Goal: Task Accomplishment & Management: Complete application form

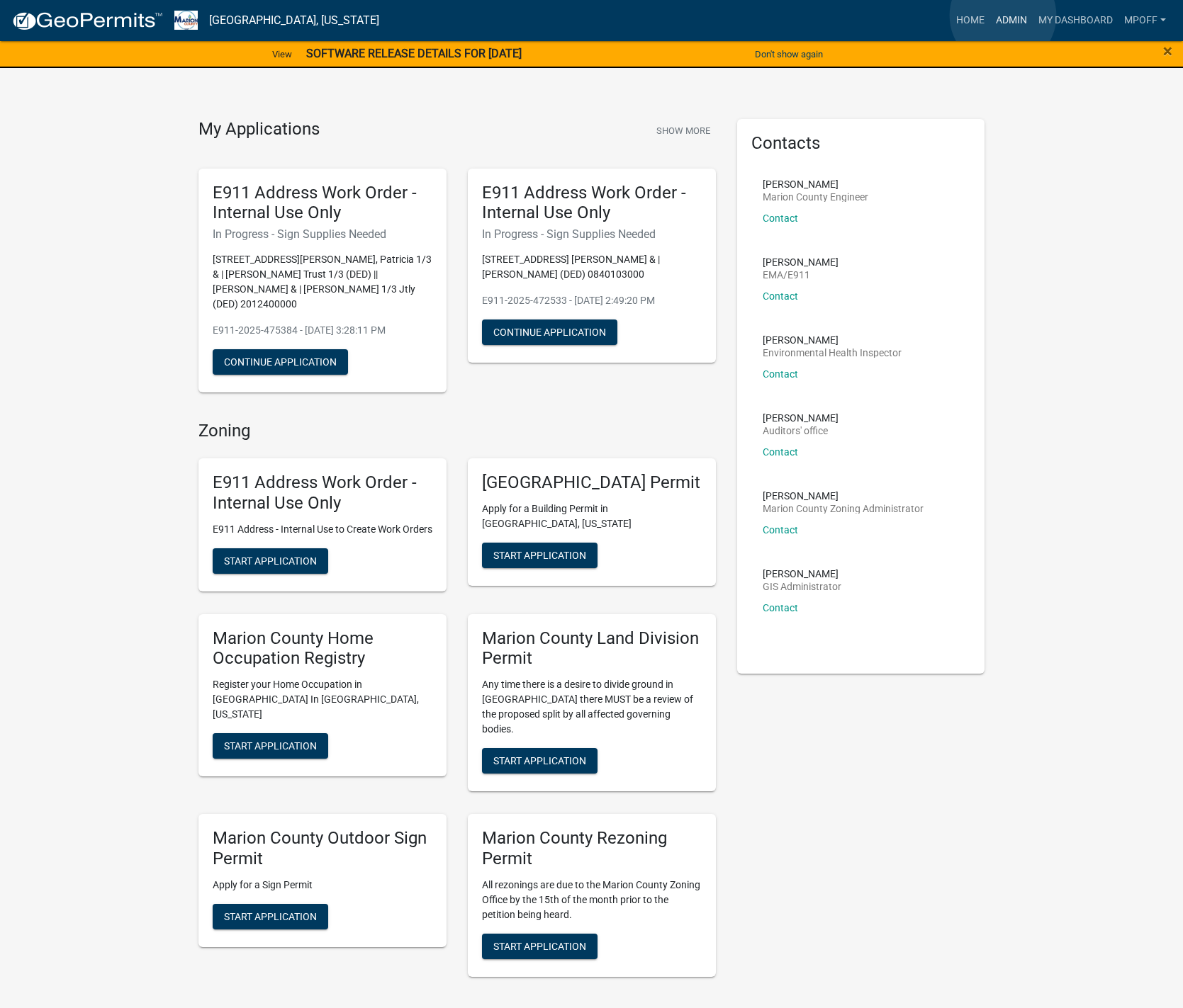
click at [1002, 16] on link "Admin" at bounding box center [1012, 21] width 43 height 27
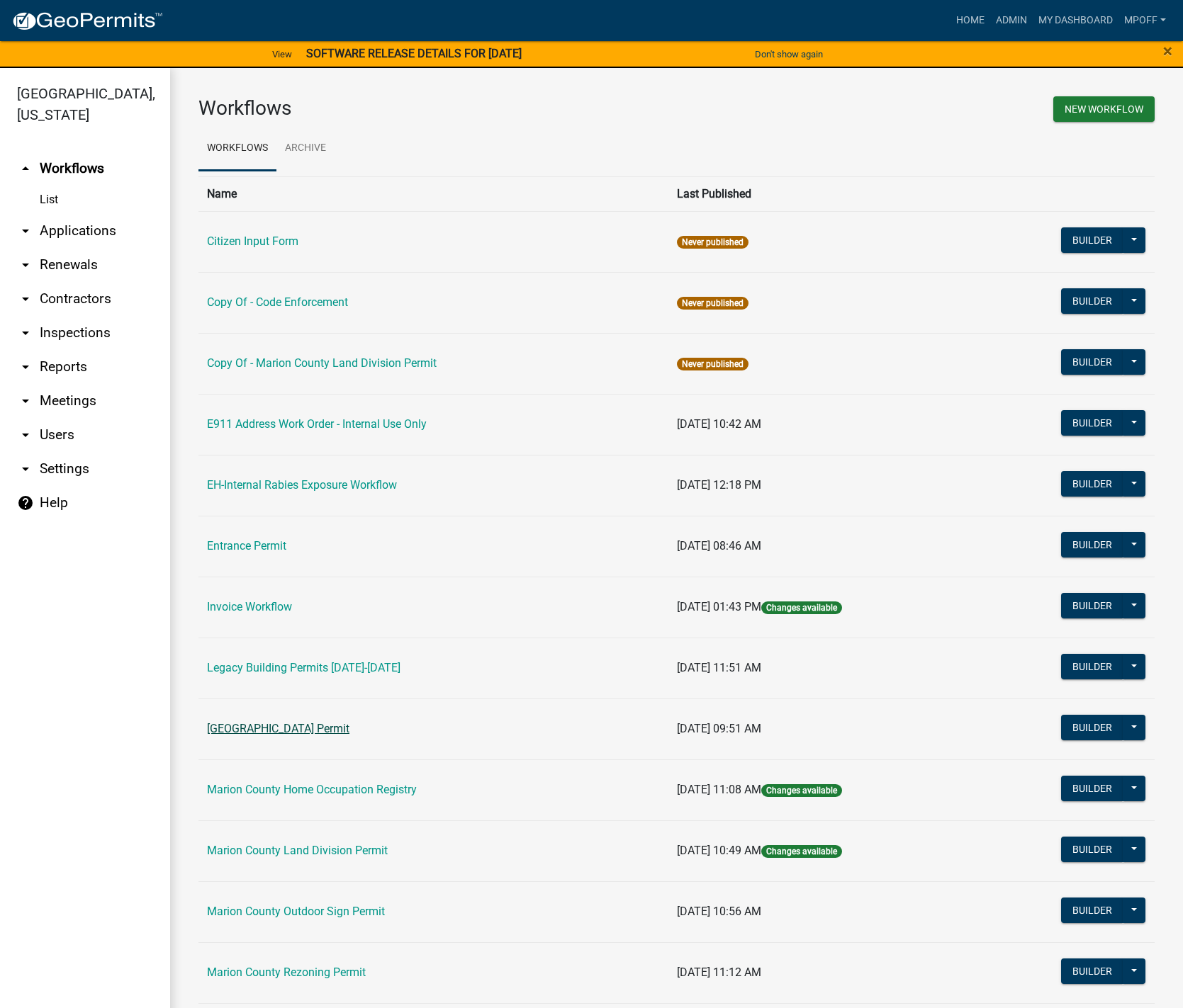
click at [275, 731] on link "[GEOGRAPHIC_DATA] Permit" at bounding box center [278, 728] width 143 height 14
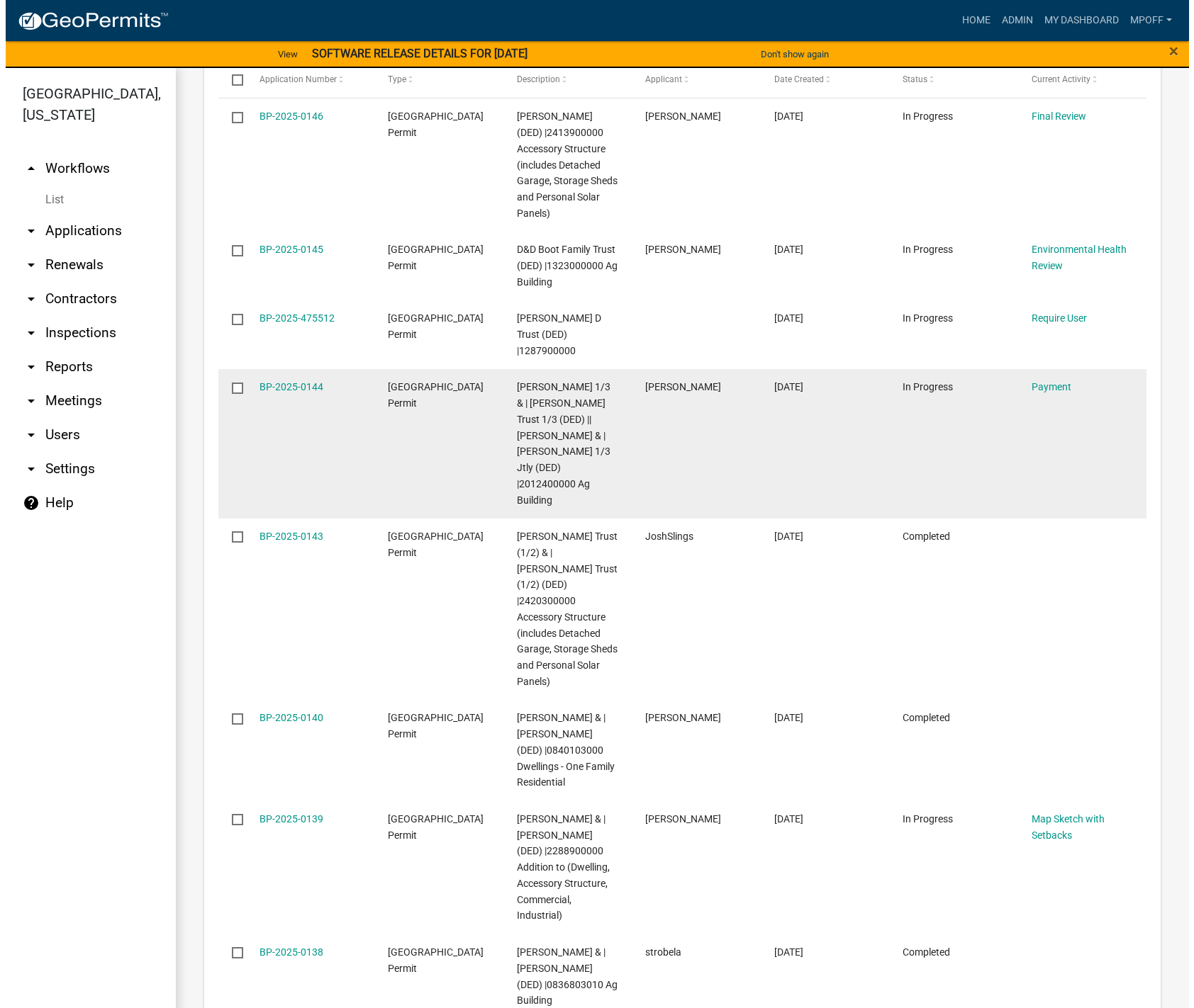
scroll to position [2106, 0]
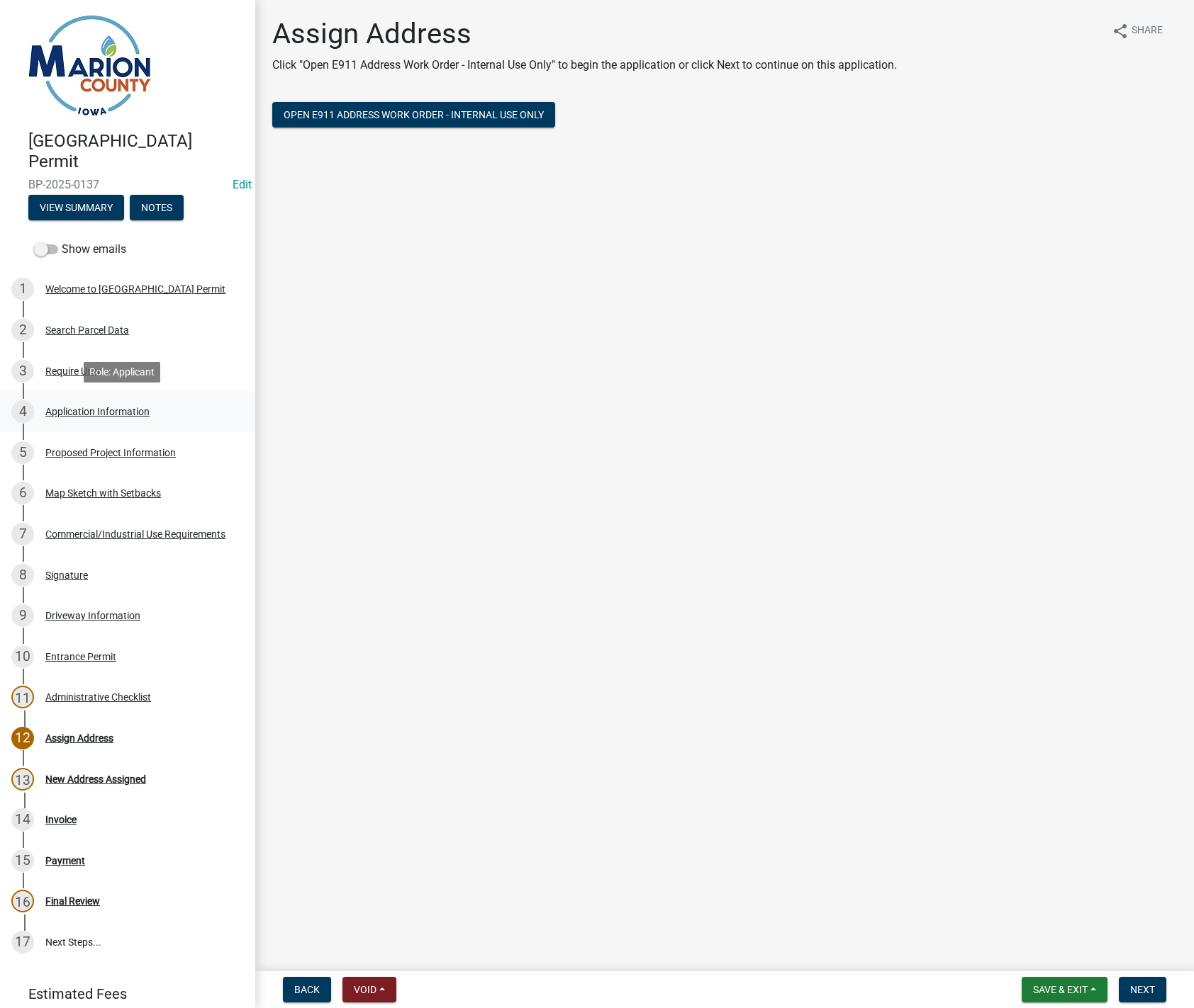
click at [92, 410] on div "Application Information" at bounding box center [98, 412] width 104 height 10
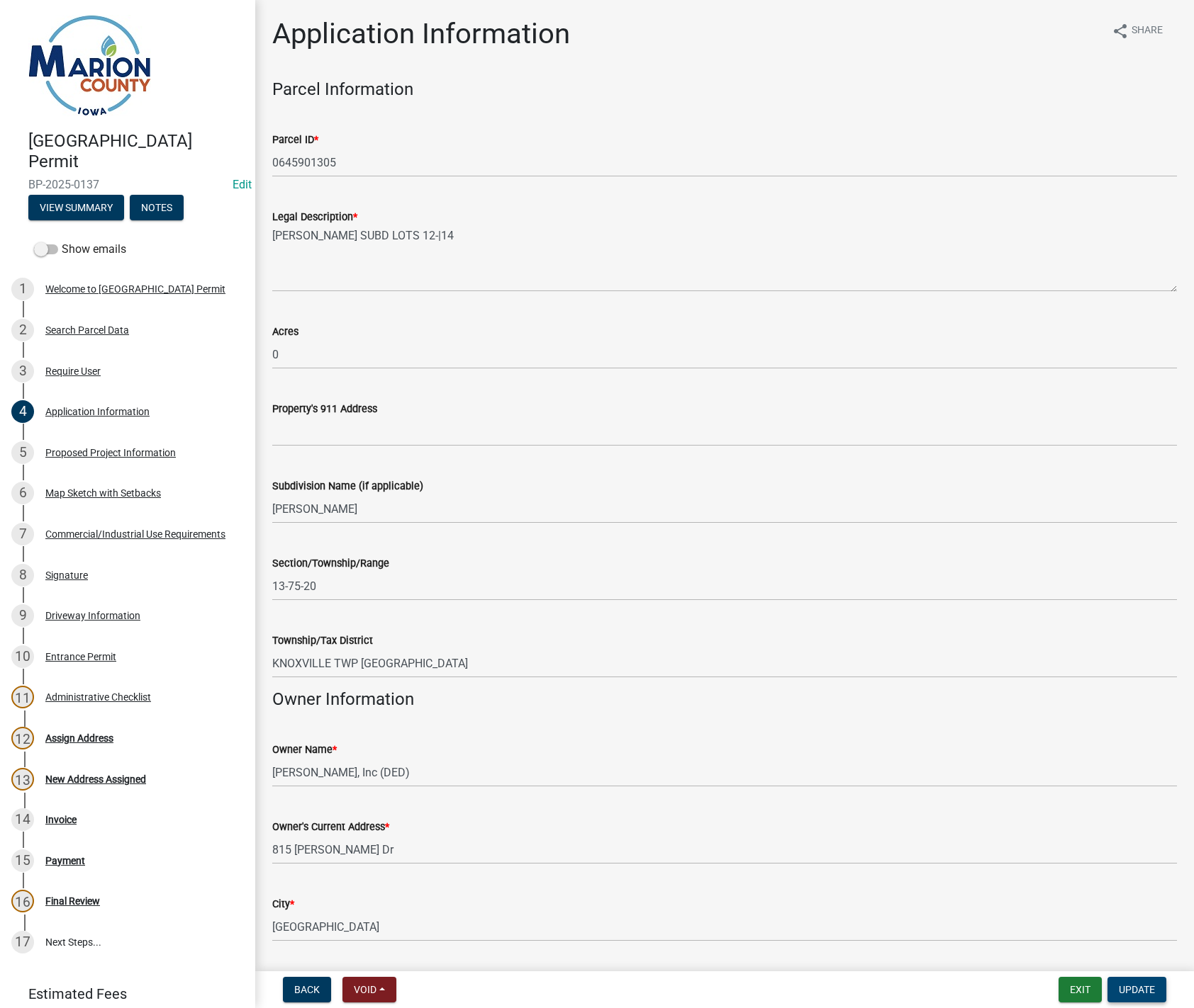
click at [1147, 987] on span "Update" at bounding box center [1136, 990] width 36 height 11
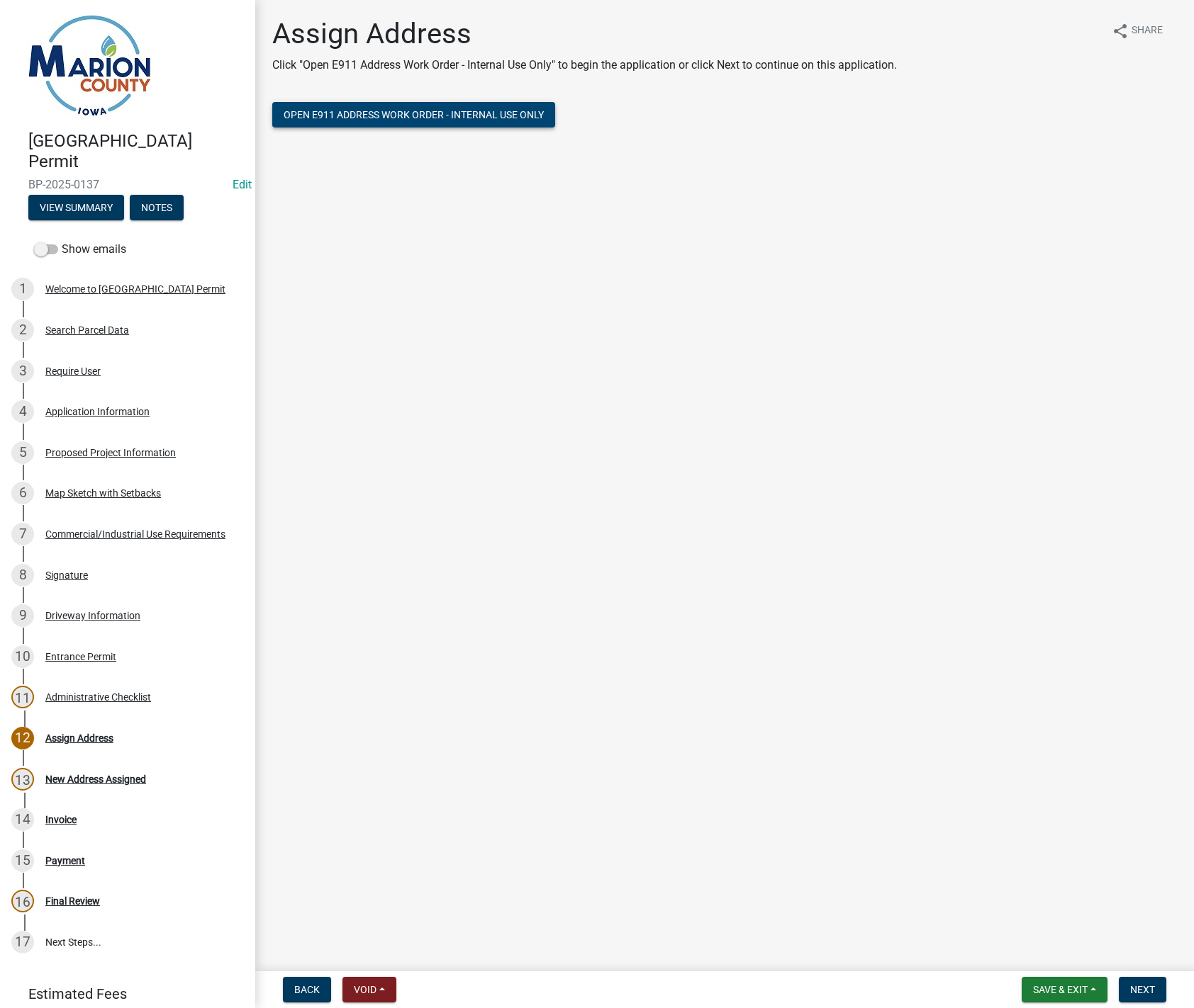
click at [378, 121] on span "Open E911 Address Work Order - Internal Use Only" at bounding box center [413, 115] width 260 height 11
click at [111, 413] on div "Application Information" at bounding box center [98, 412] width 104 height 10
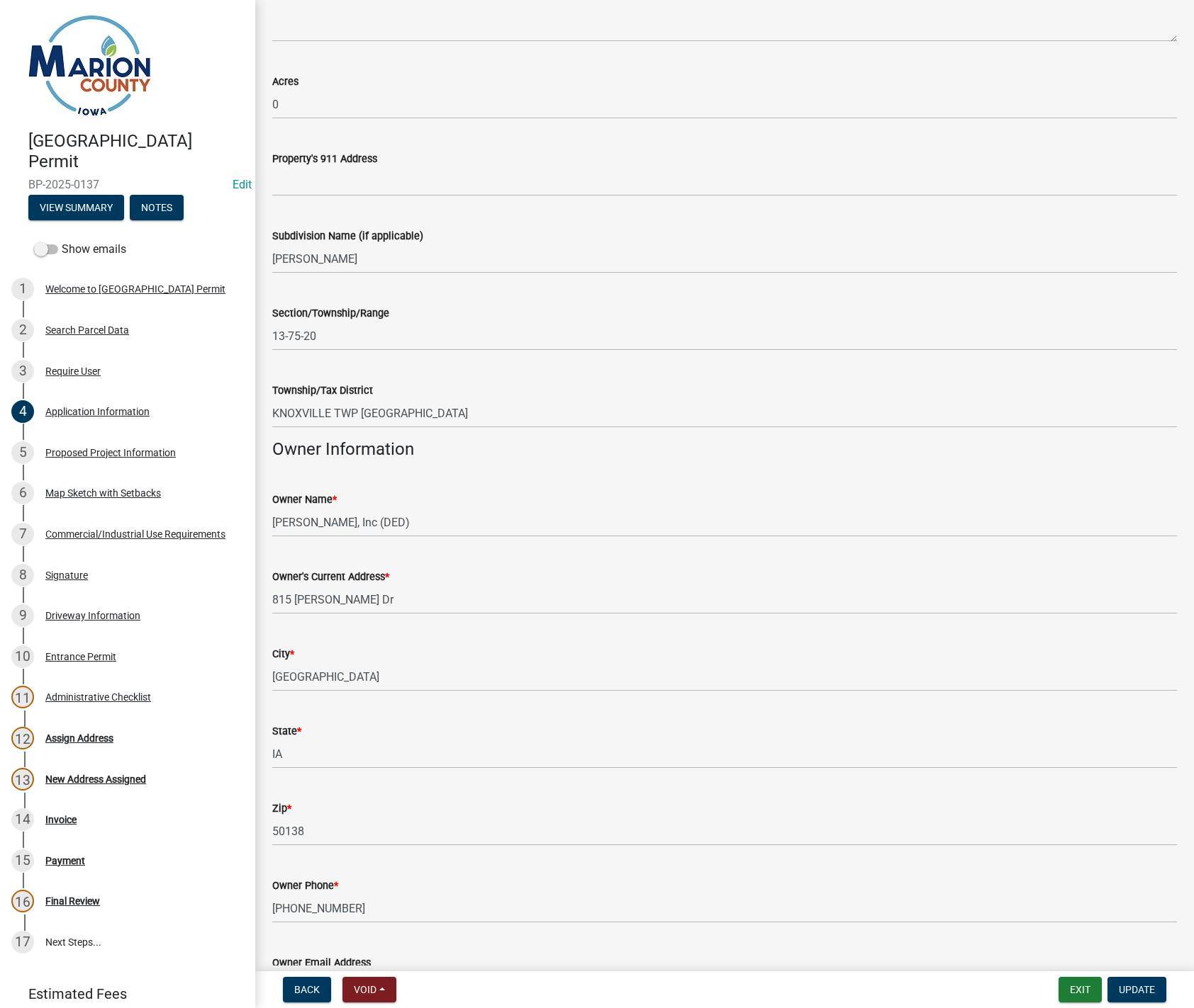
scroll to position [355, 0]
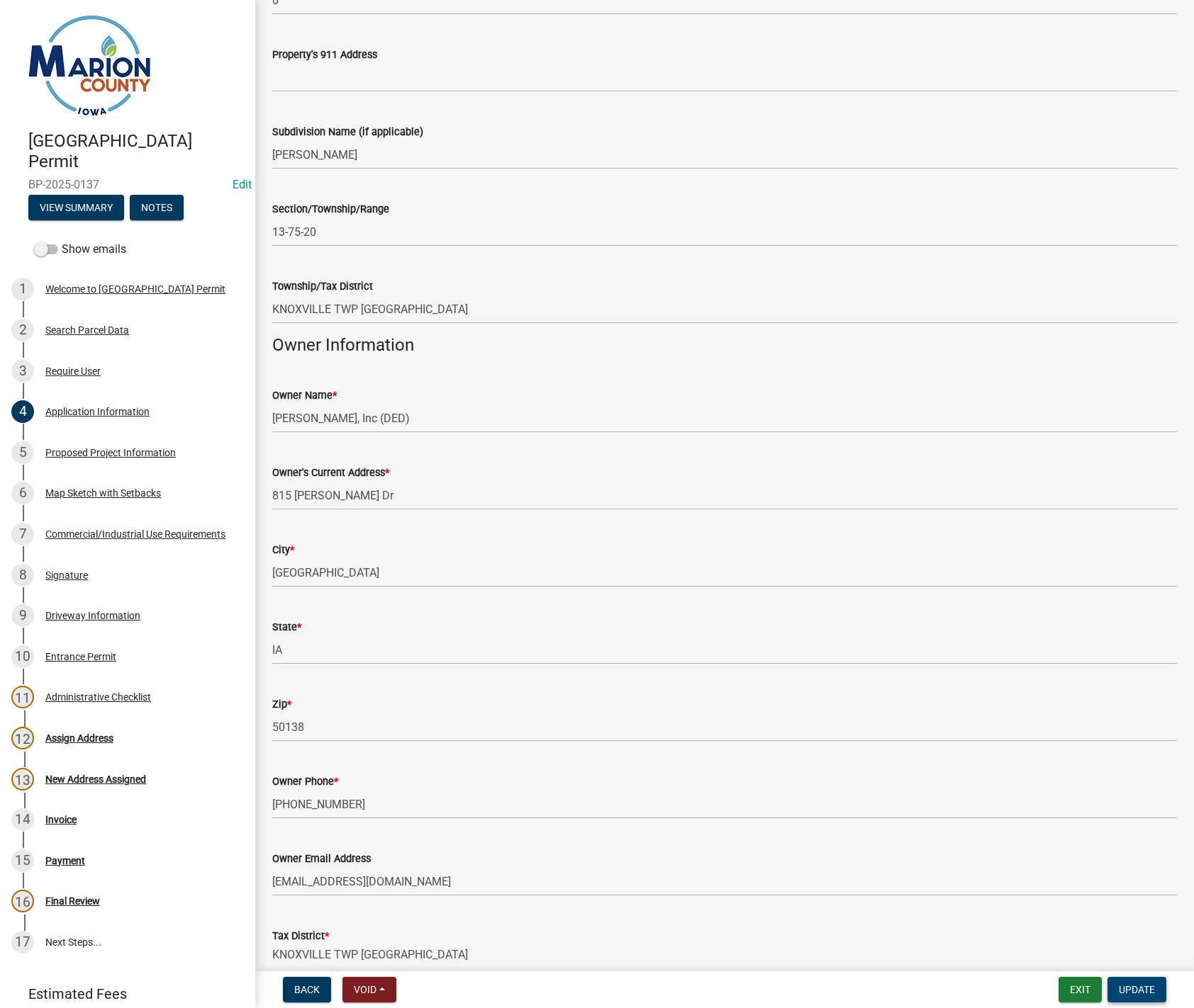
click at [1141, 992] on span "Update" at bounding box center [1136, 990] width 36 height 11
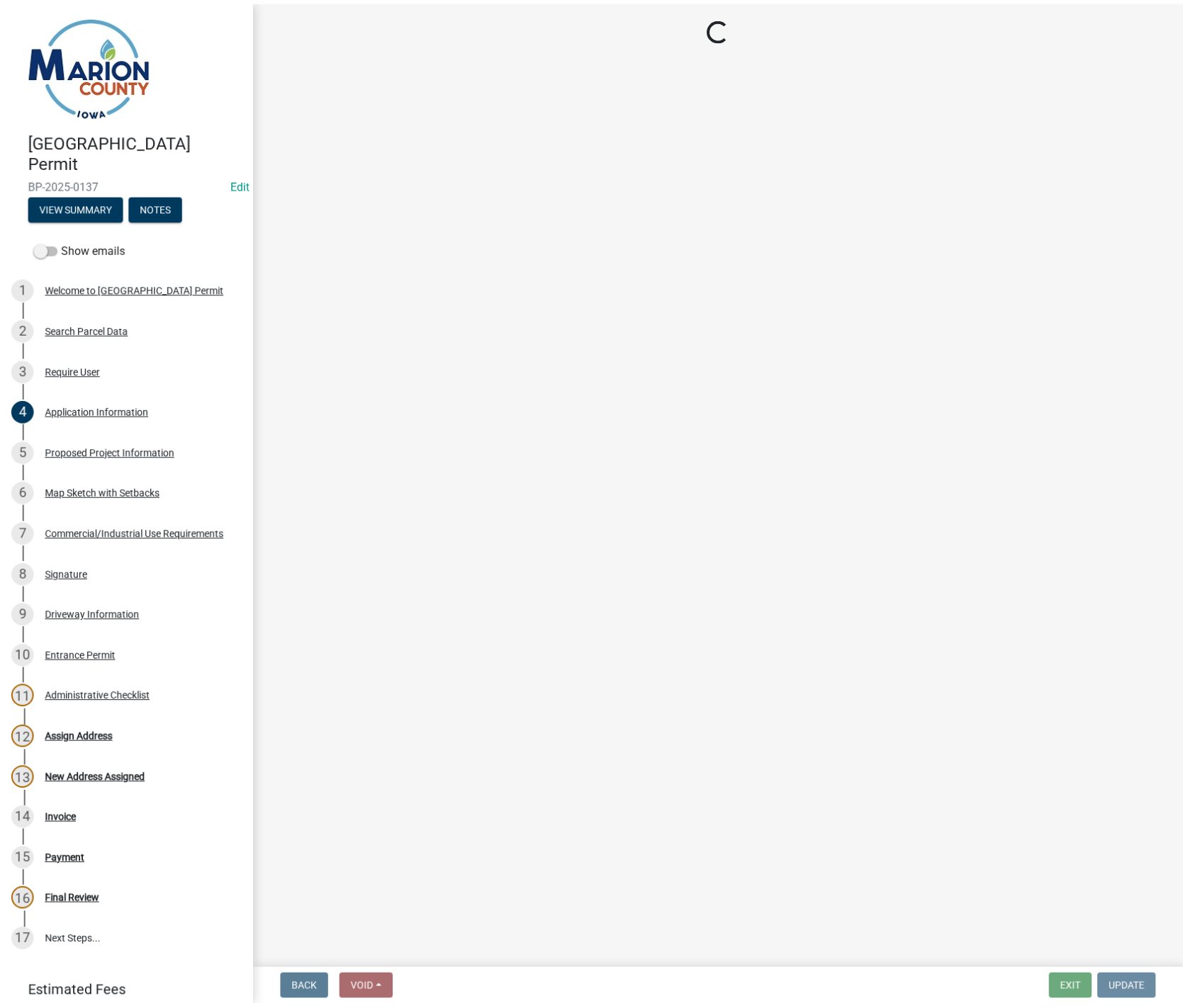
scroll to position [0, 0]
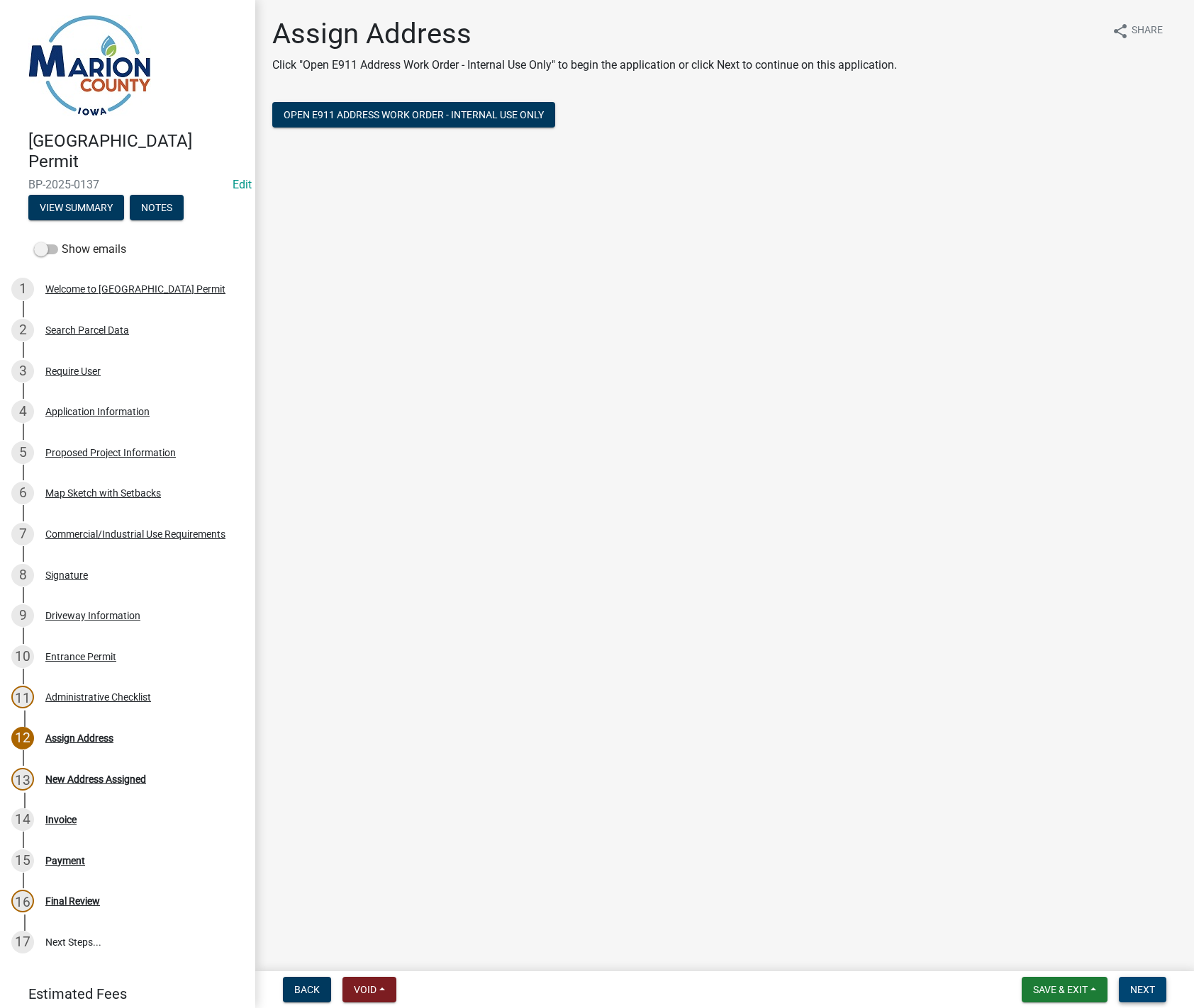
click at [1134, 985] on span "Next" at bounding box center [1142, 990] width 25 height 11
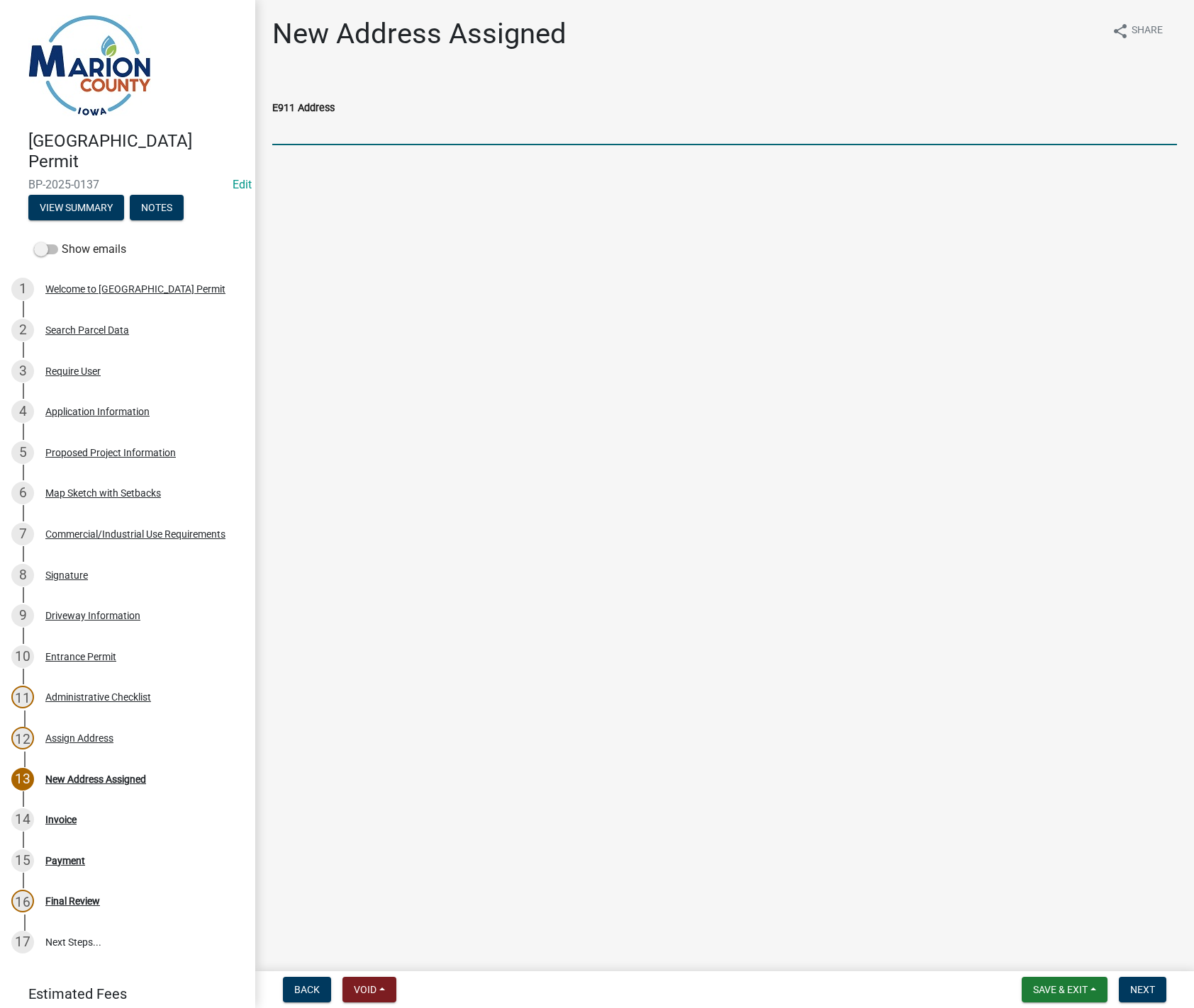
click at [383, 132] on input "E911 Address" at bounding box center [724, 131] width 904 height 29
type input "806 Weiler Dr., Knoxville, IA"
click at [1140, 984] on span "Next" at bounding box center [1142, 990] width 25 height 11
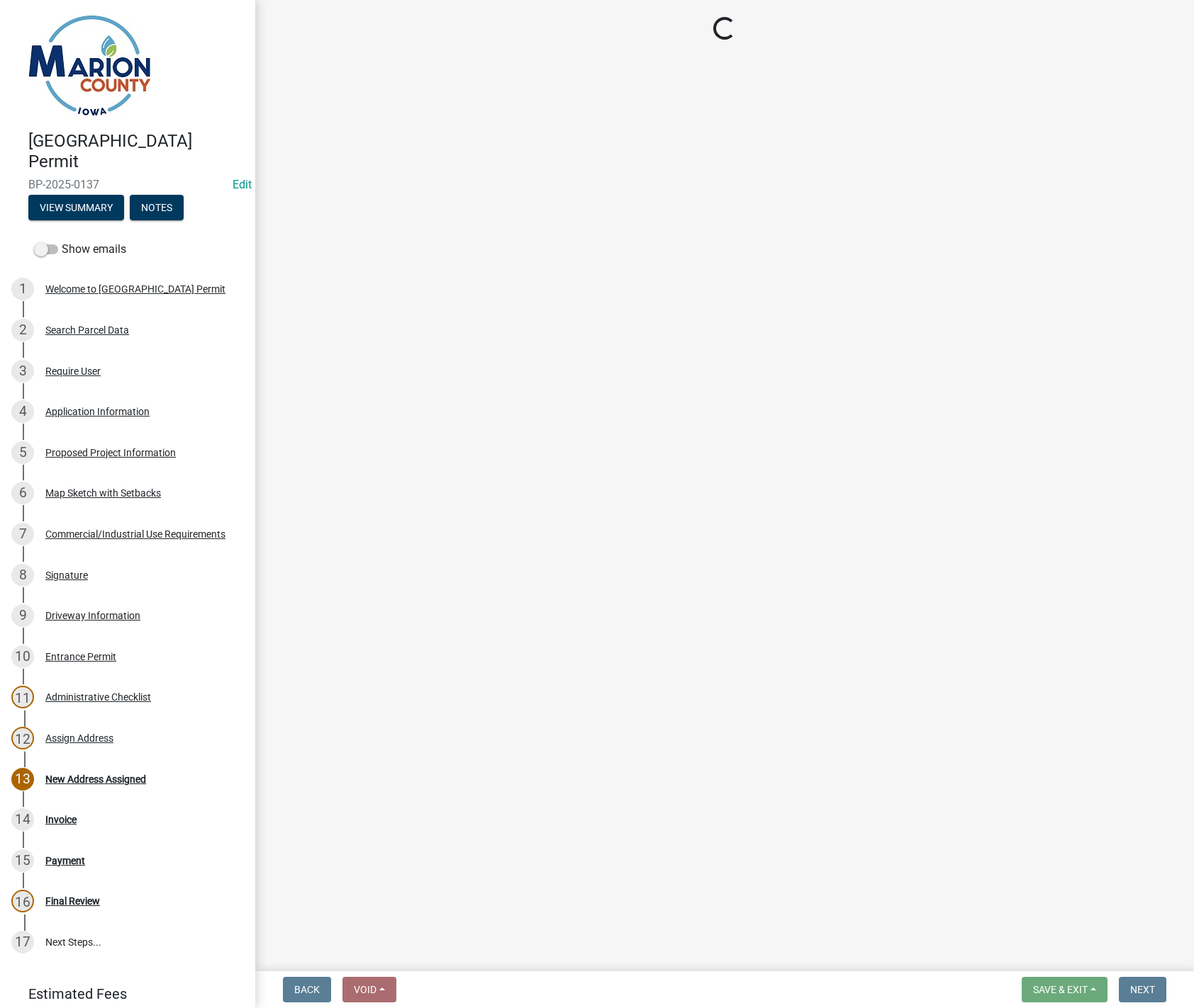
select select "3: 3"
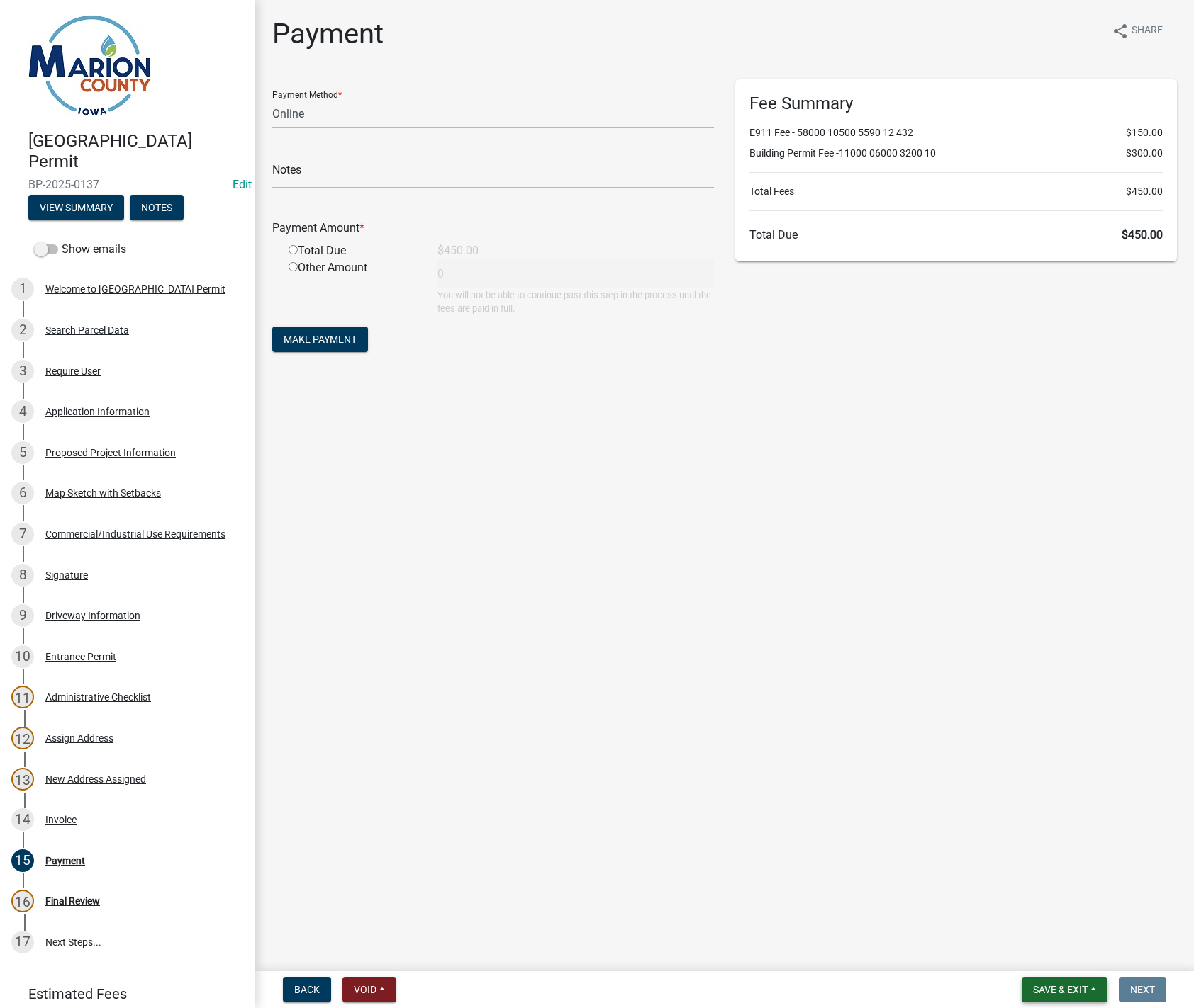
click at [1097, 989] on button "Save & Exit" at bounding box center [1064, 990] width 86 height 26
click at [1027, 955] on button "Save & Exit" at bounding box center [1051, 953] width 113 height 34
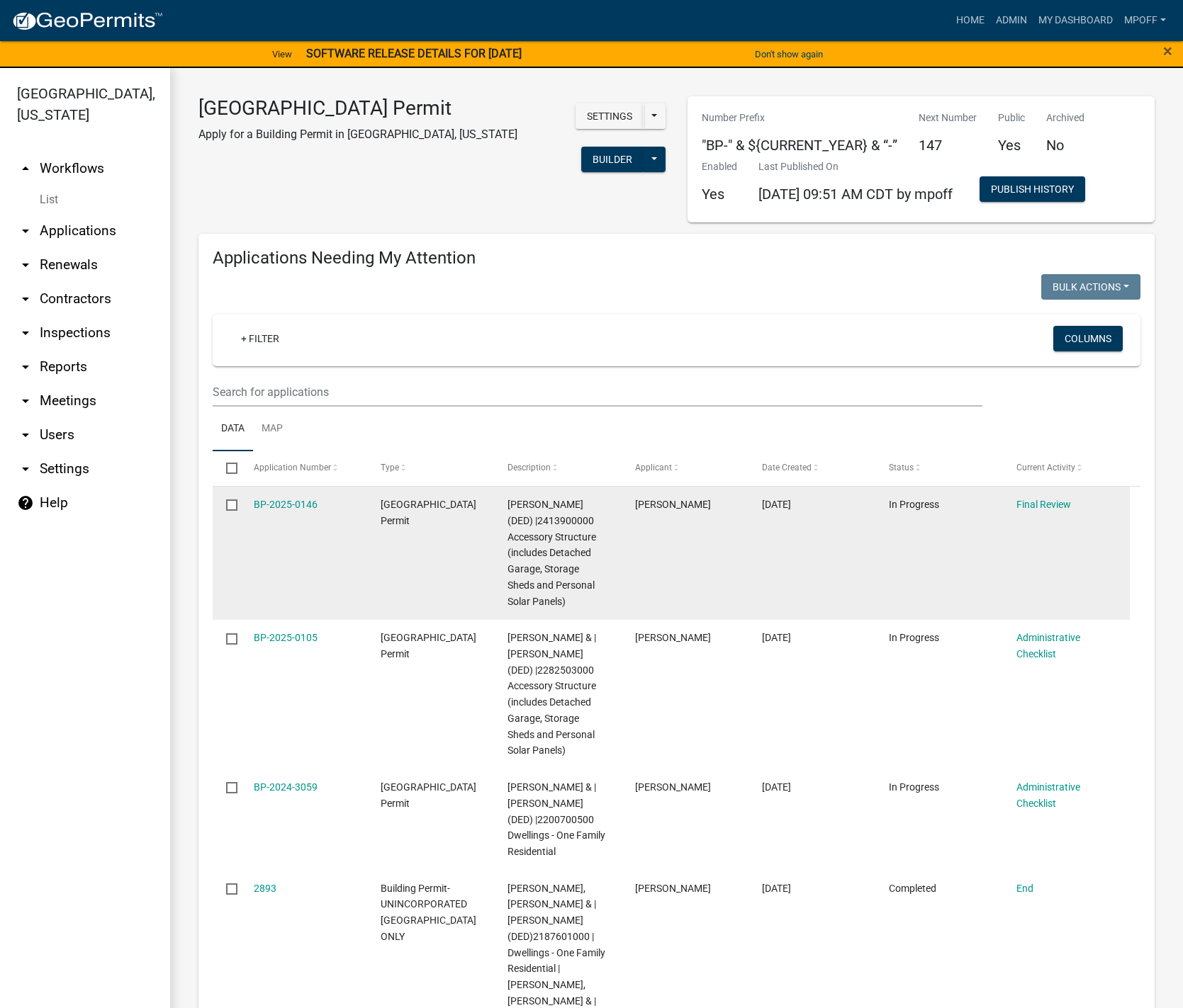
click at [290, 494] on datatable-body-cell "BP-2025-0146" at bounding box center [303, 553] width 127 height 133
click at [285, 501] on link "BP-2025-0146" at bounding box center [285, 504] width 64 height 11
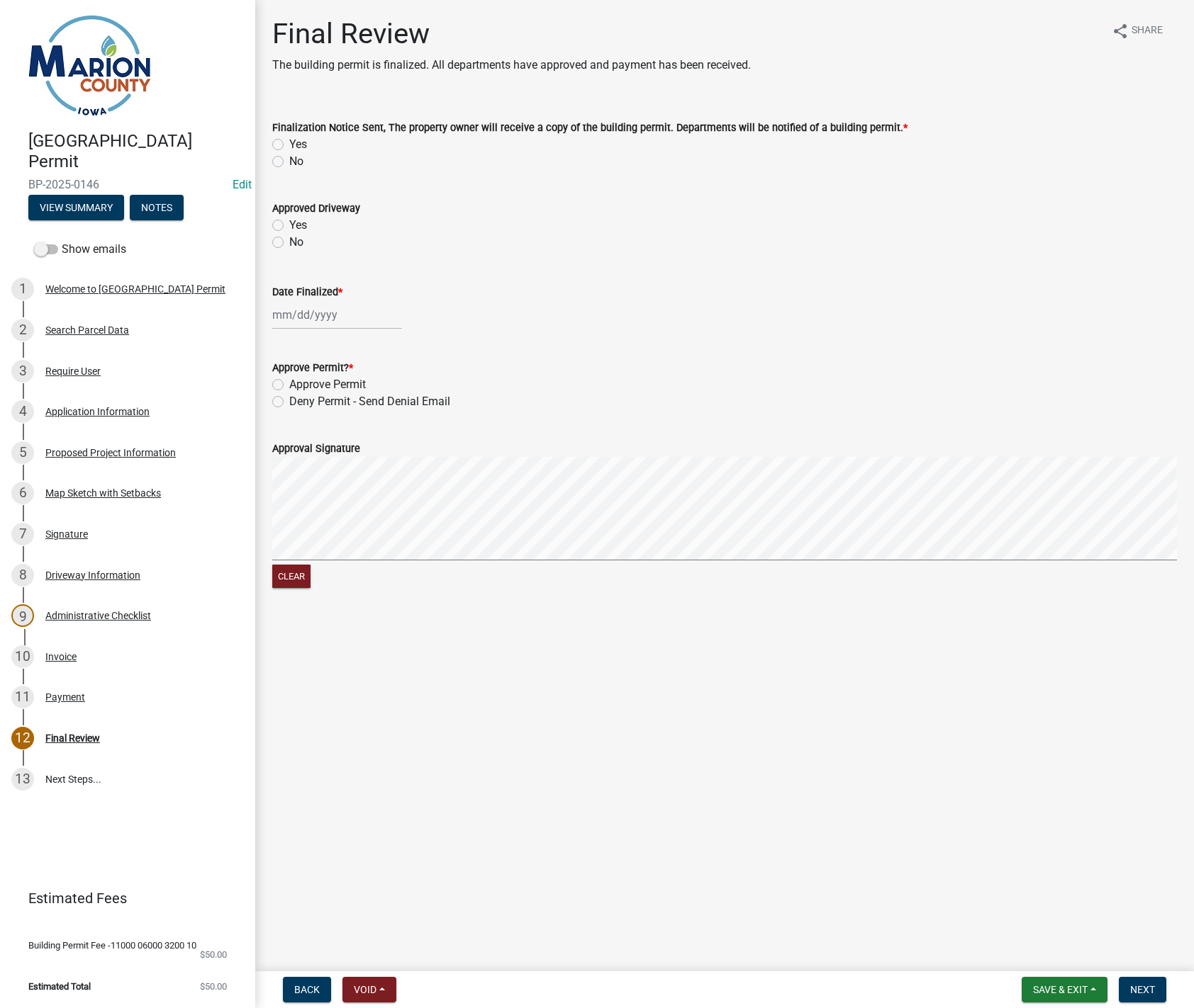
click at [289, 143] on label "Yes" at bounding box center [298, 145] width 18 height 17
click at [289, 143] on input "Yes" at bounding box center [293, 141] width 9 height 9
radio input "true"
click at [298, 312] on div at bounding box center [337, 315] width 130 height 29
select select "9"
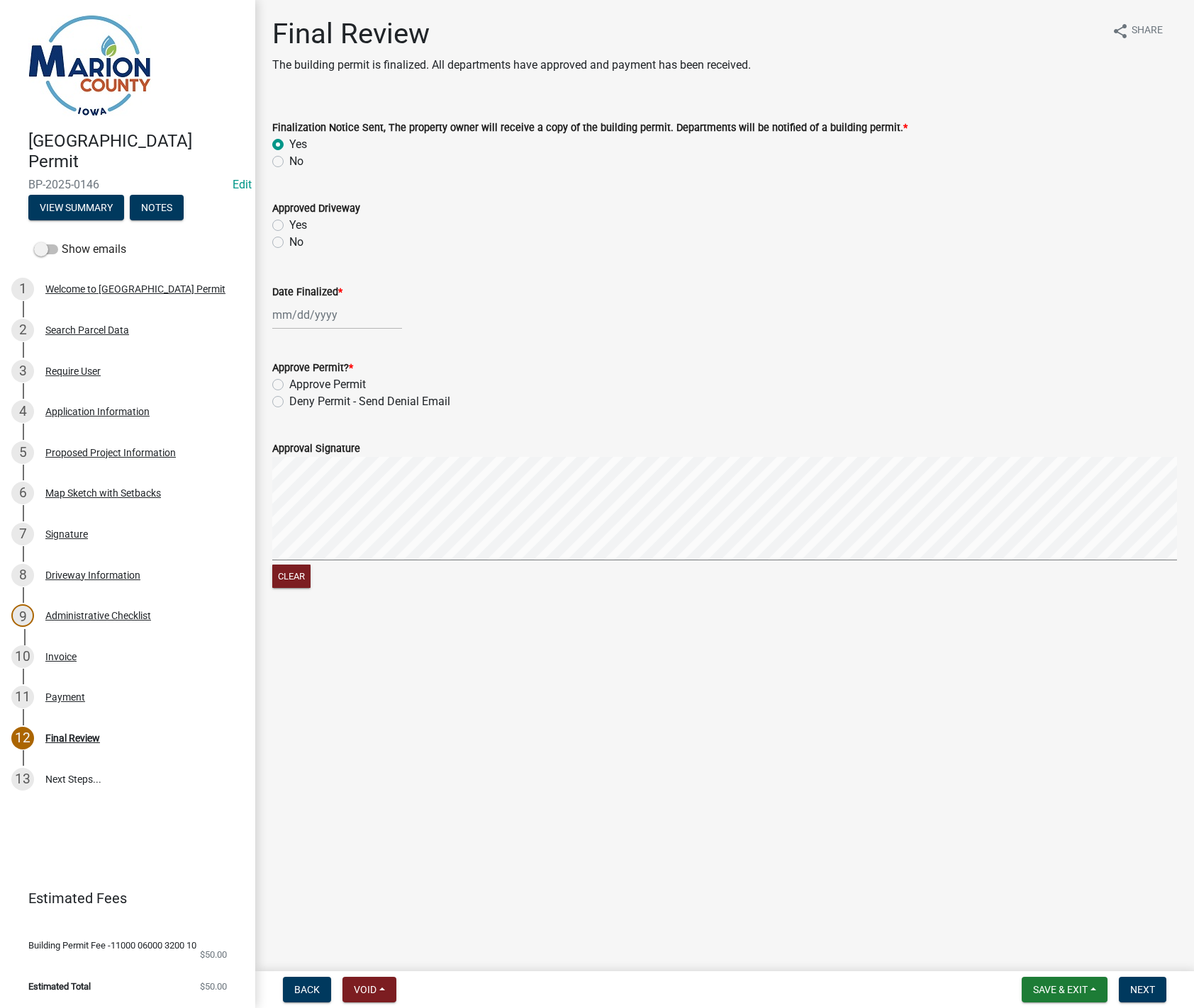
select select "2025"
click at [336, 413] on div "10" at bounding box center [332, 413] width 23 height 23
type input "[DATE]"
click at [289, 382] on label "Approve Permit" at bounding box center [327, 385] width 76 height 17
click at [289, 382] on input "Approve Permit" at bounding box center [293, 380] width 9 height 9
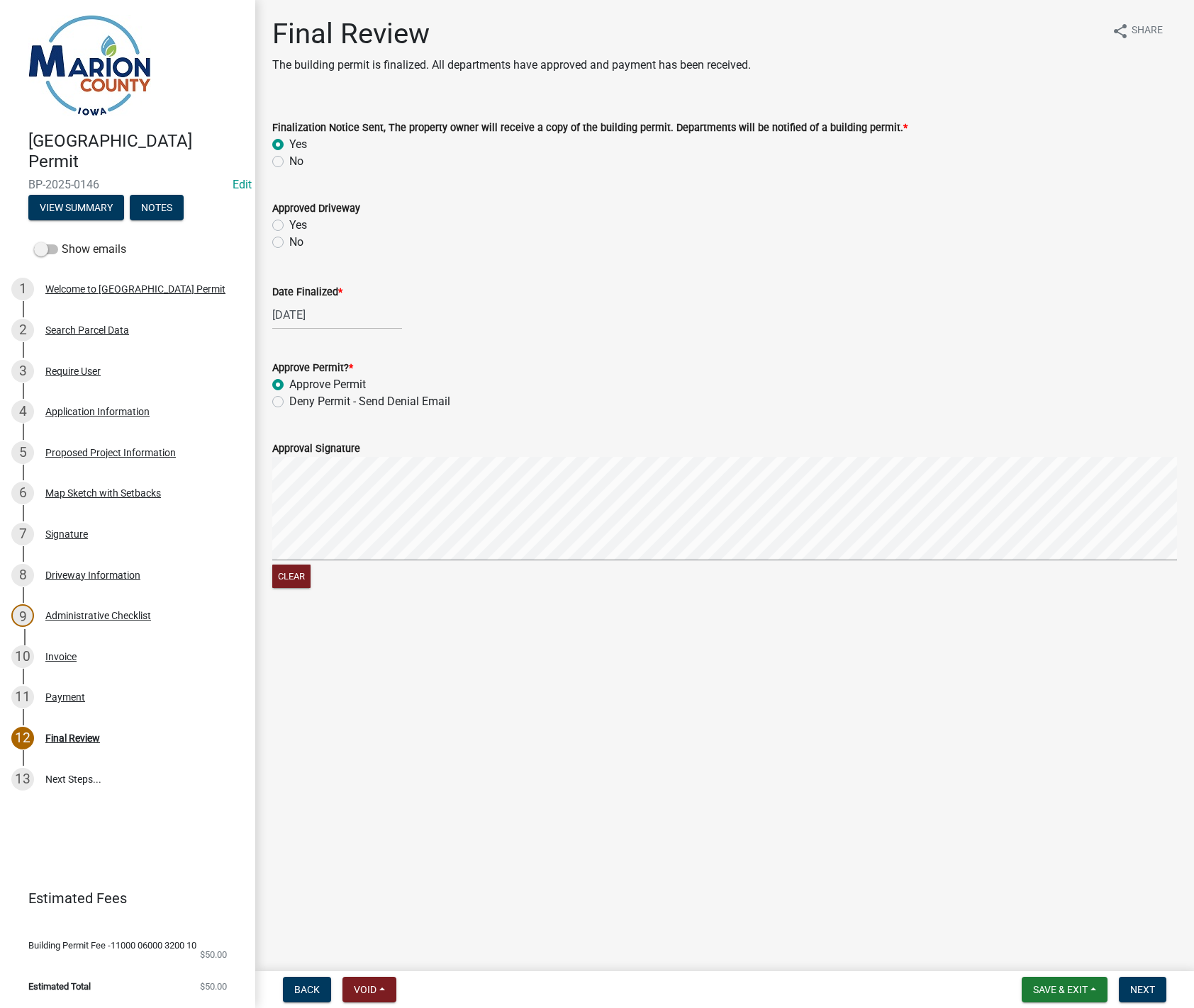
radio input "true"
click at [1153, 992] on span "Next" at bounding box center [1142, 990] width 25 height 11
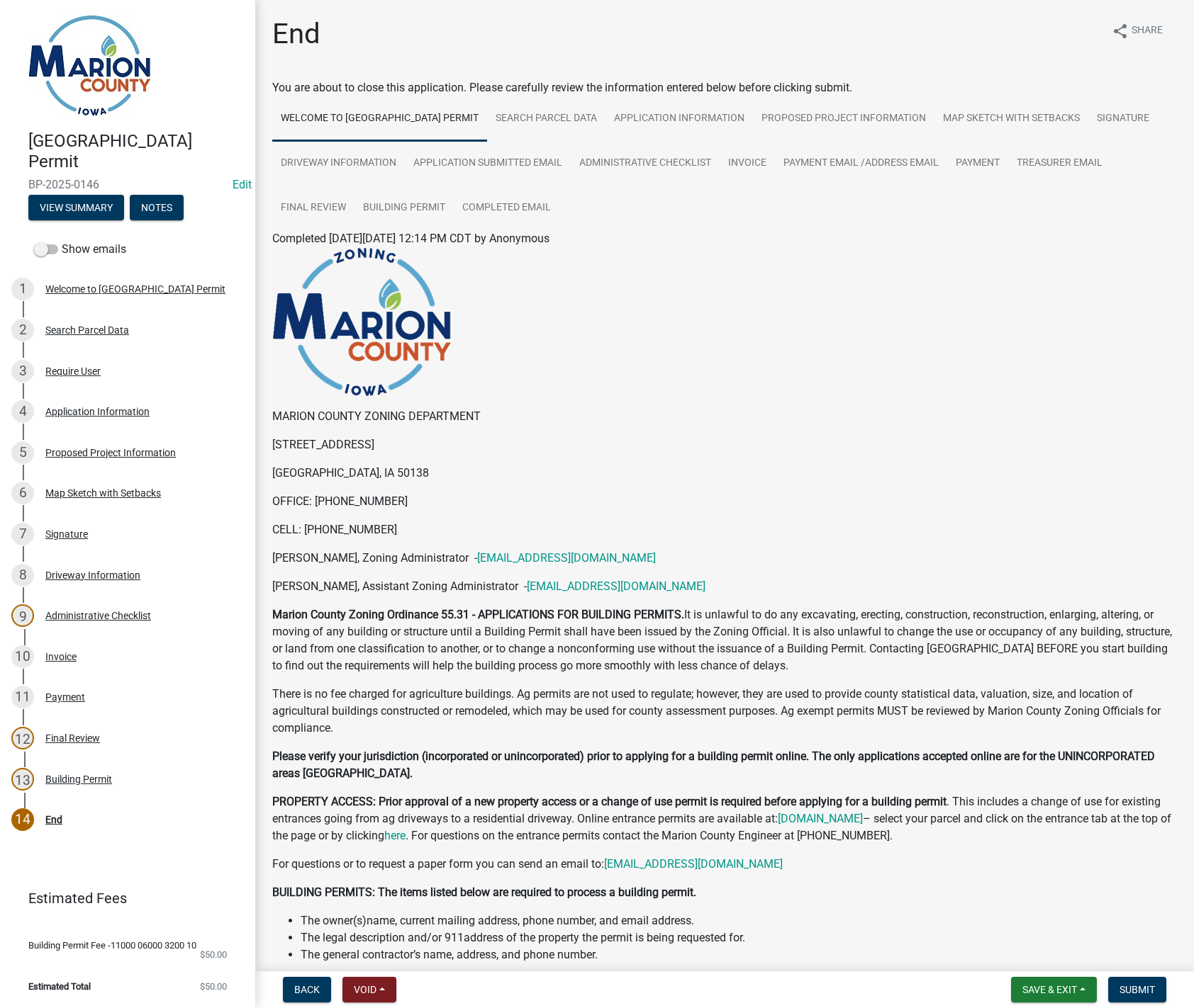
click at [1138, 1002] on nav "Back Void Withdraw Lock Expire Void Save & Exit Save Save & Exit Submit" at bounding box center [724, 990] width 938 height 37
click at [1138, 997] on button "Submit" at bounding box center [1136, 990] width 58 height 26
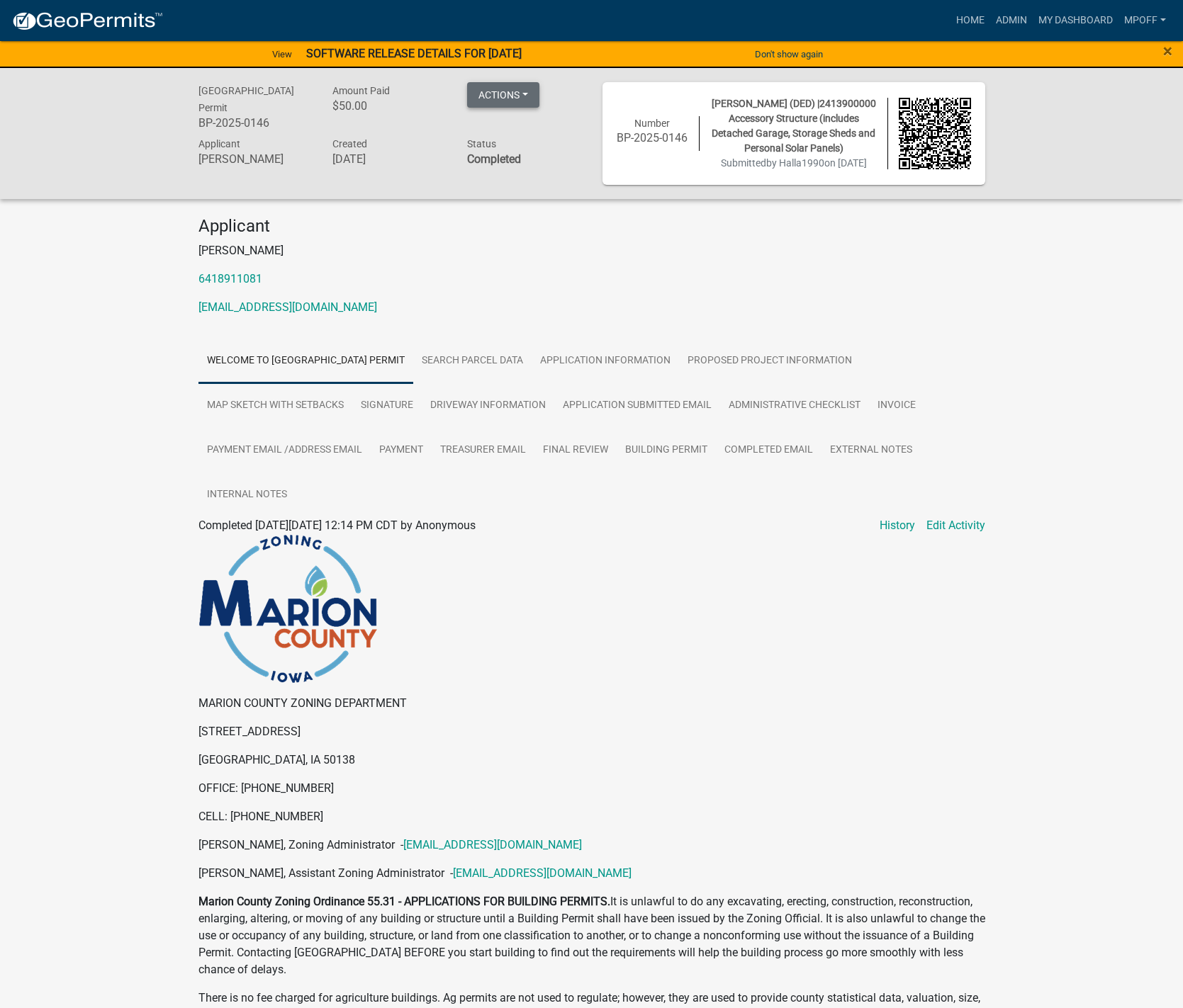
click at [532, 95] on button "Actions" at bounding box center [503, 95] width 72 height 26
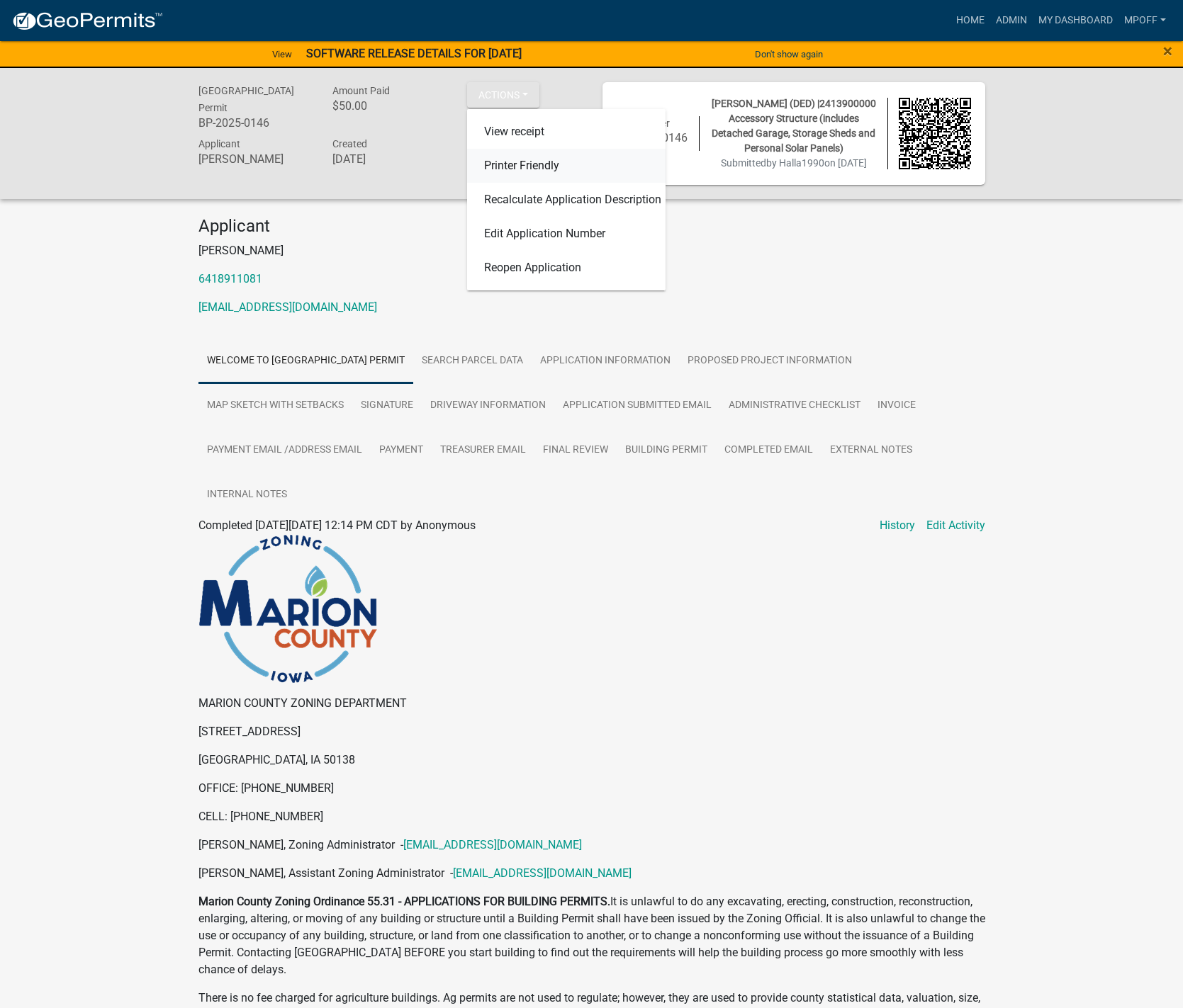
click at [532, 160] on link "Printer Friendly" at bounding box center [567, 166] width 198 height 34
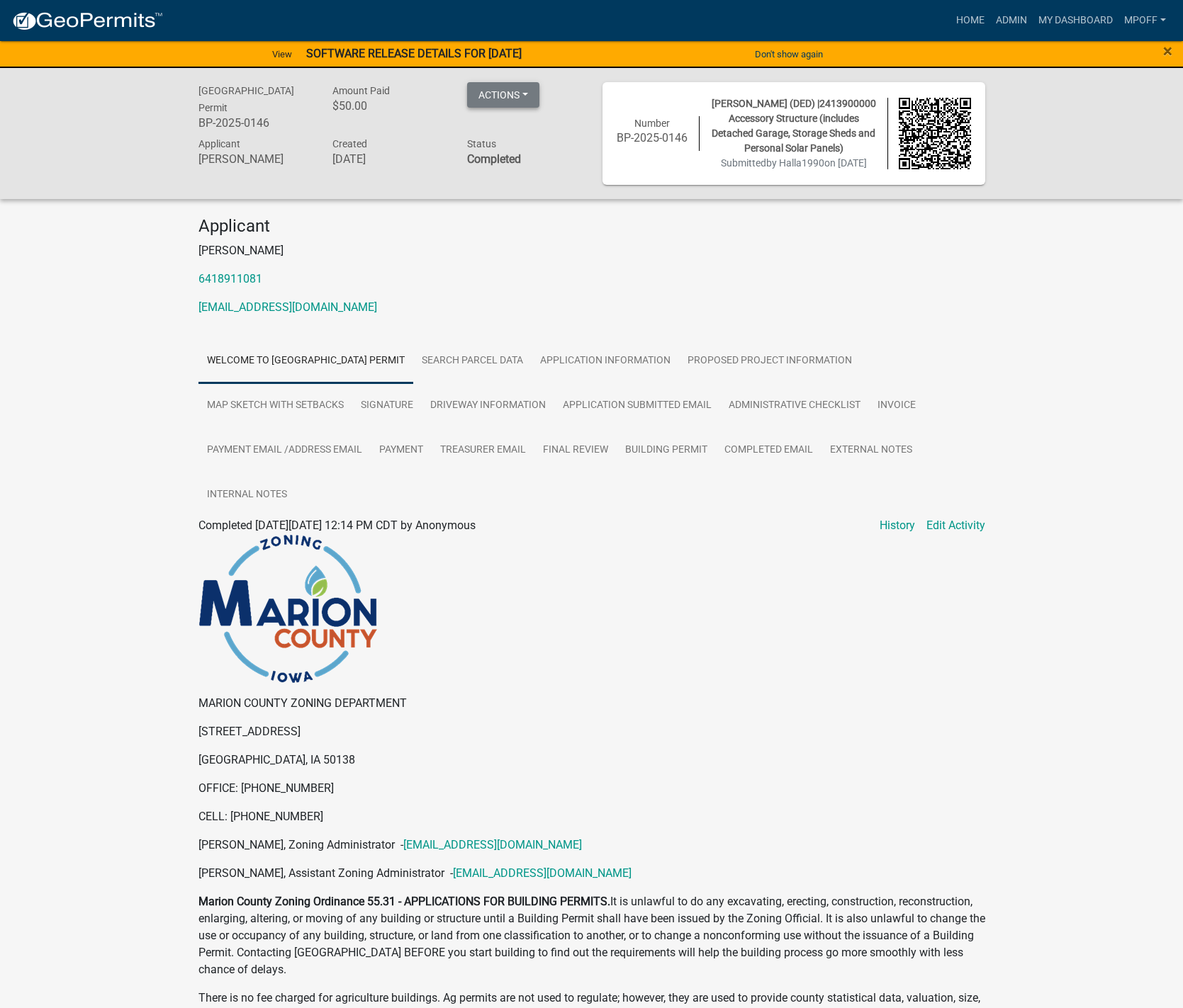
click at [532, 93] on button "Actions" at bounding box center [503, 95] width 72 height 26
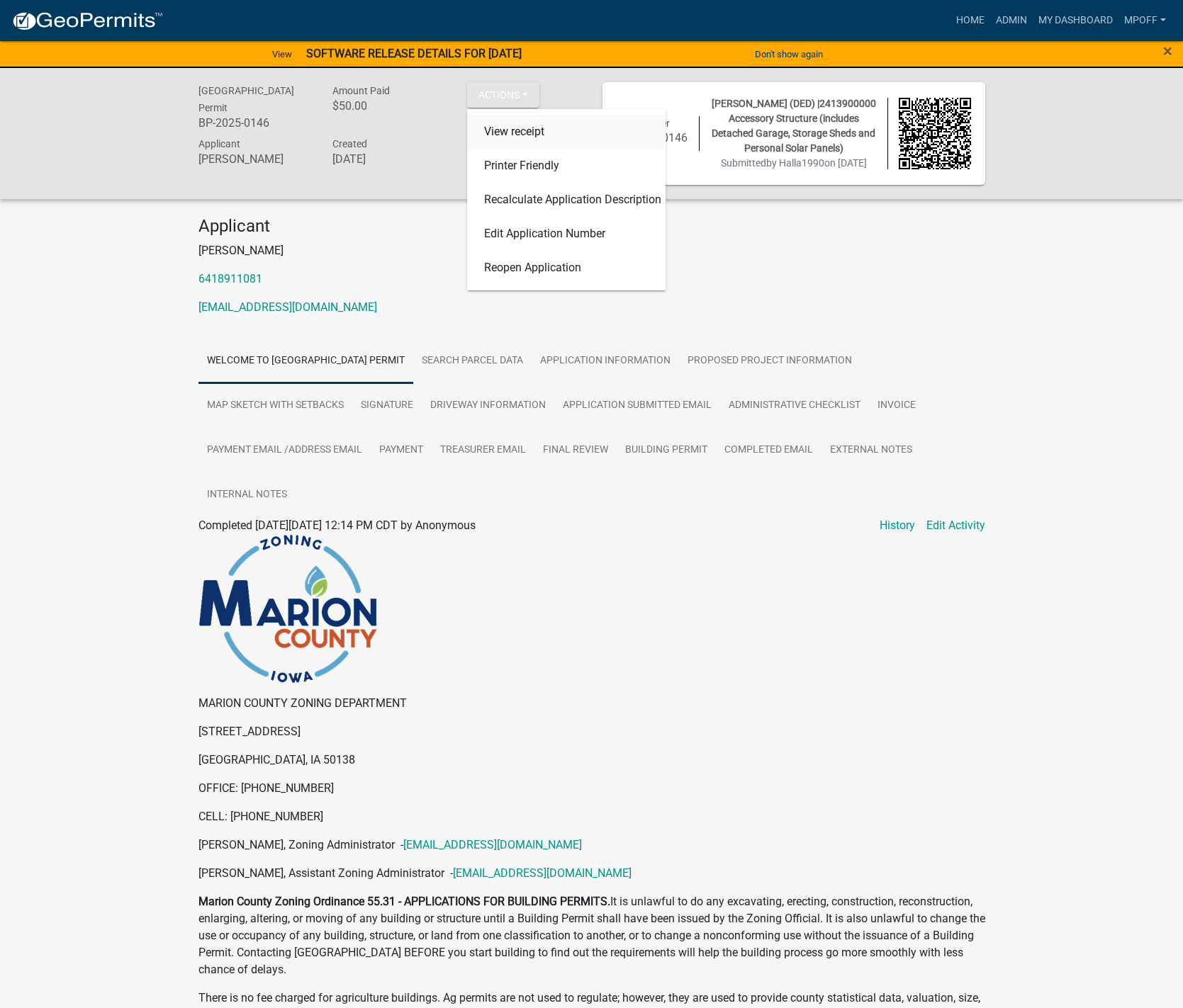
click at [512, 133] on link "View receipt" at bounding box center [567, 132] width 198 height 34
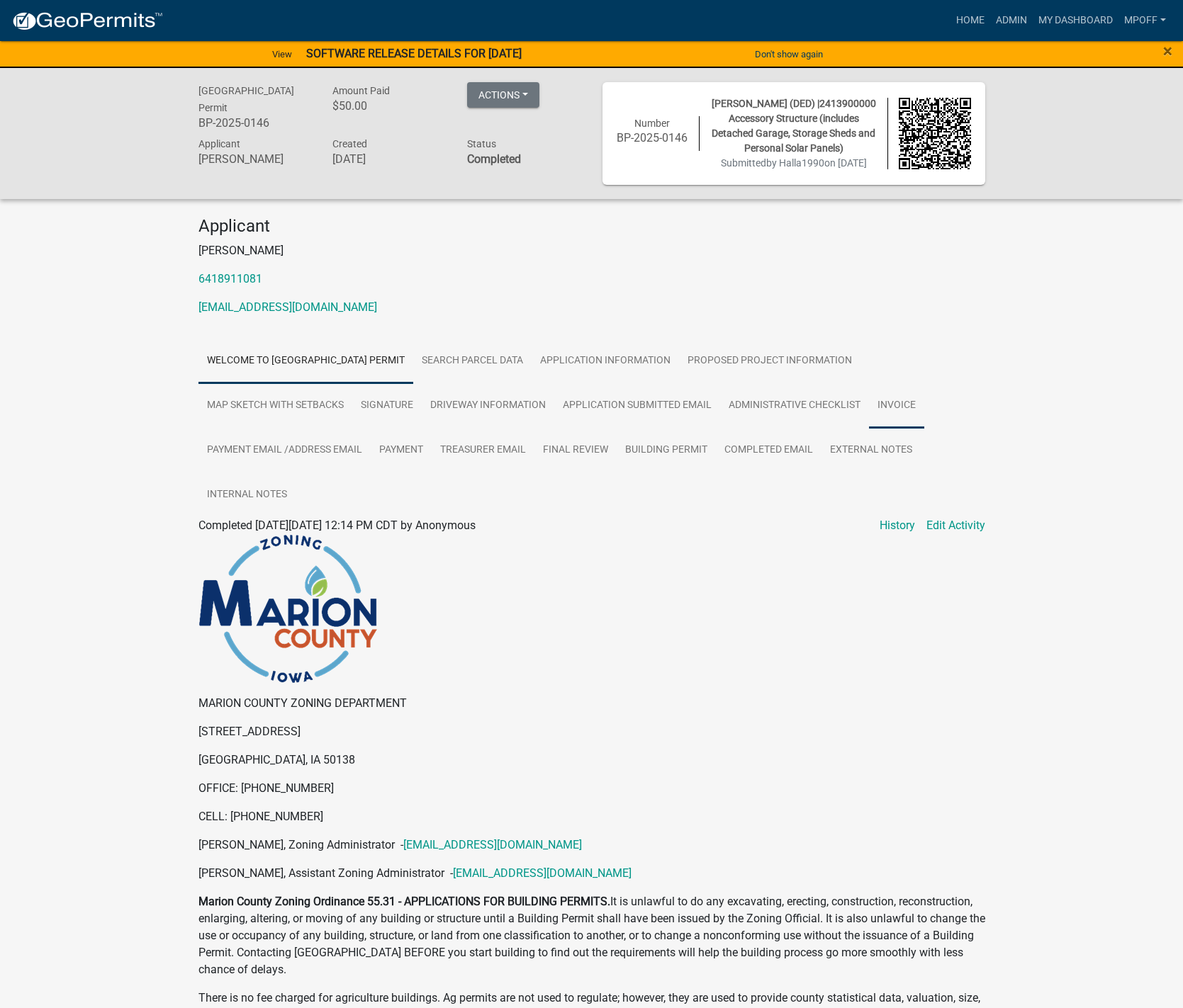
click at [908, 412] on link "Invoice" at bounding box center [896, 406] width 55 height 46
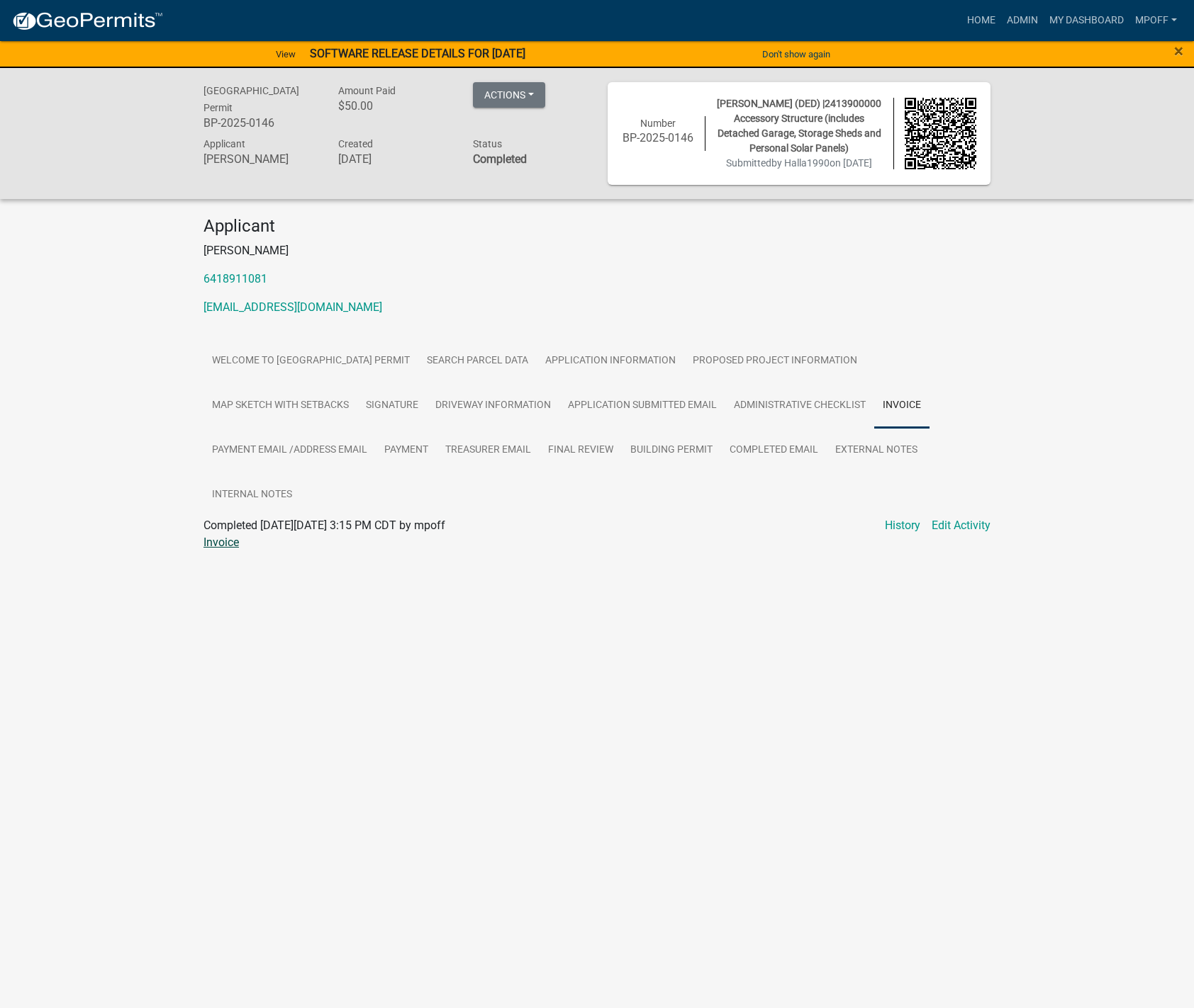
click at [212, 541] on link "Invoice" at bounding box center [221, 542] width 36 height 14
click at [669, 450] on link "Building Permit" at bounding box center [671, 451] width 99 height 46
click at [246, 544] on link "Building Permit" at bounding box center [241, 542] width 76 height 14
click at [1018, 26] on link "Admin" at bounding box center [1022, 21] width 43 height 27
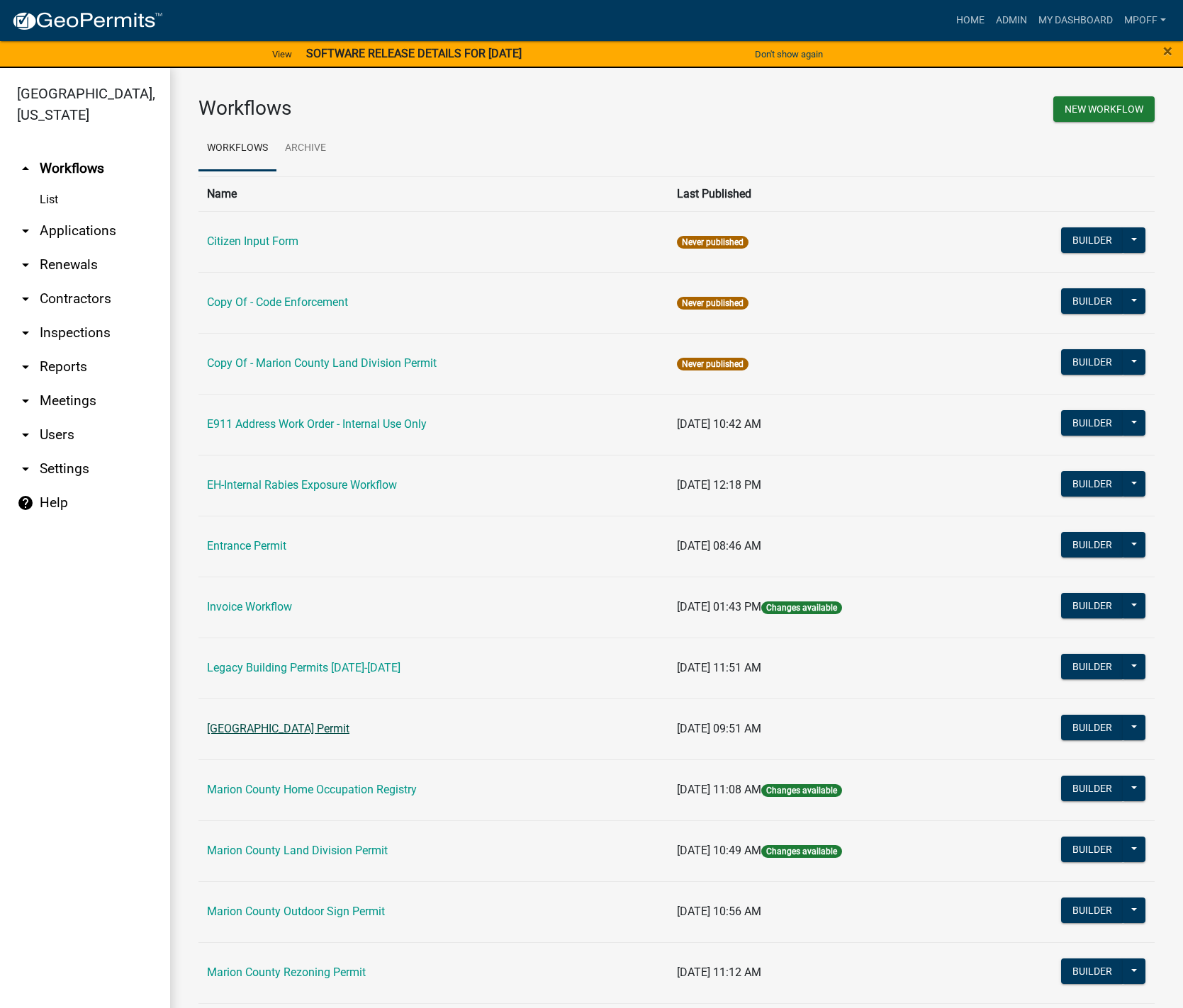
click at [250, 730] on link "[GEOGRAPHIC_DATA] Permit" at bounding box center [278, 728] width 143 height 14
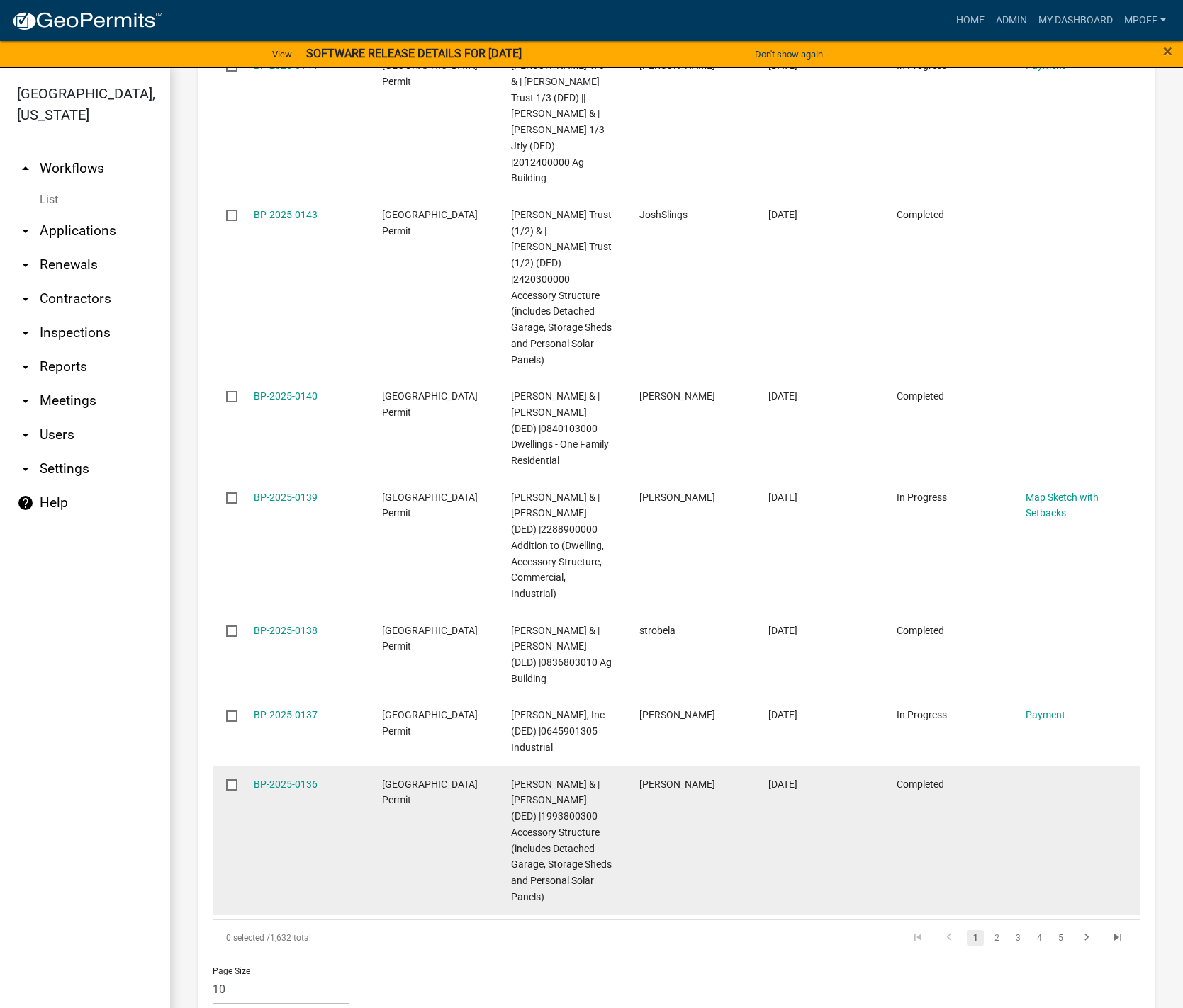
scroll to position [1025, 0]
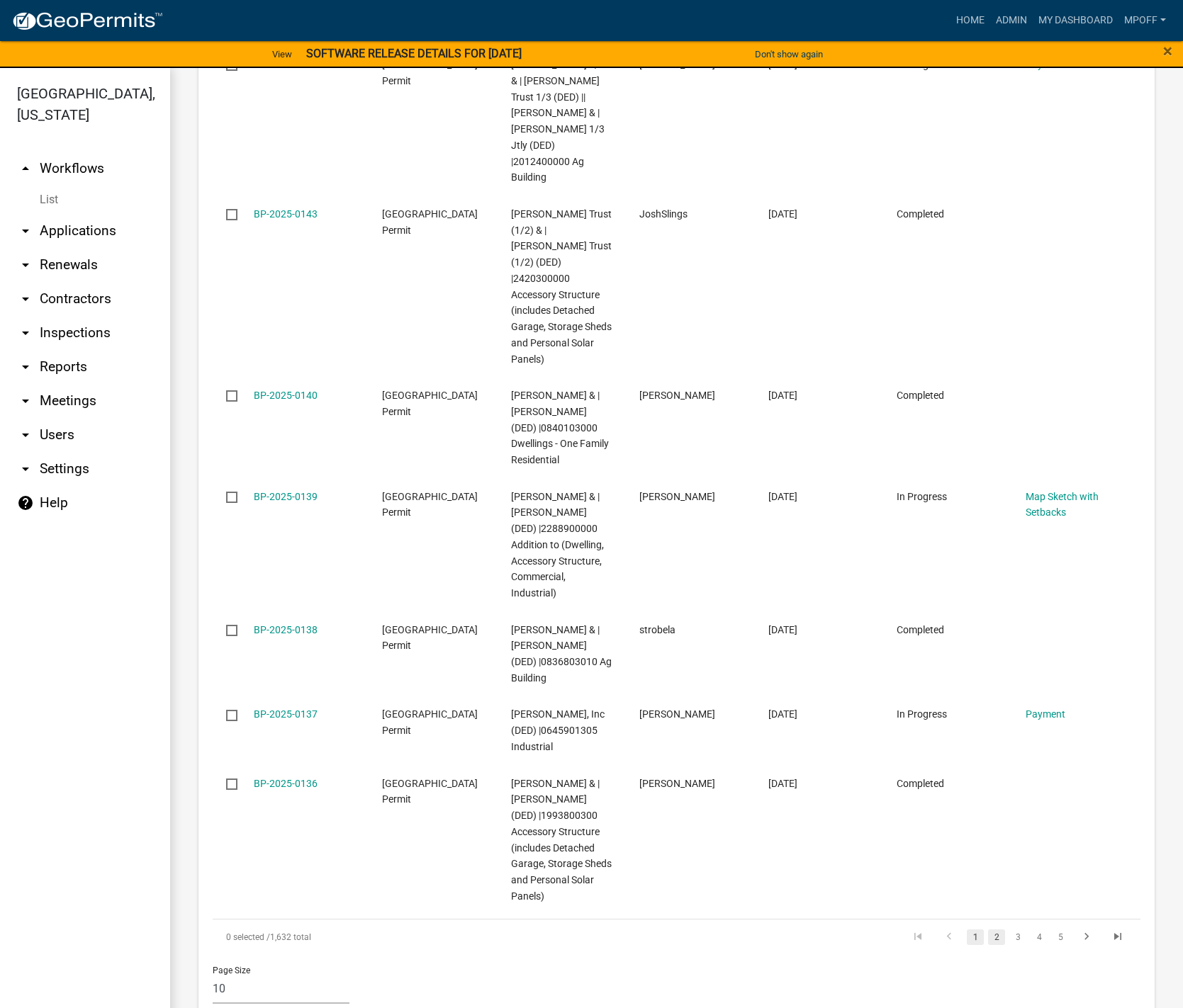
click at [988, 930] on link "2" at bounding box center [997, 937] width 17 height 16
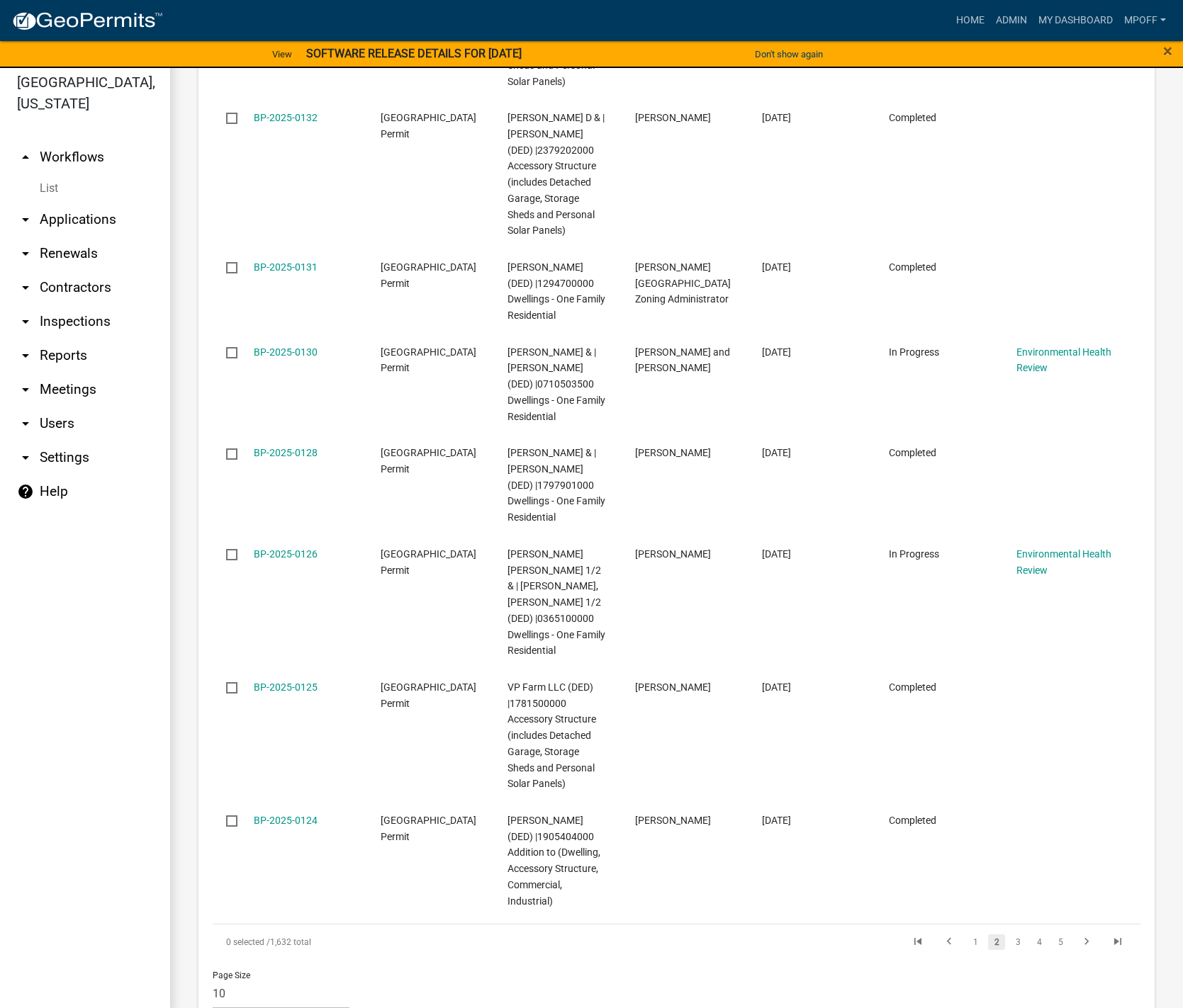
scroll to position [17, 0]
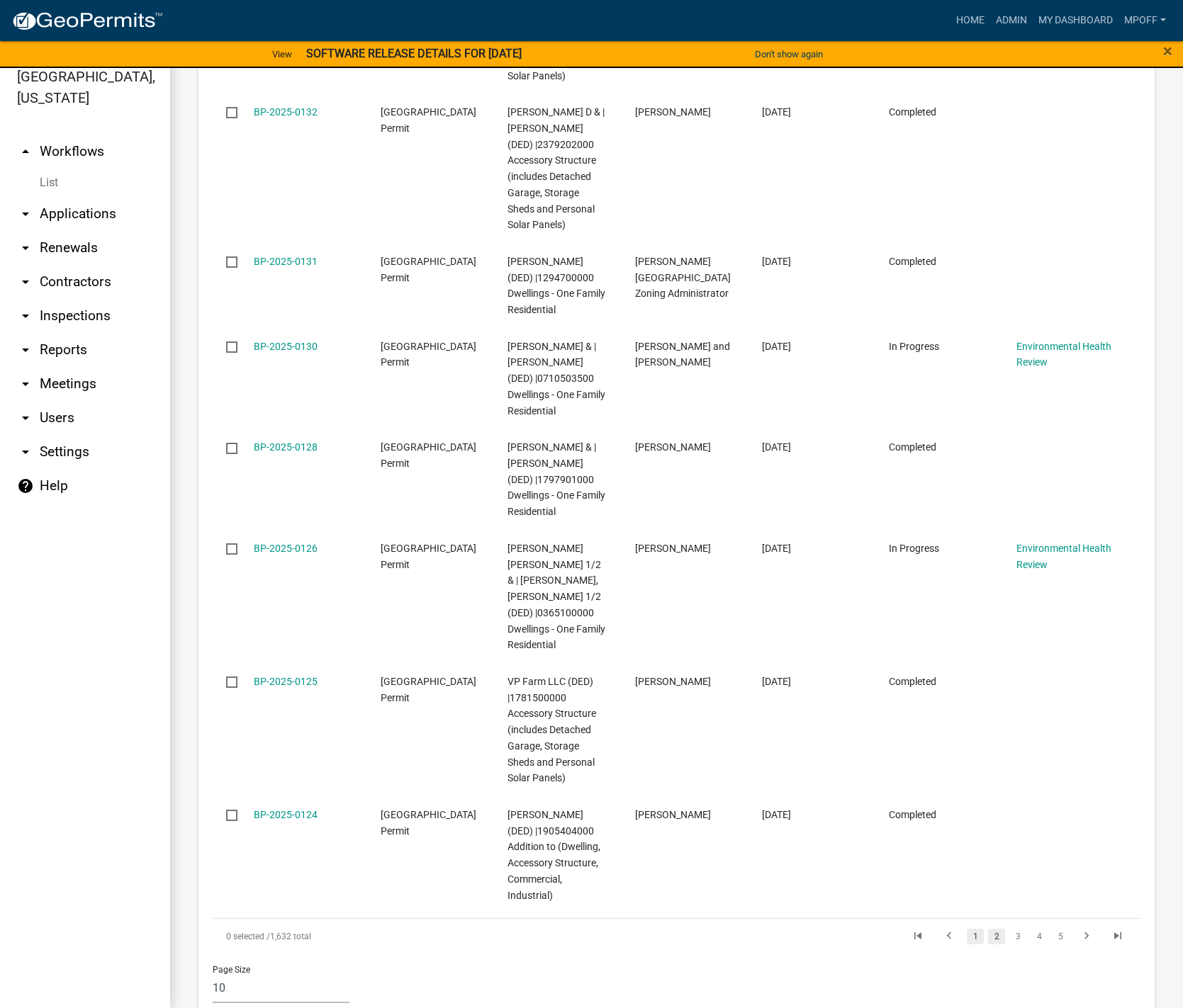
click at [967, 929] on link "1" at bounding box center [975, 937] width 17 height 16
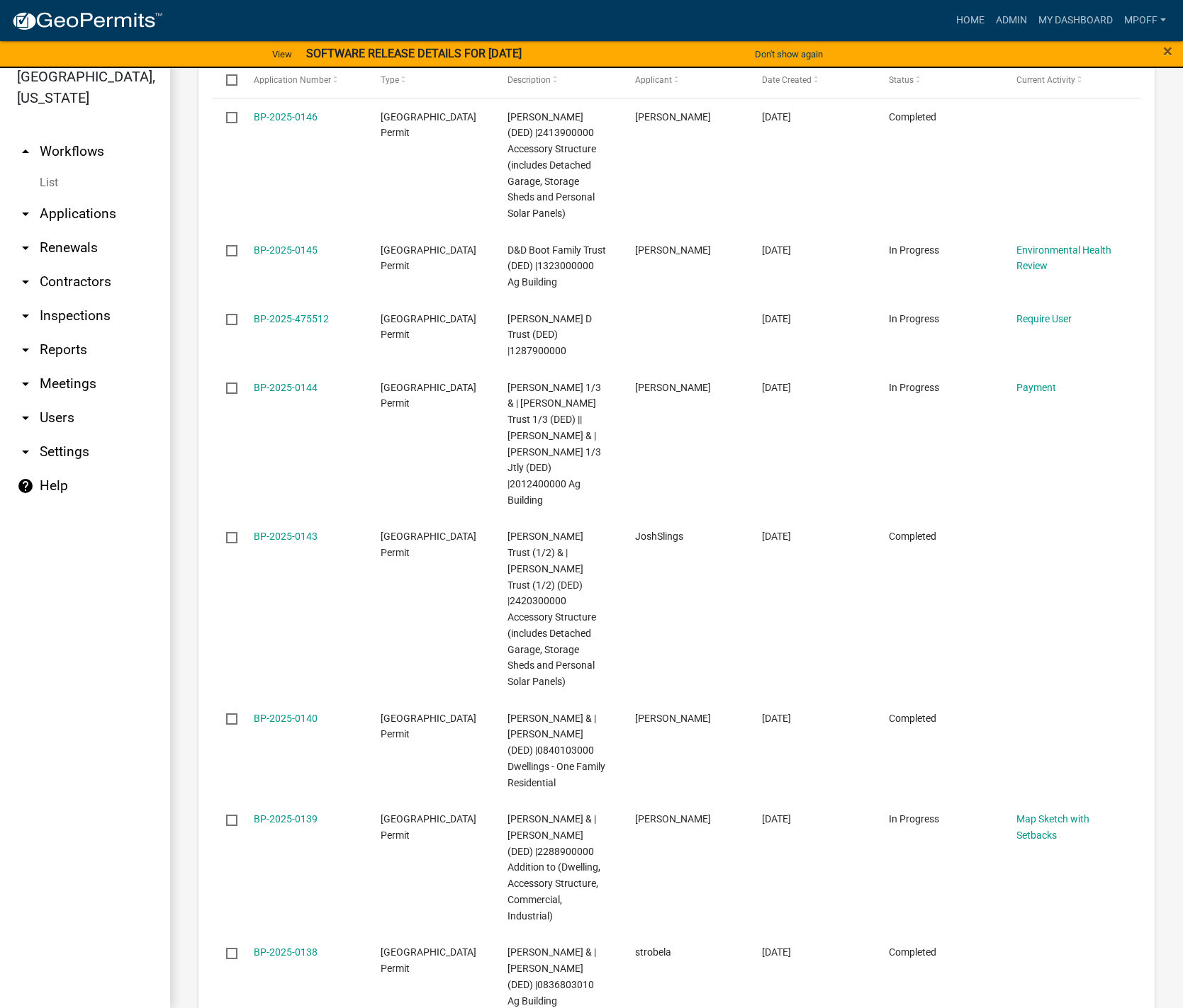
scroll to position [2470, 0]
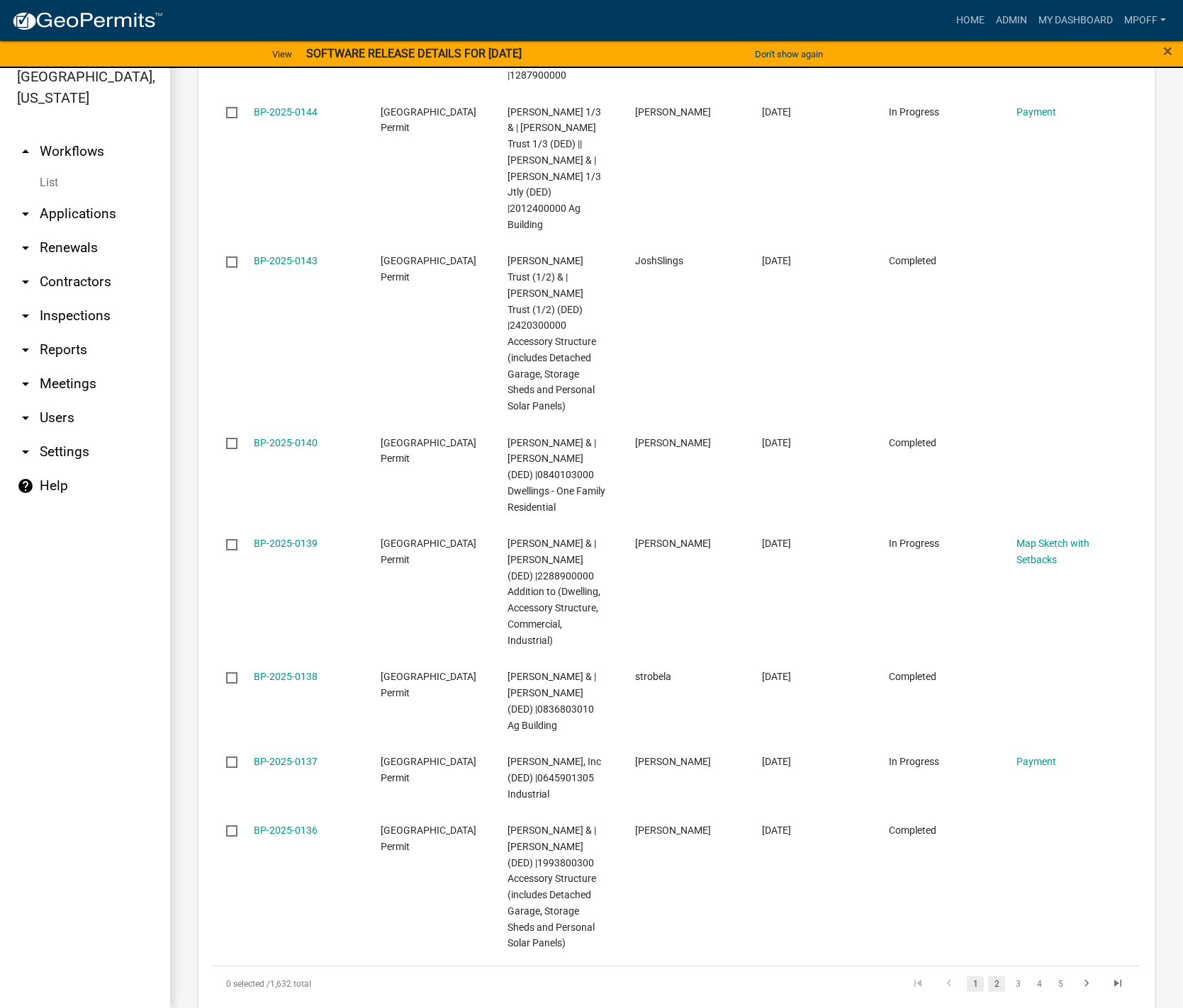
click at [990, 977] on link "2" at bounding box center [997, 984] width 17 height 16
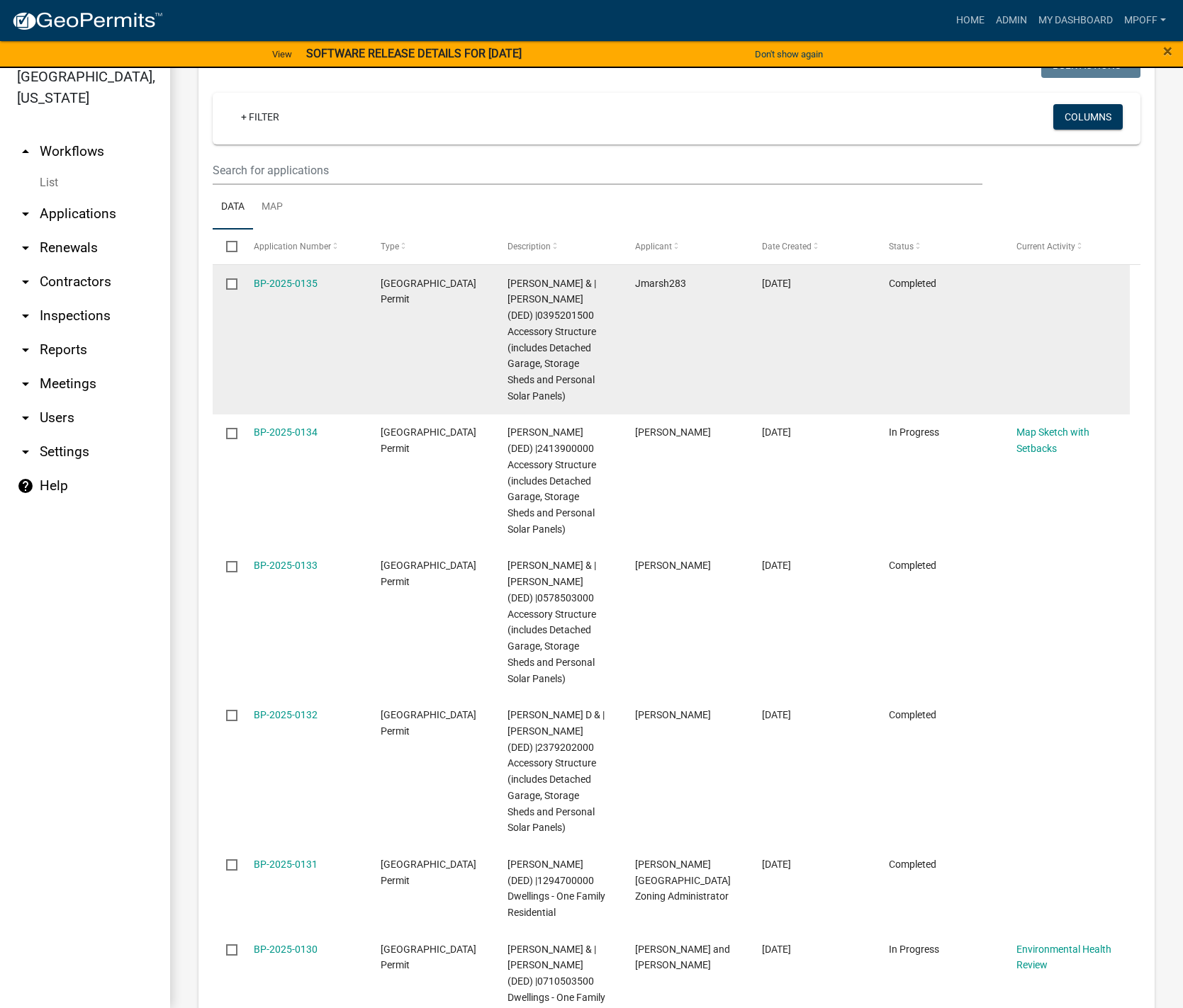
scroll to position [1994, 0]
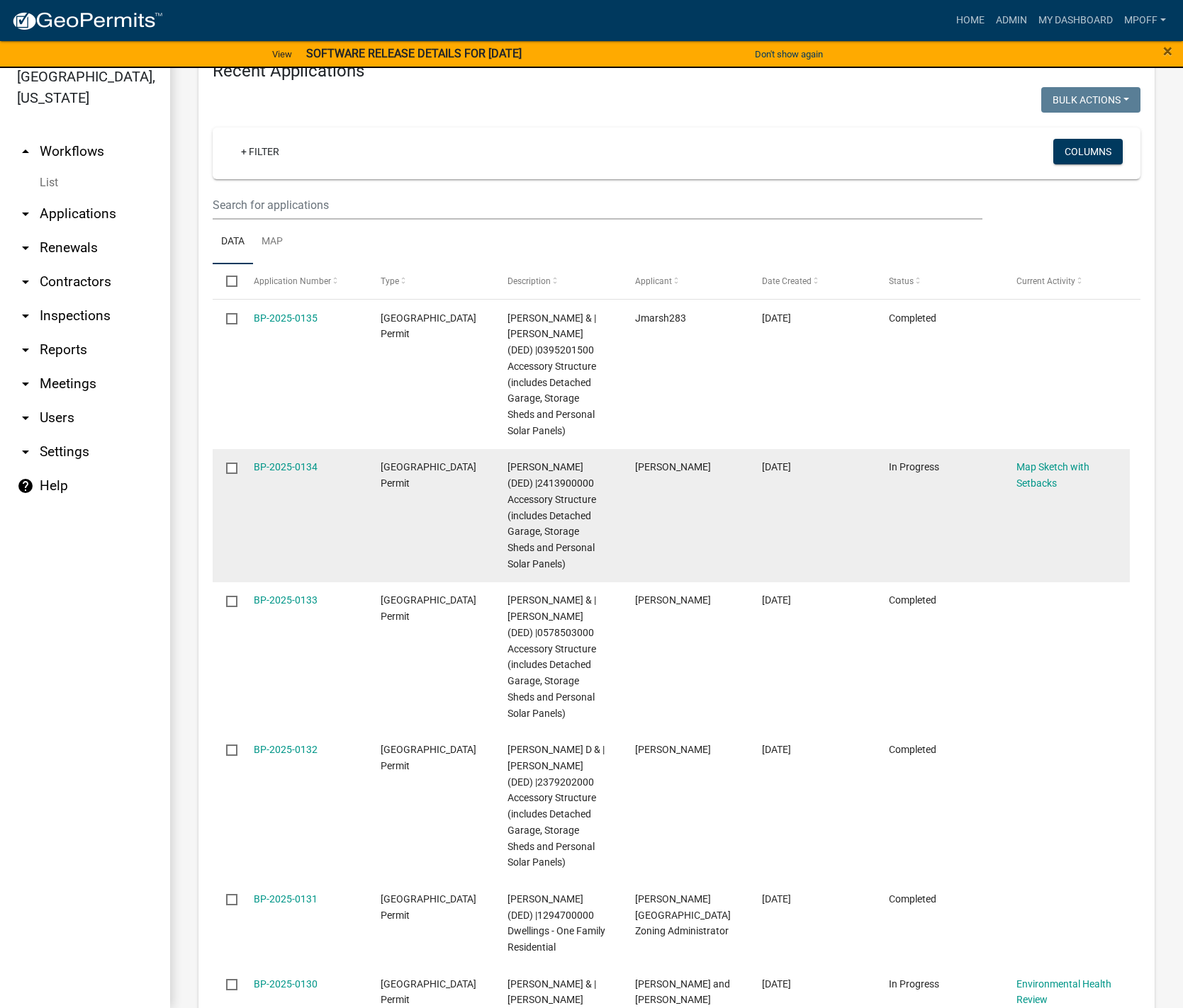
click at [228, 463] on input "checkbox" at bounding box center [230, 467] width 9 height 9
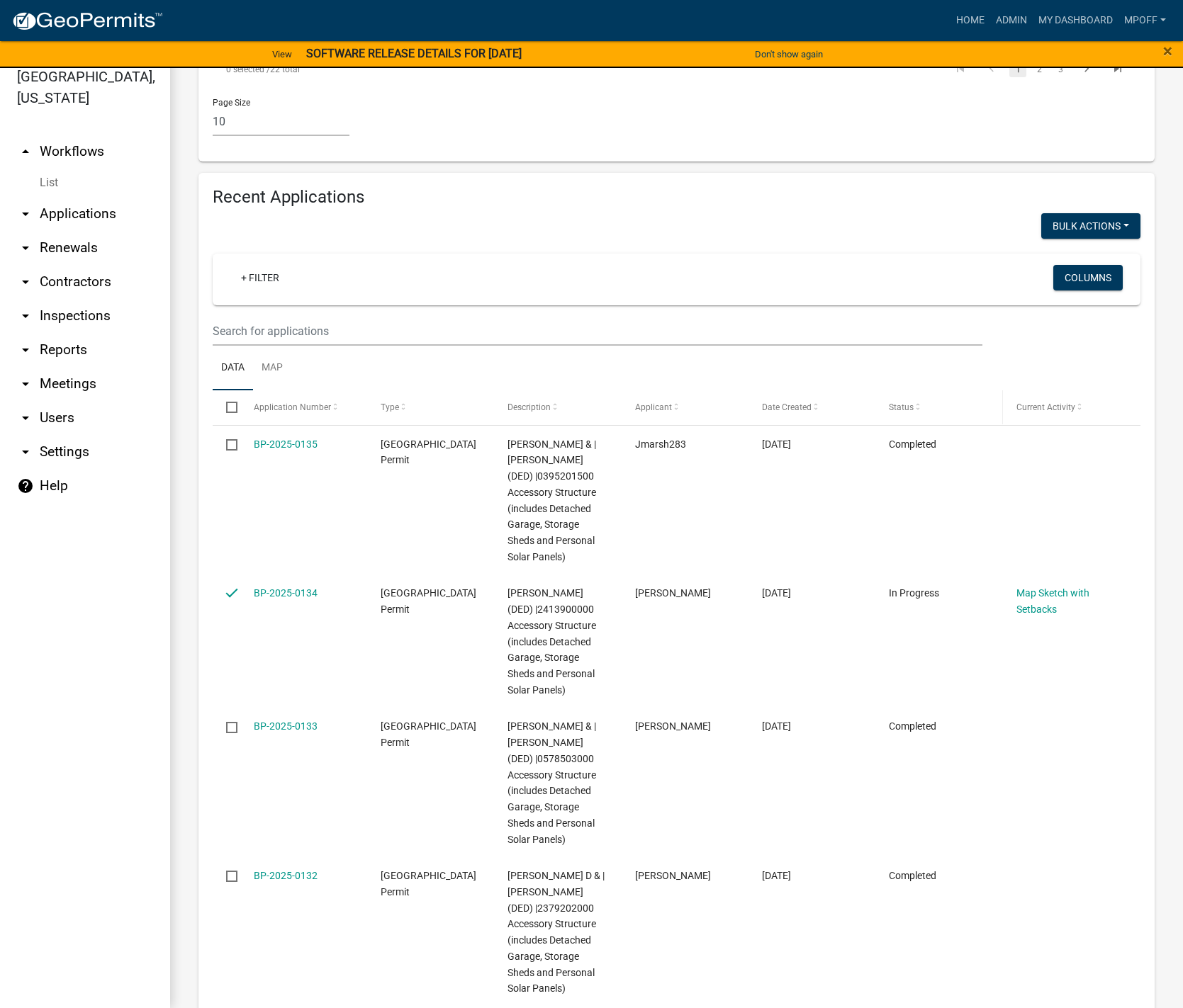
scroll to position [1569, 0]
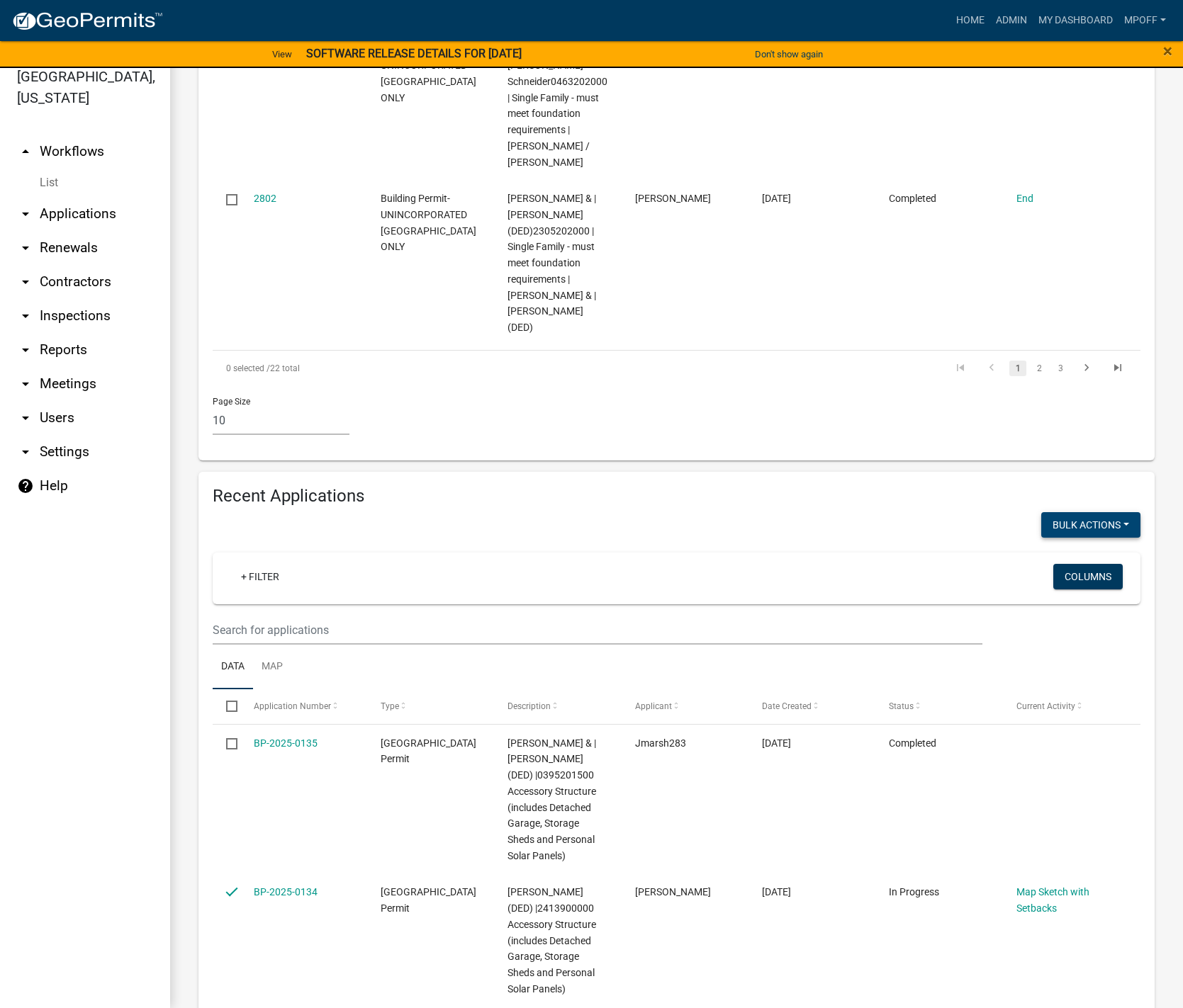
click at [1085, 512] on button "Bulk Actions" at bounding box center [1090, 525] width 99 height 26
click at [1048, 545] on button "Void" at bounding box center [1083, 562] width 113 height 34
checkbox input "false"
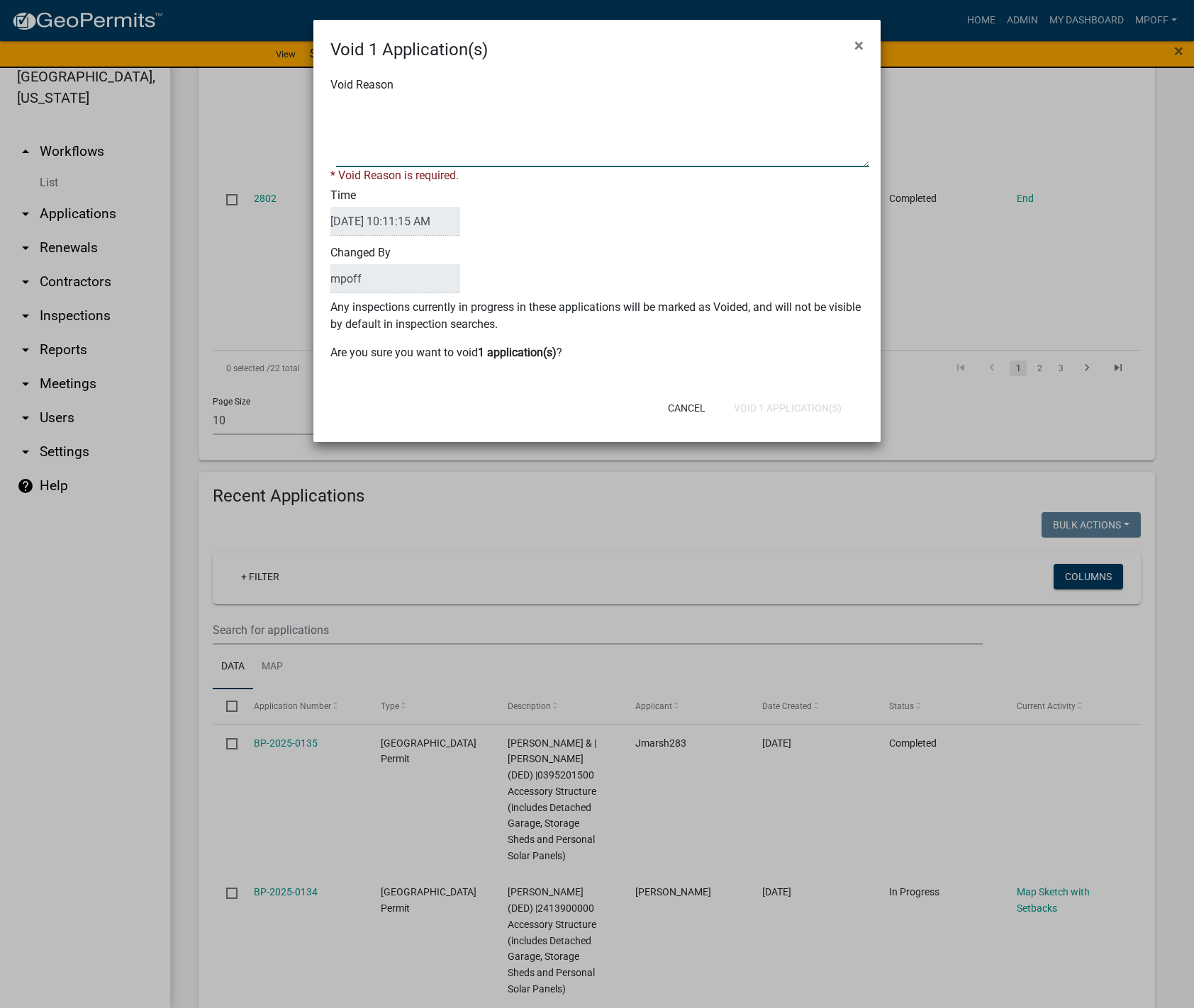
click at [393, 106] on textarea "Void Reason" at bounding box center [602, 131] width 533 height 71
type textarea "duplicate"
click at [796, 410] on form "Void 1 Application(s) × Void Reason * Void Reason is required. Time 09/10/2025 …" at bounding box center [597, 225] width 567 height 409
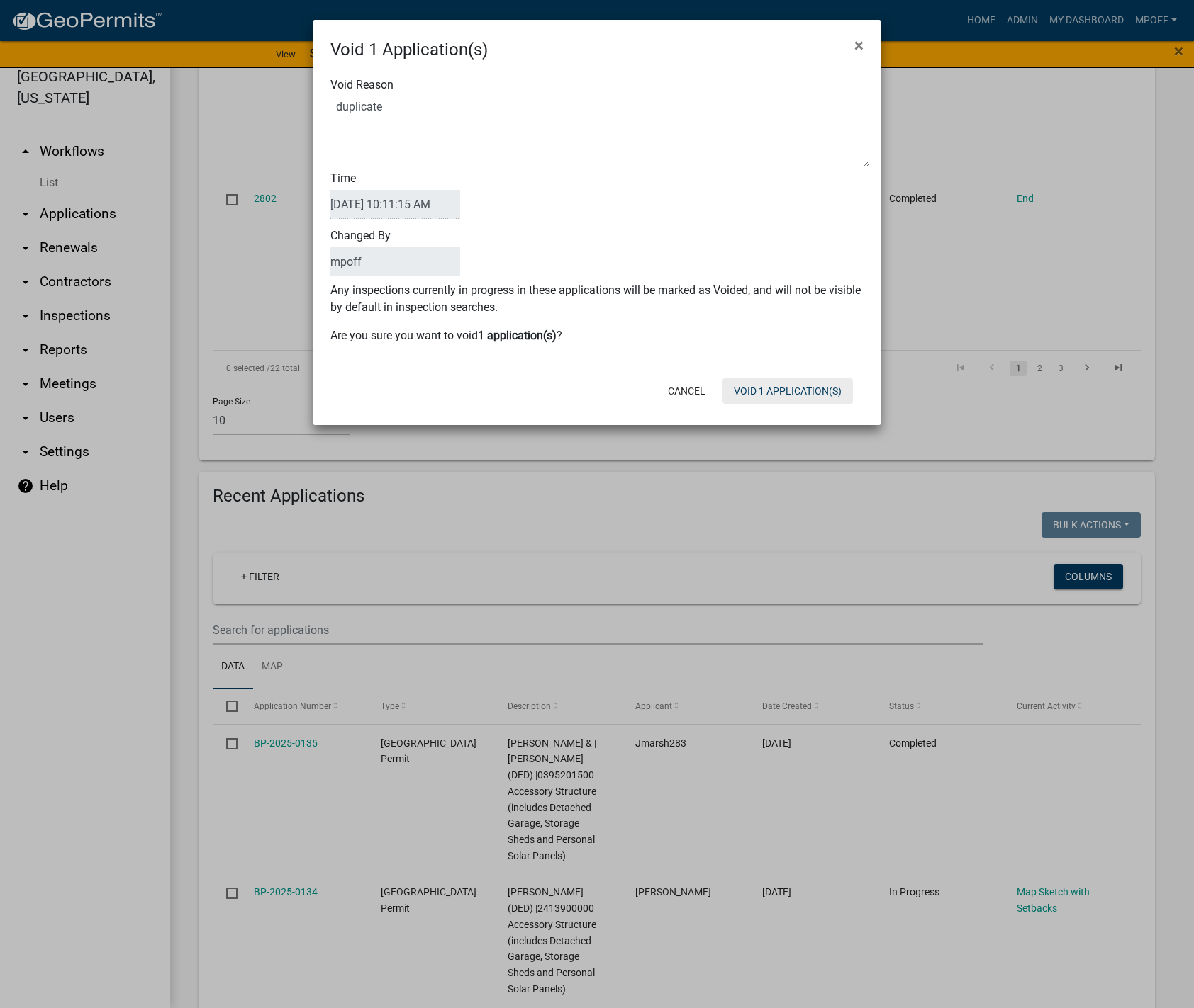
click at [792, 392] on button "Void 1 Application(s)" at bounding box center [787, 391] width 131 height 26
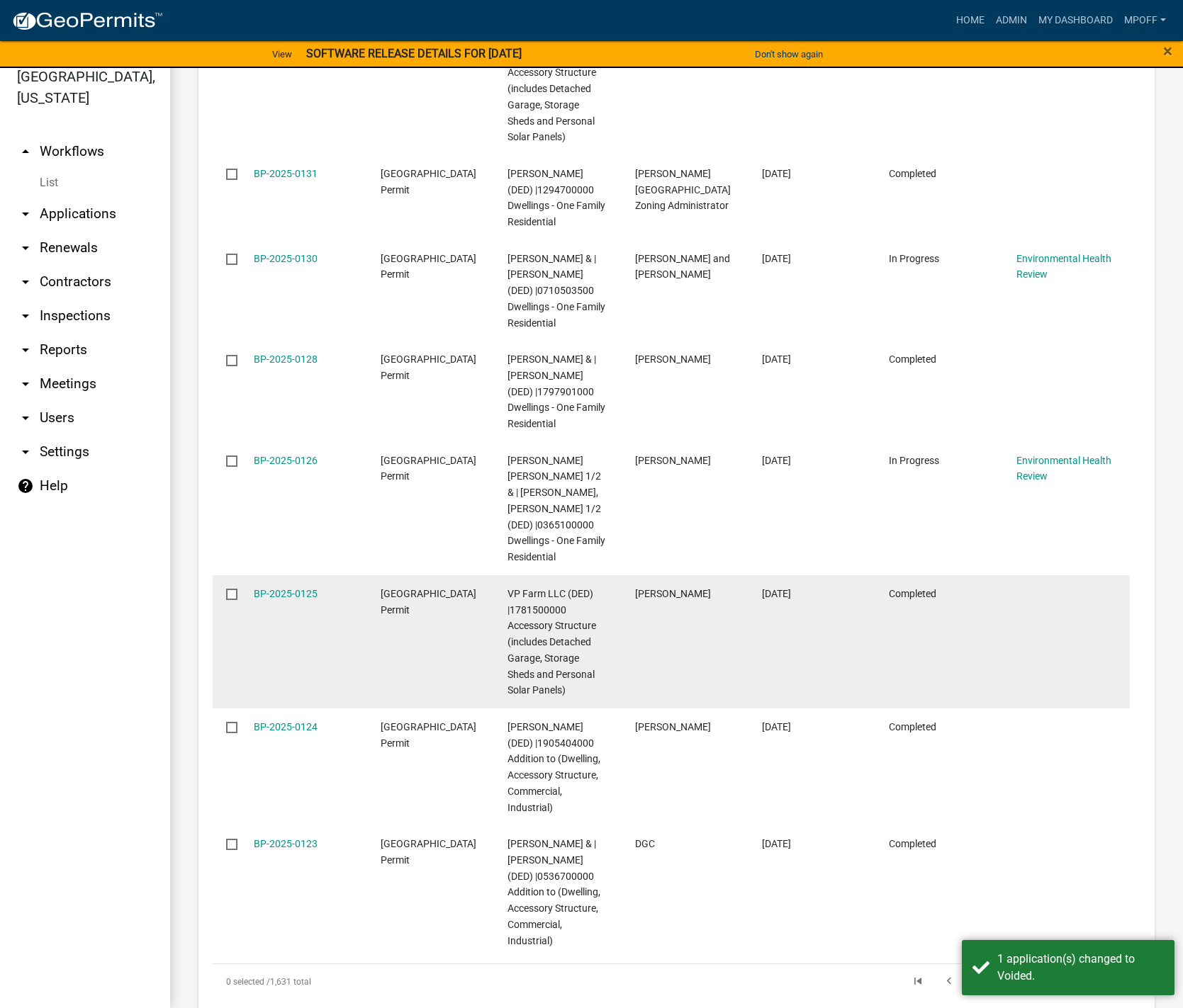
scroll to position [2632, 0]
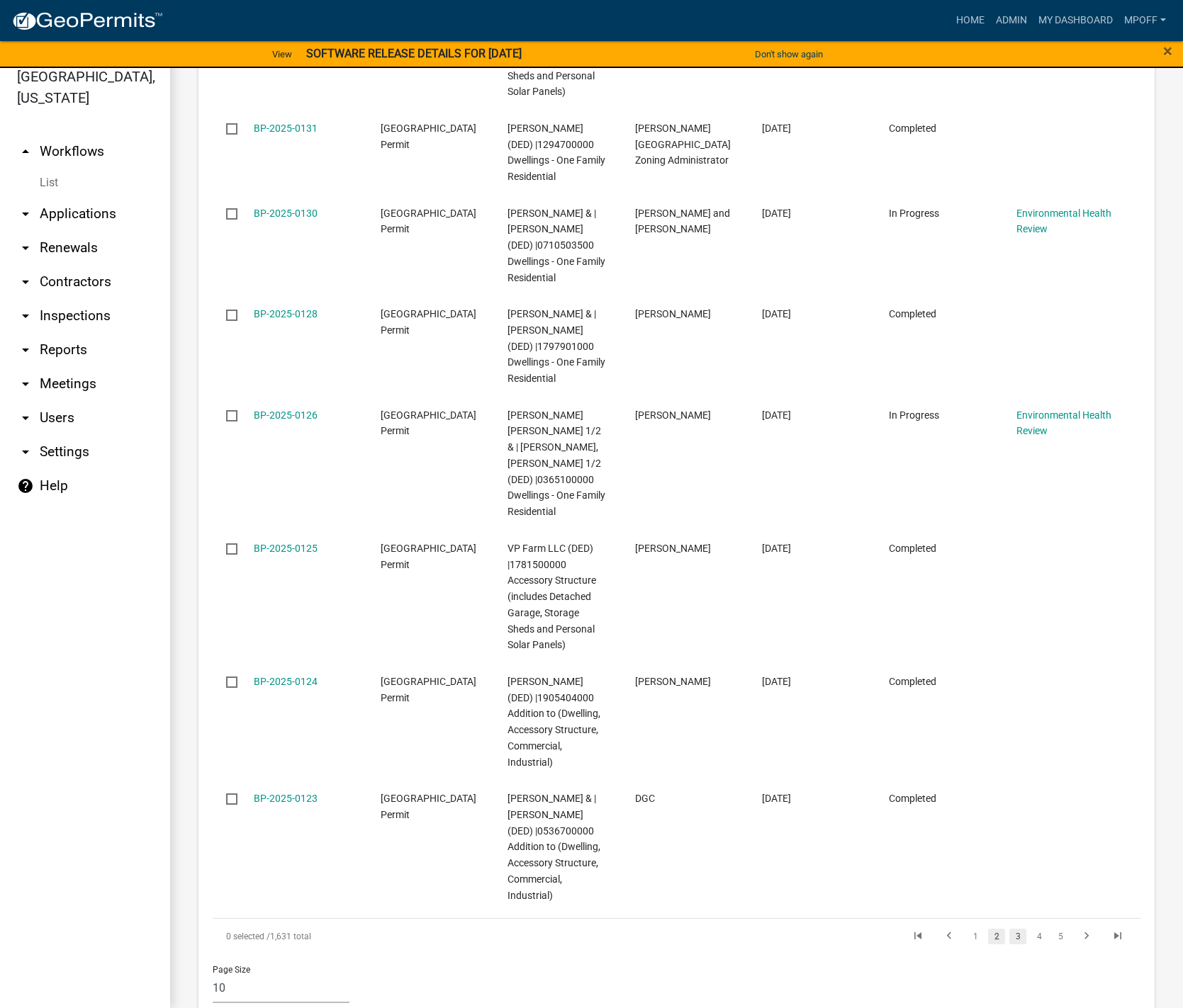
click at [1009, 929] on link "3" at bounding box center [1017, 937] width 17 height 16
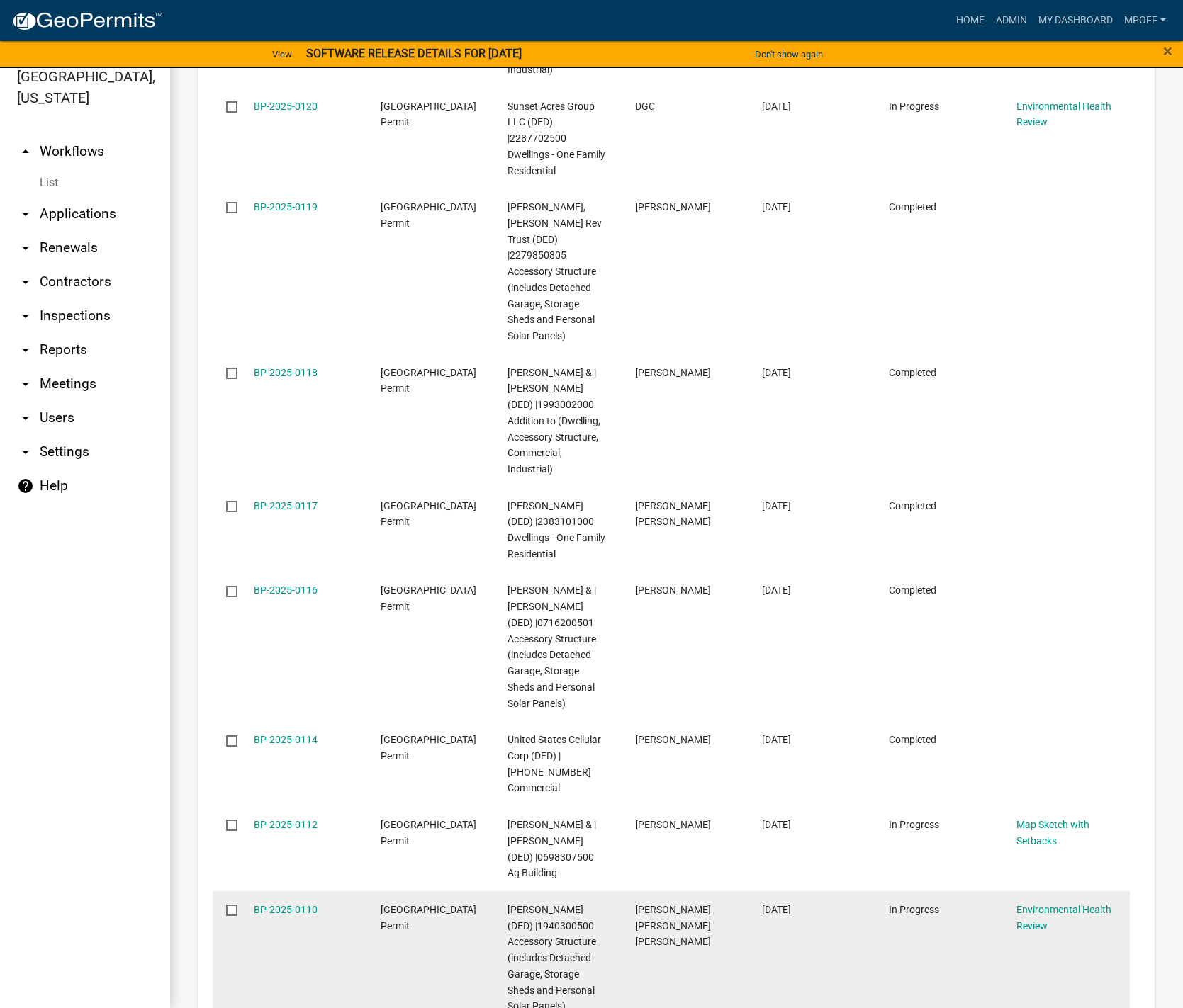
scroll to position [2552, 0]
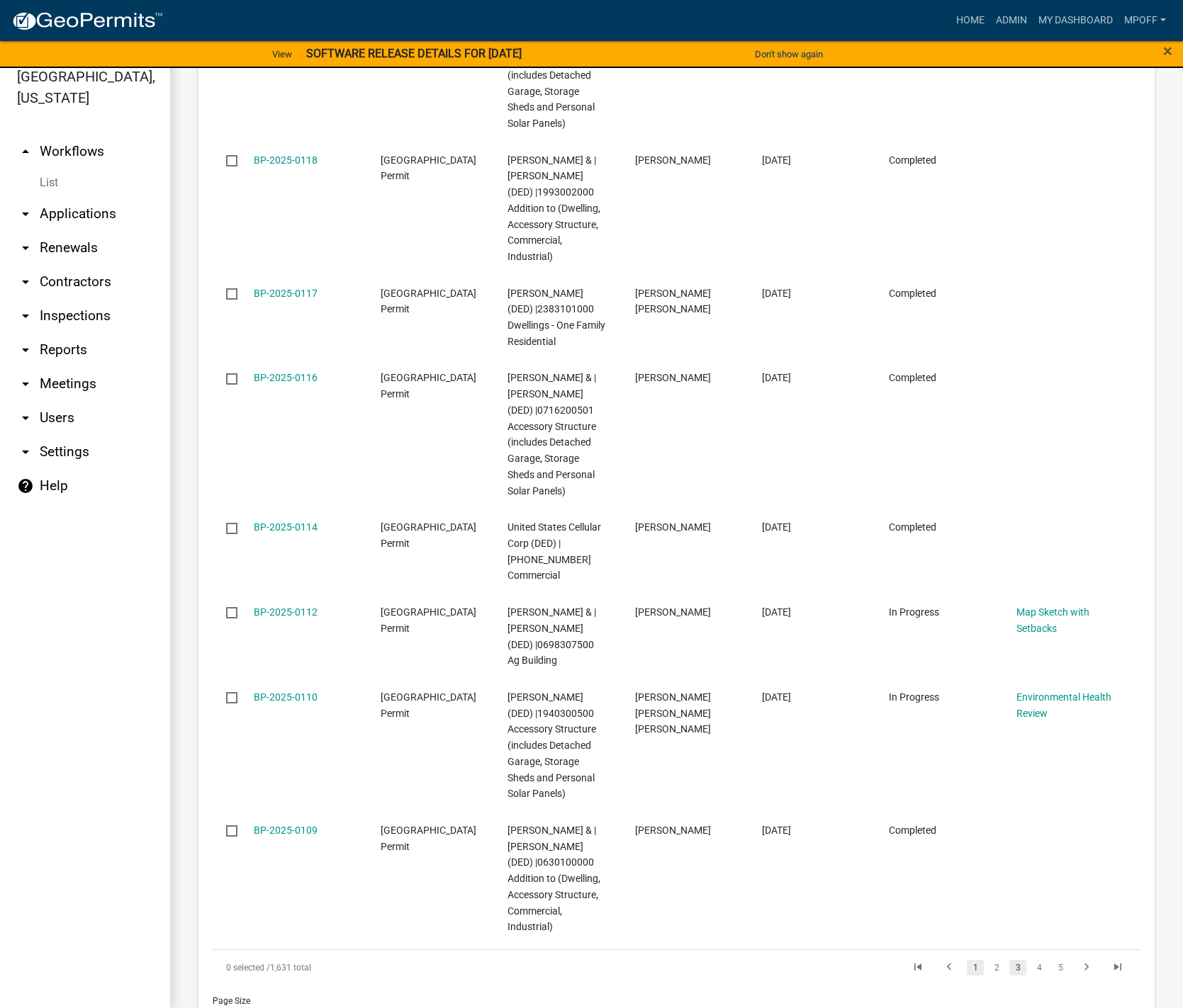
click at [967, 960] on link "1" at bounding box center [975, 968] width 17 height 16
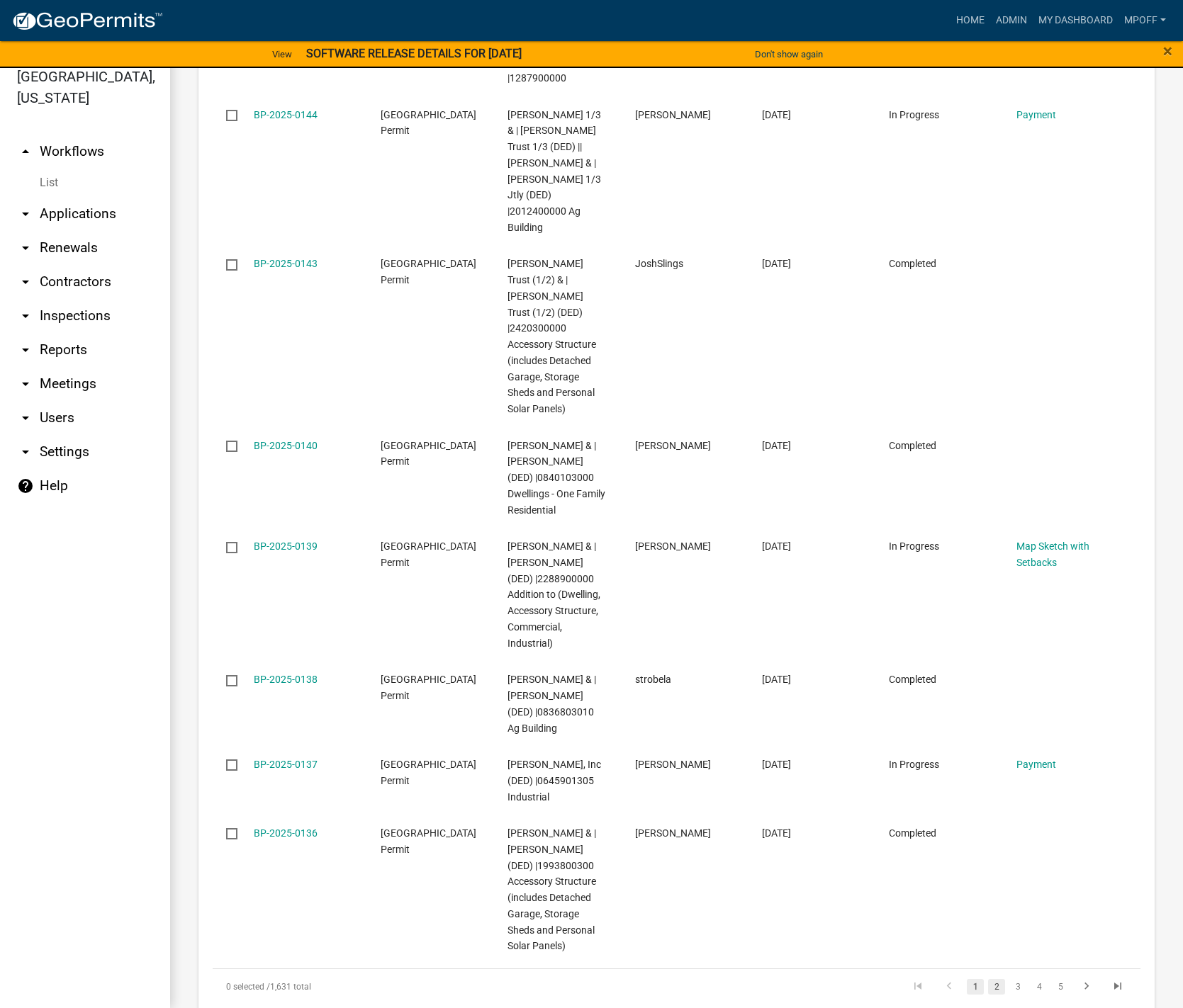
scroll to position [2470, 0]
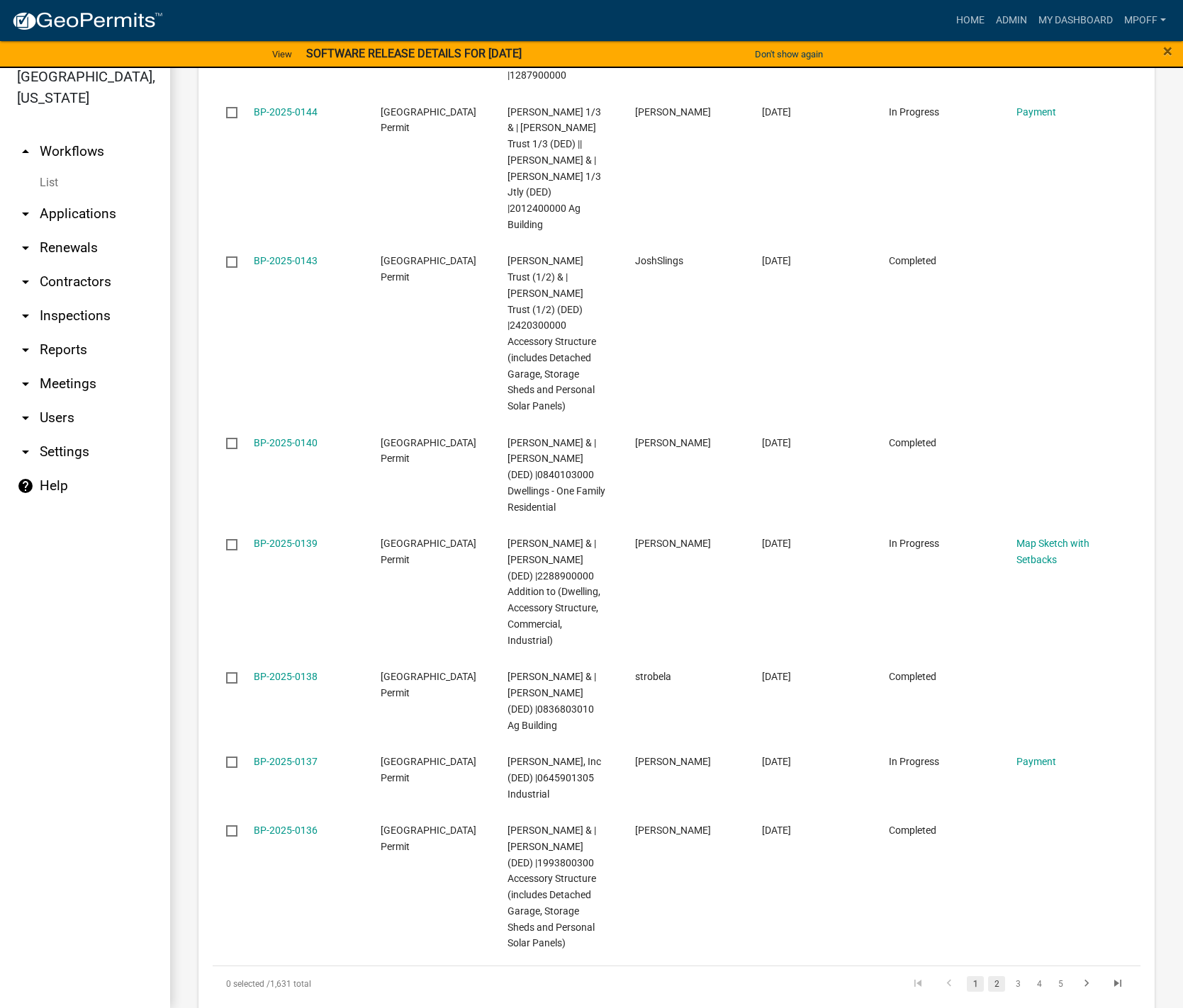
click at [988, 977] on link "2" at bounding box center [997, 984] width 17 height 16
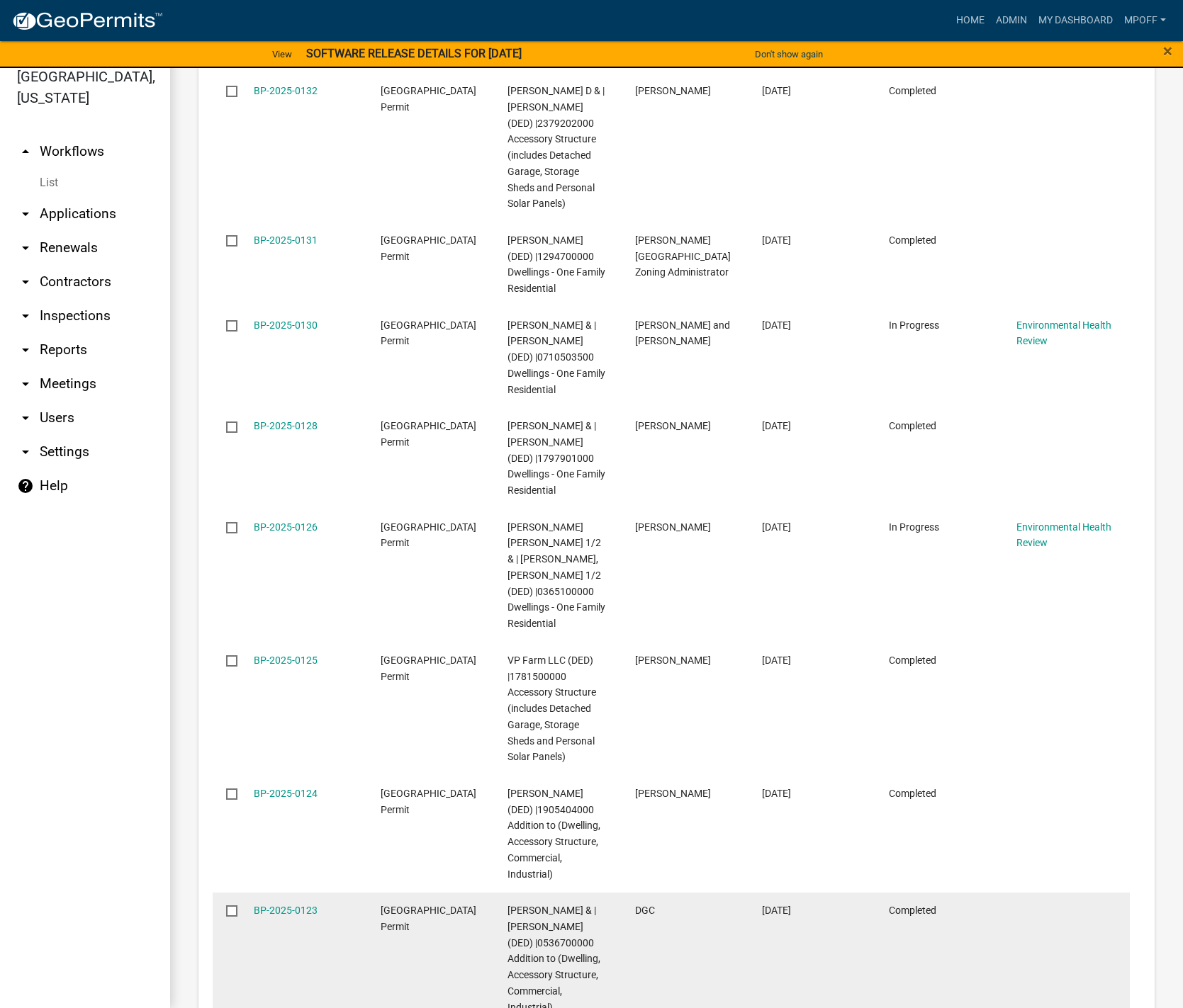
scroll to position [2632, 0]
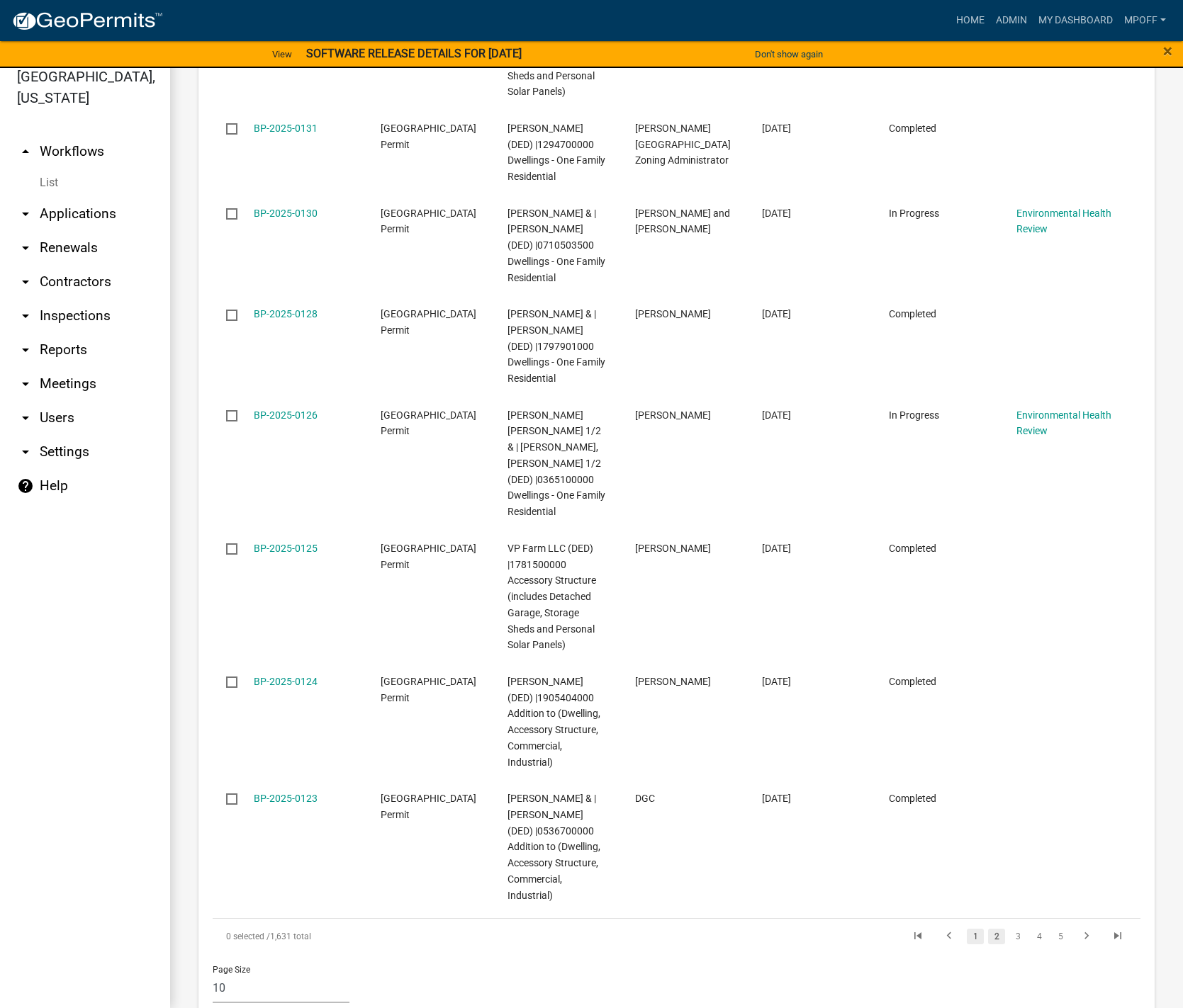
click at [967, 929] on link "1" at bounding box center [975, 937] width 17 height 16
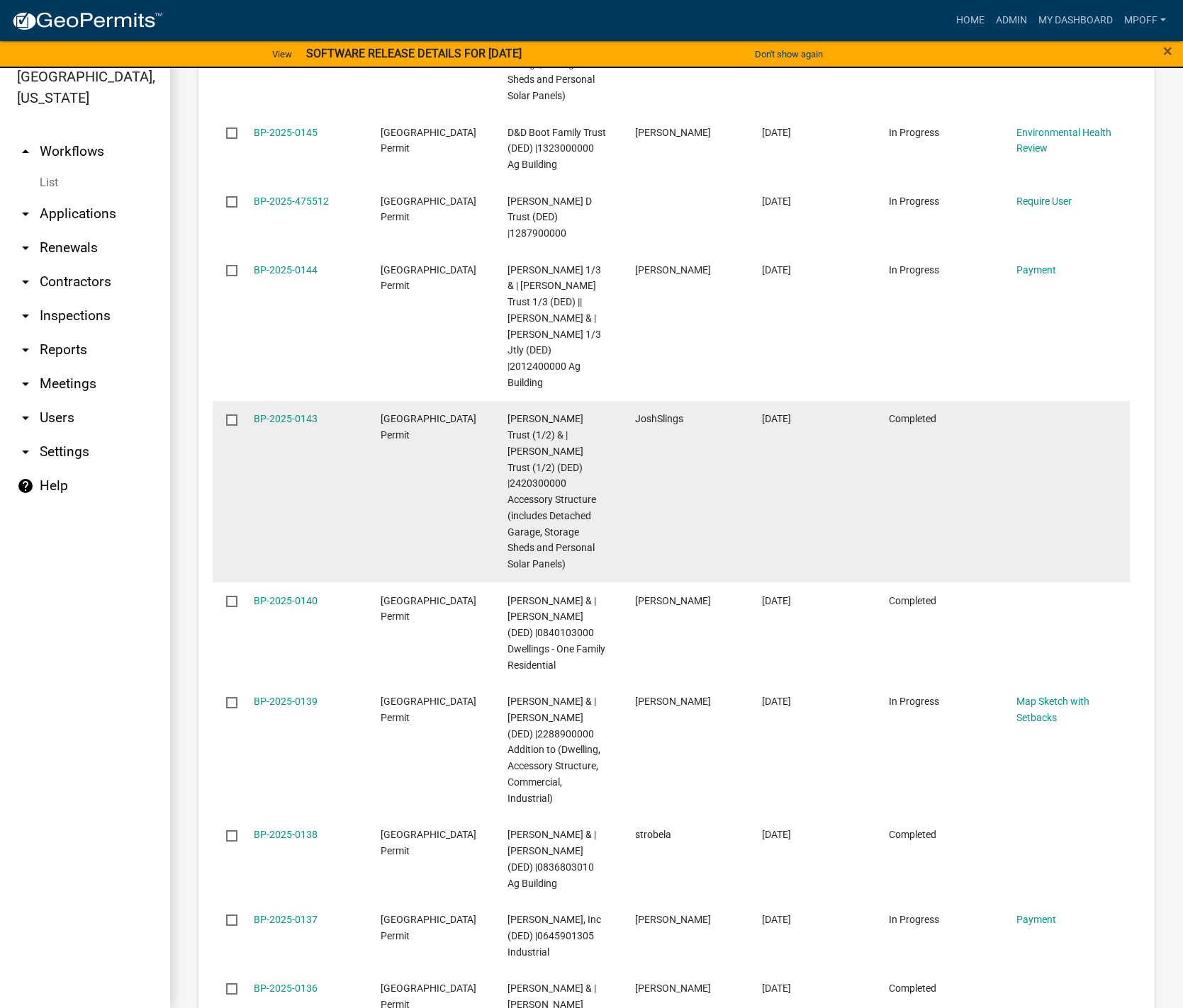
scroll to position [2470, 0]
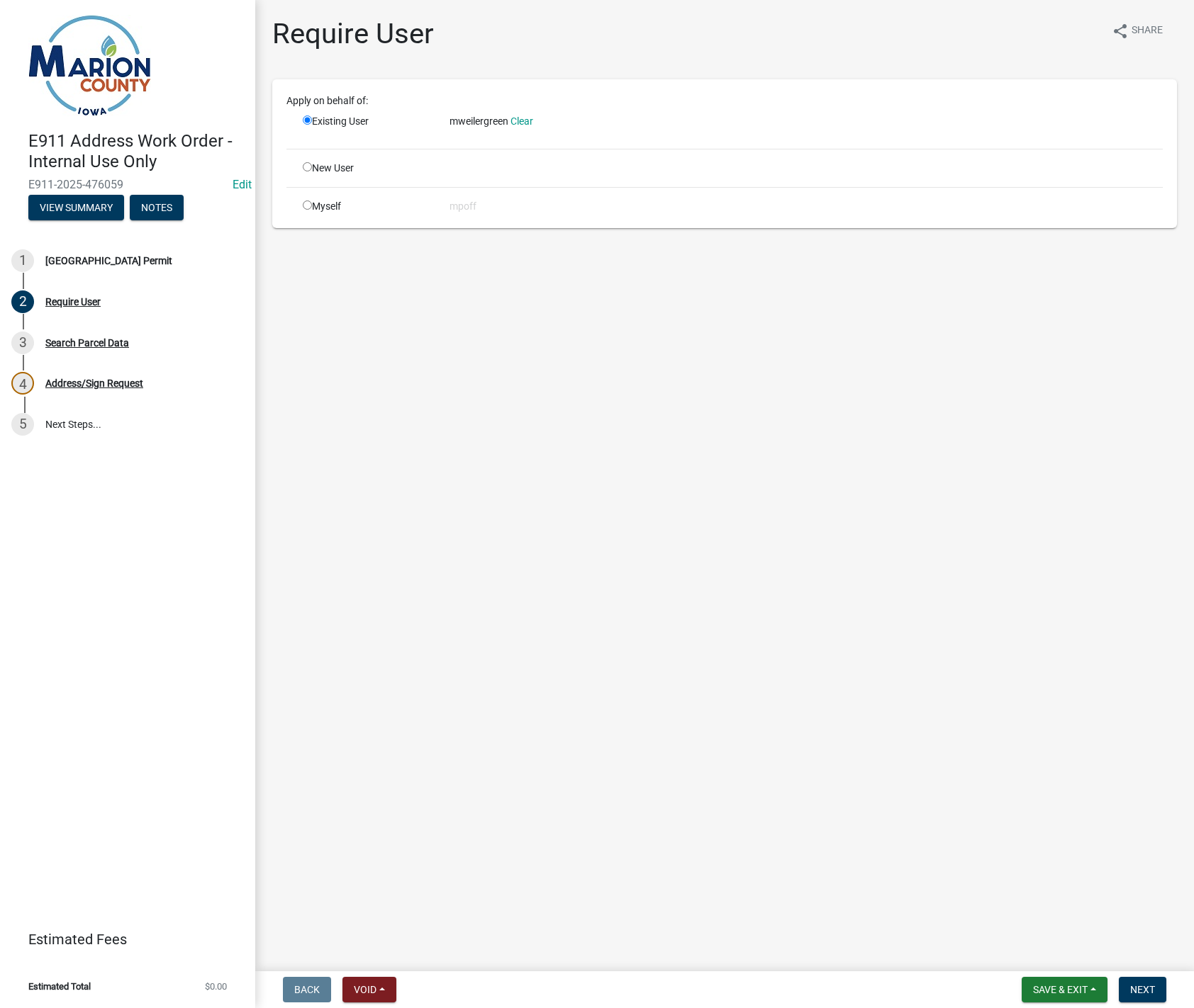
click at [306, 205] on input "radio" at bounding box center [307, 205] width 9 height 9
radio input "true"
radio input "false"
click at [1145, 986] on span "Next" at bounding box center [1142, 990] width 25 height 11
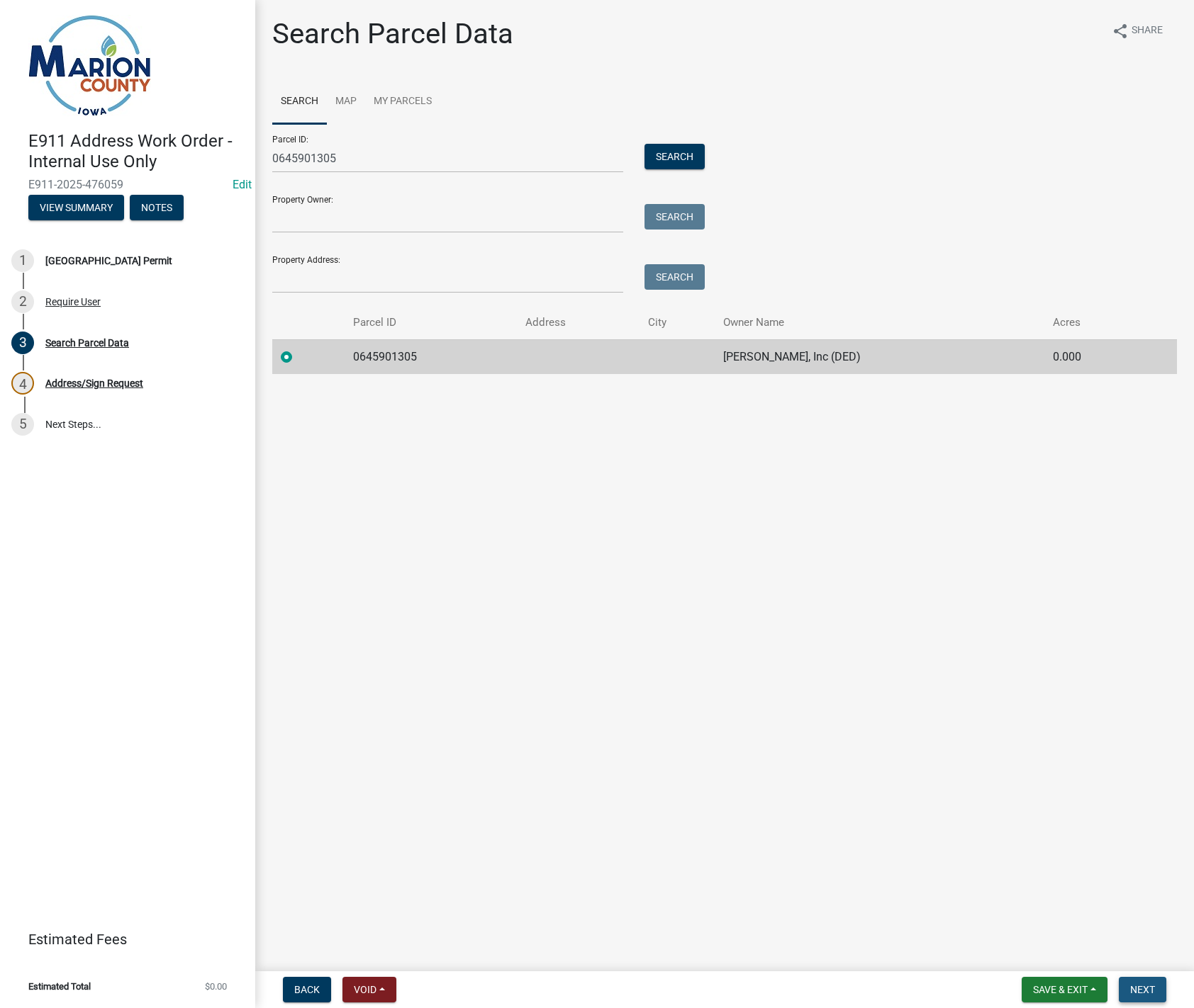
click at [1139, 980] on button "Next" at bounding box center [1142, 990] width 48 height 26
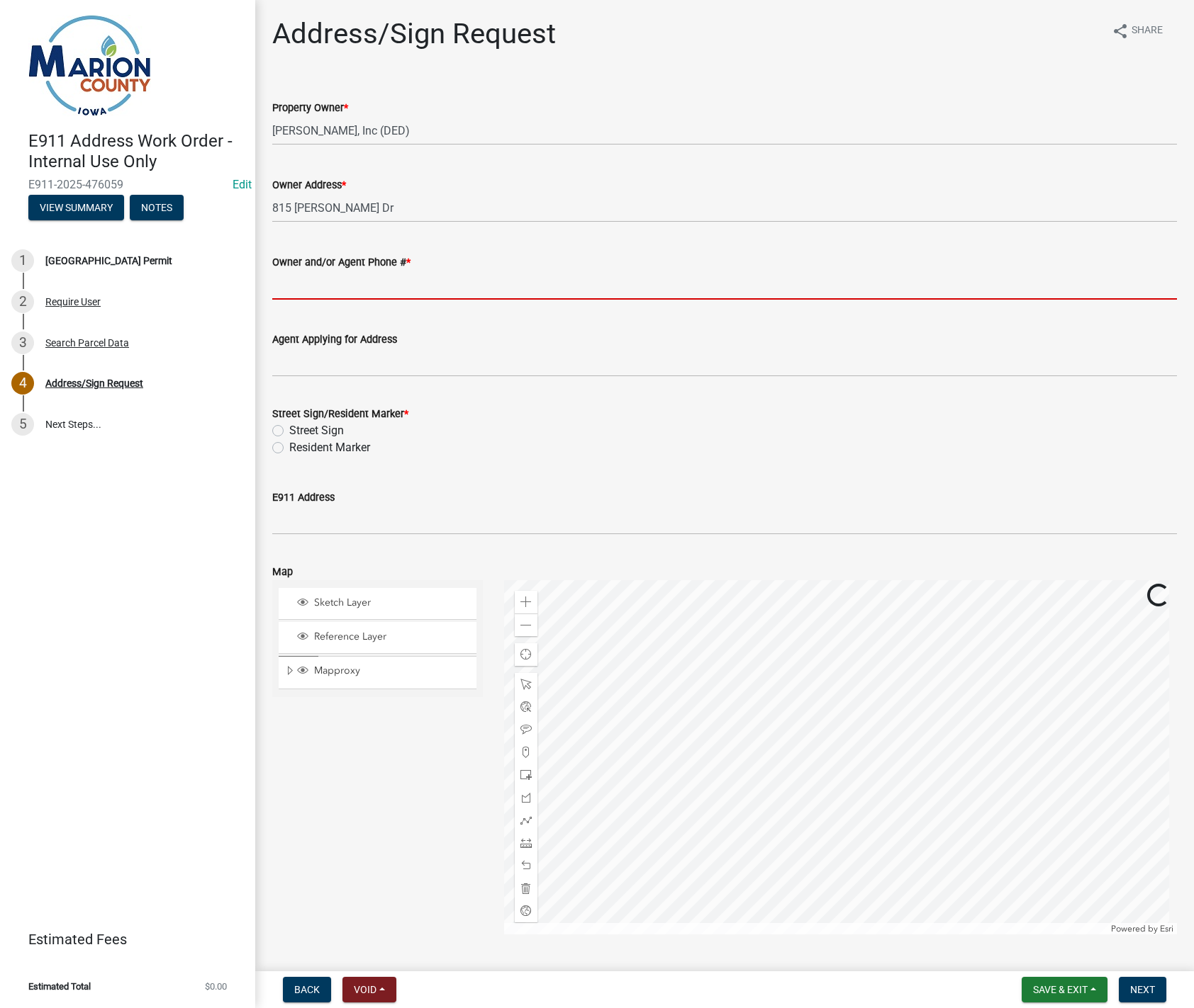
click at [321, 289] on input "Owner and/or Agent Phone # *" at bounding box center [724, 285] width 904 height 29
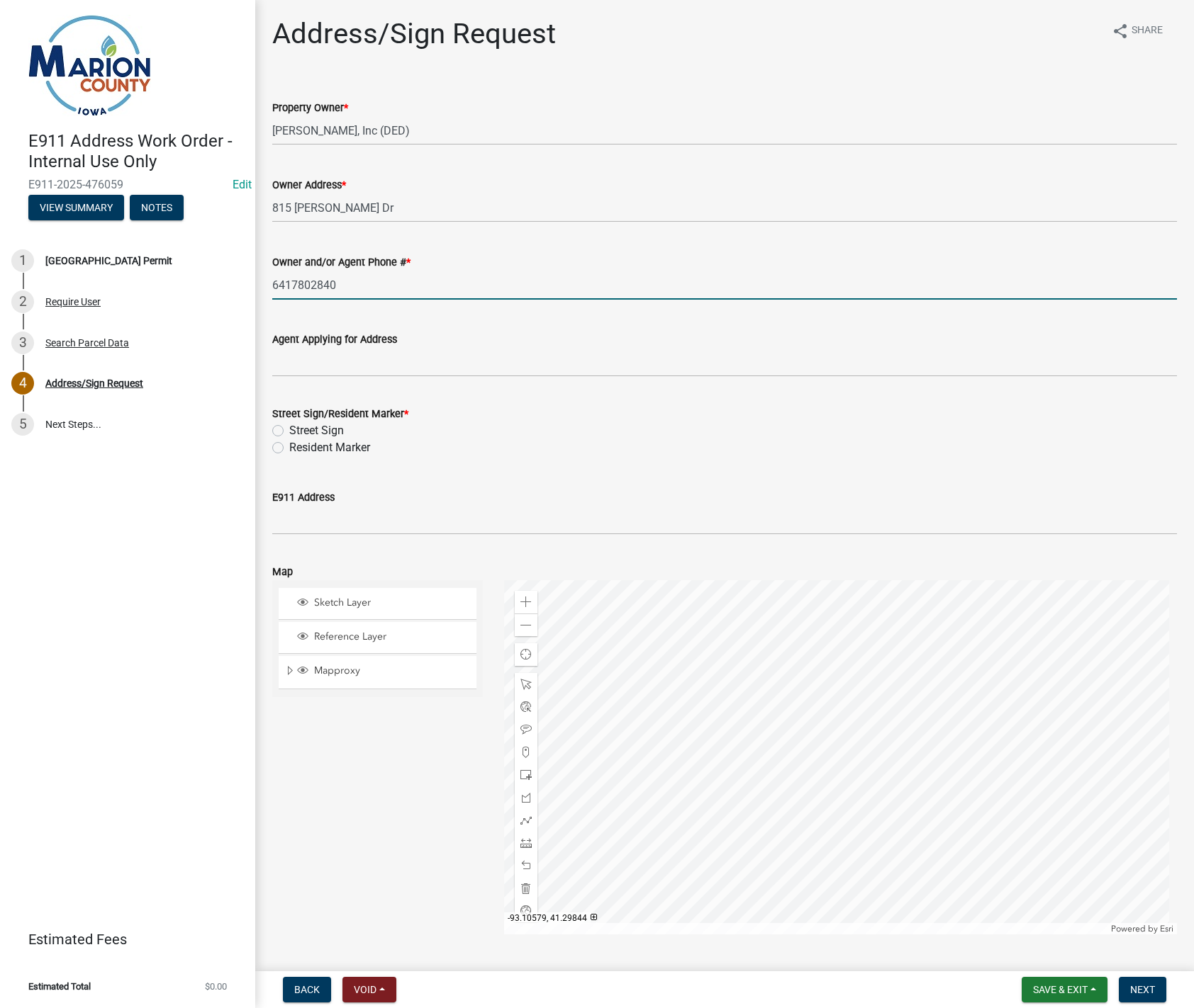
type input "6417802840"
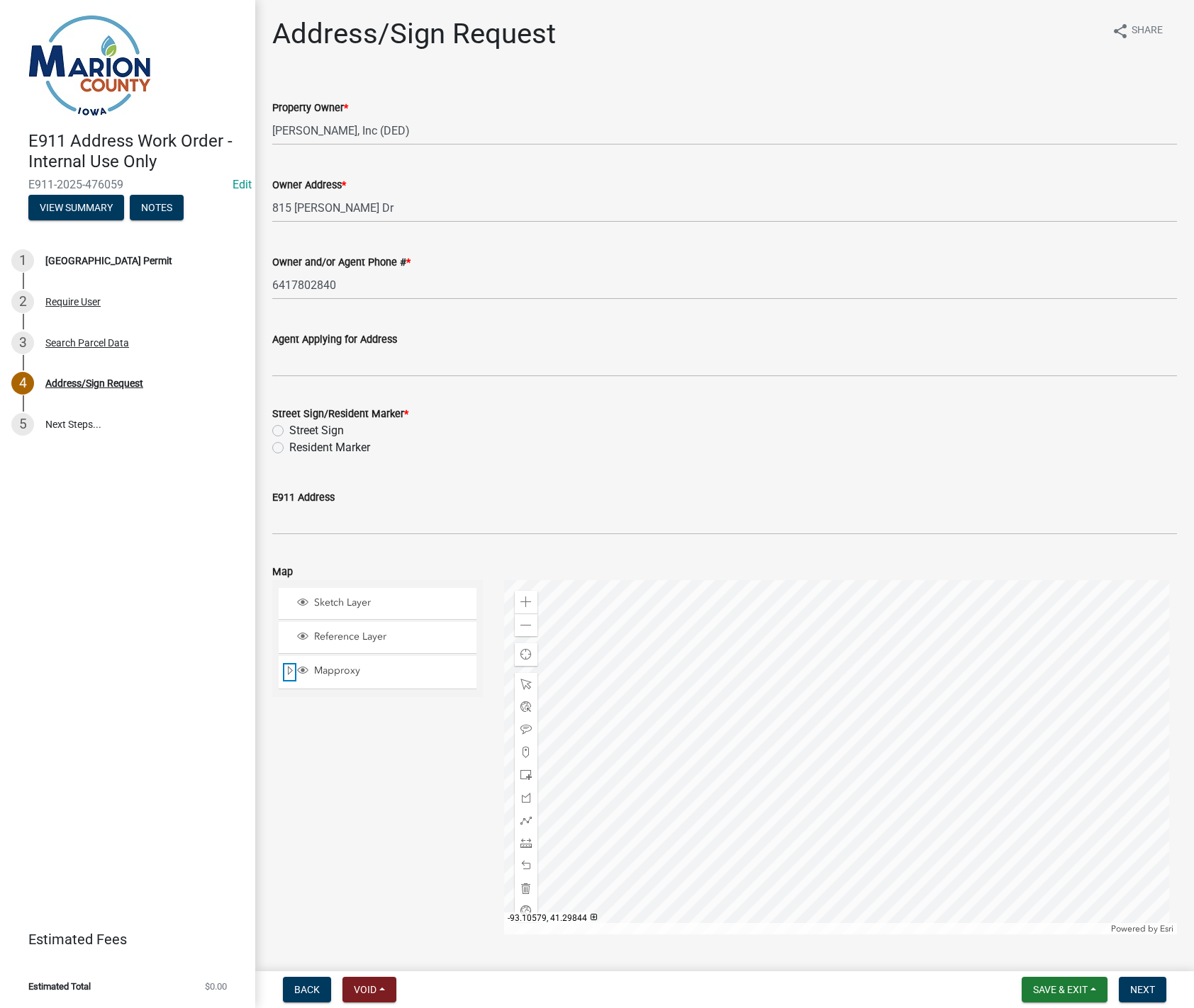
click at [288, 672] on span "Expand" at bounding box center [290, 671] width 11 height 14
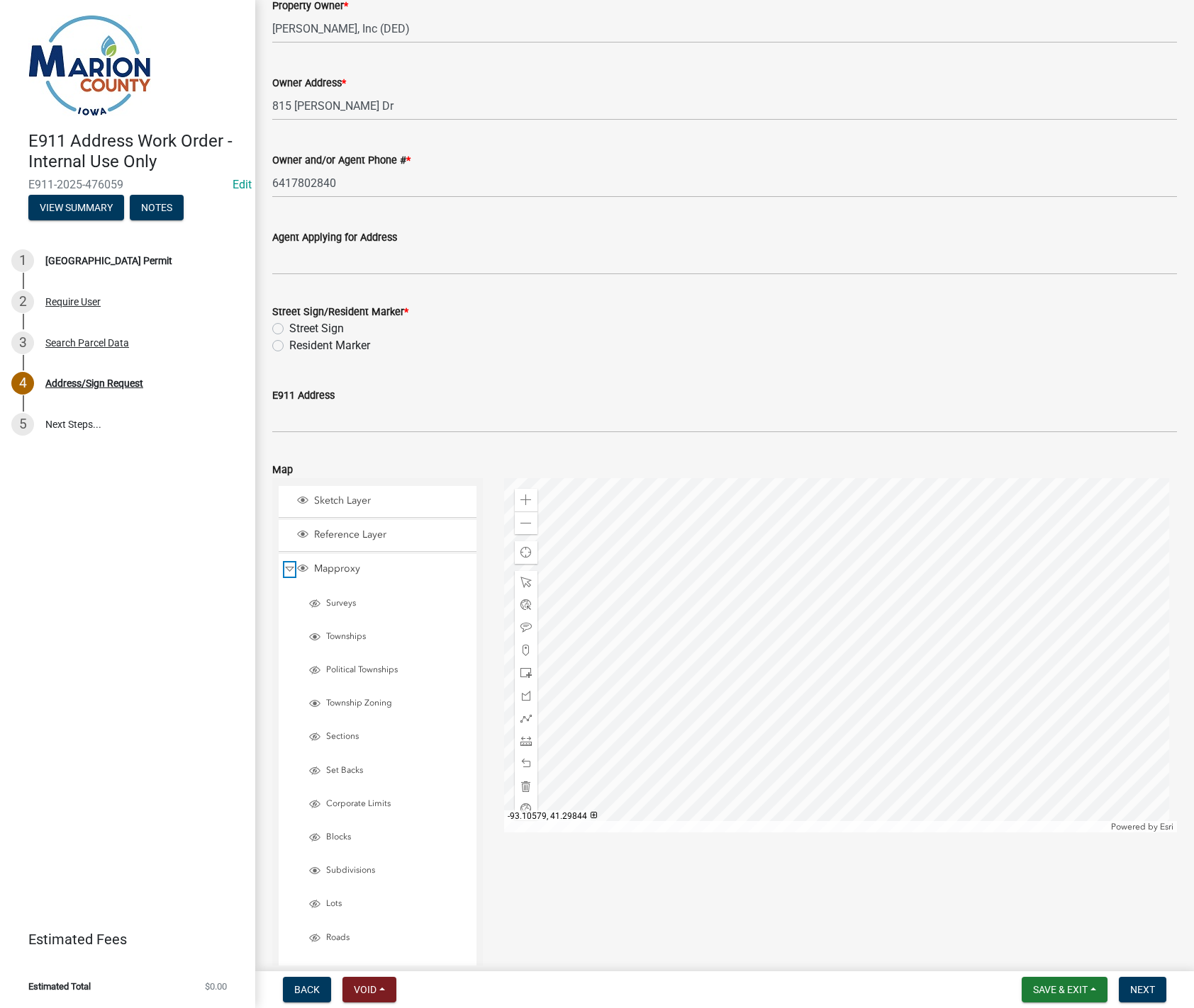
scroll to position [142, 0]
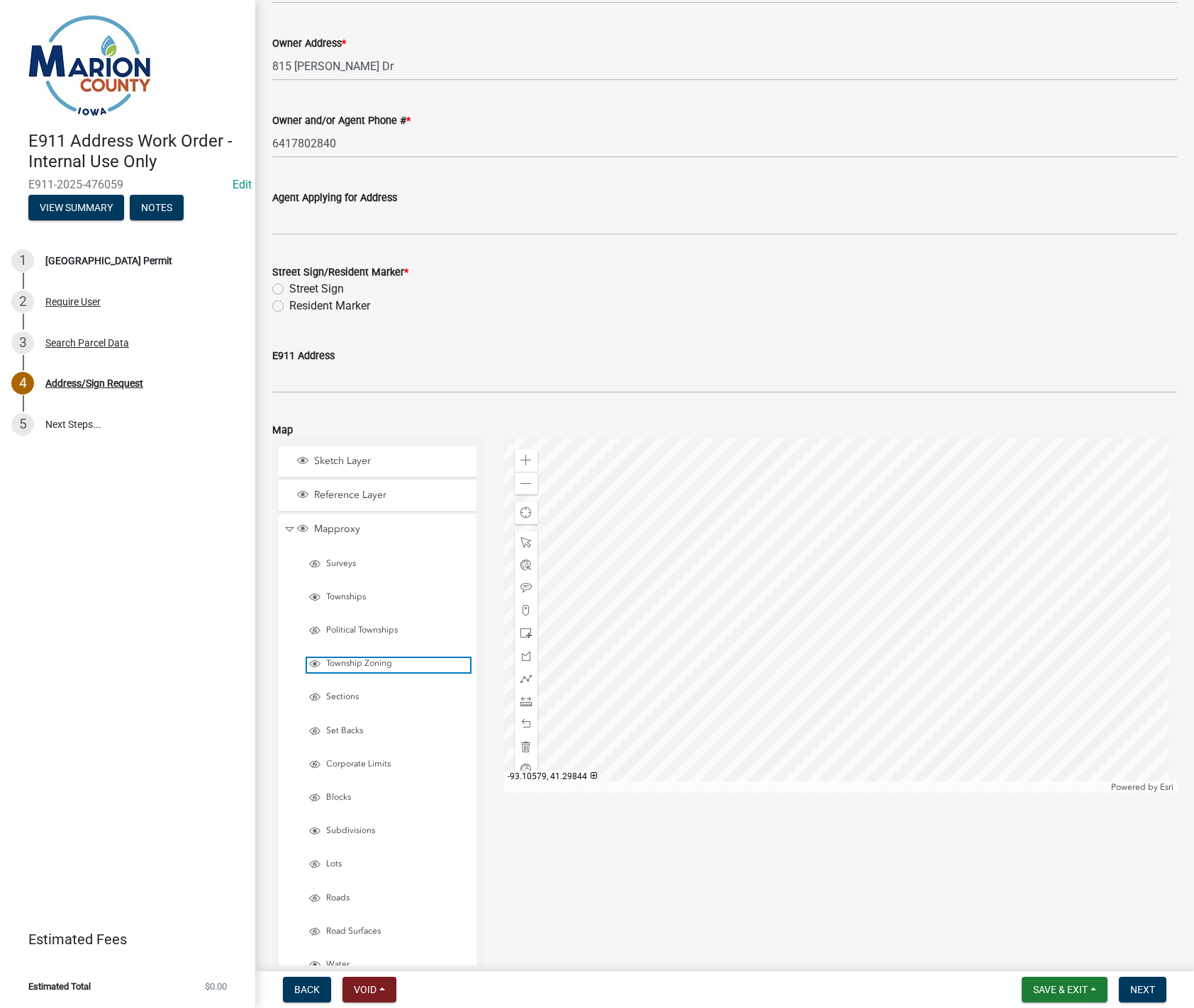
click at [313, 666] on span "Layer List" at bounding box center [315, 664] width 11 height 11
click at [289, 305] on label "Resident Marker" at bounding box center [329, 306] width 81 height 17
click at [289, 305] on input "Resident Marker" at bounding box center [293, 302] width 9 height 9
radio input "true"
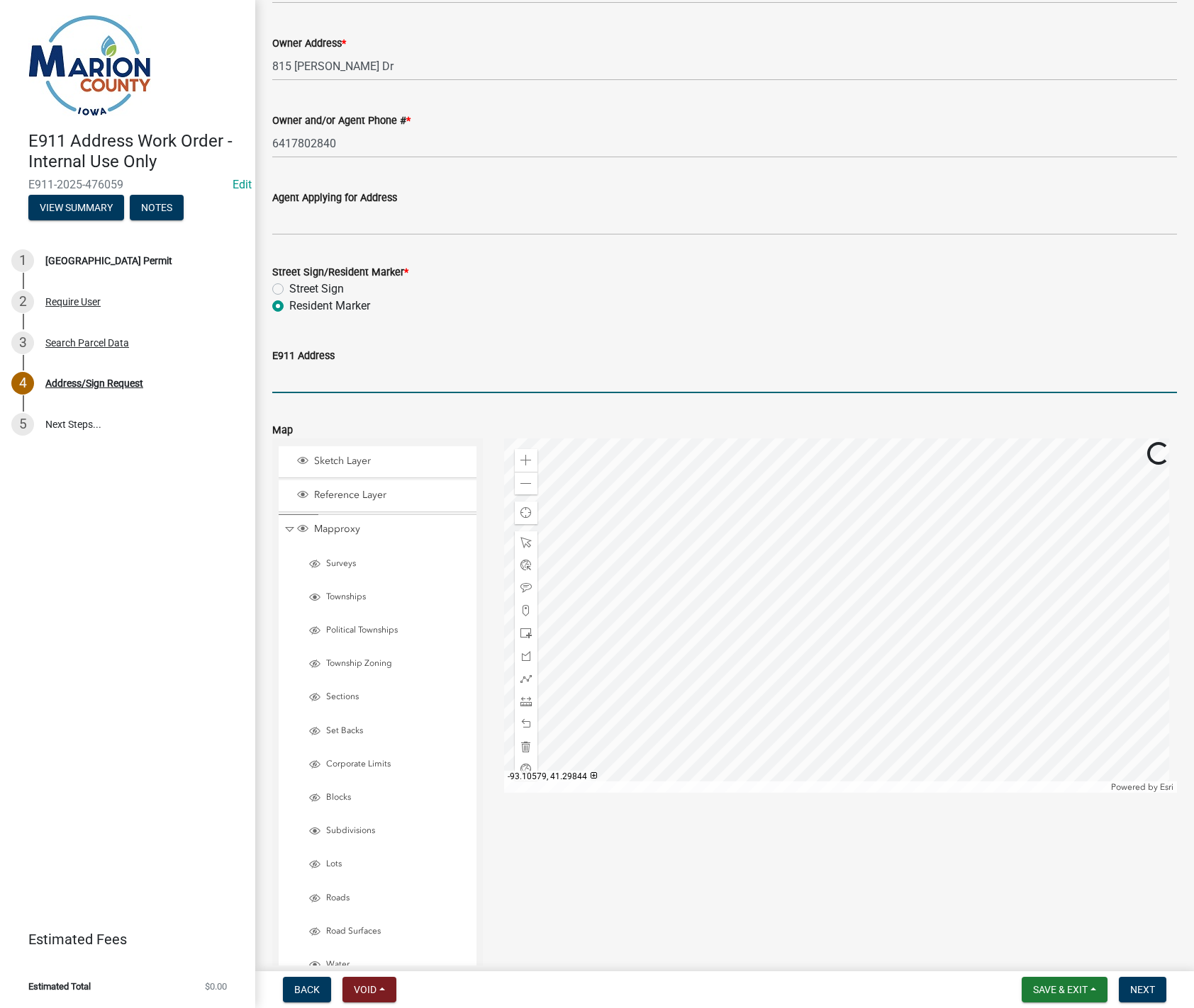
click at [300, 382] on input "E911 Address" at bounding box center [724, 379] width 904 height 29
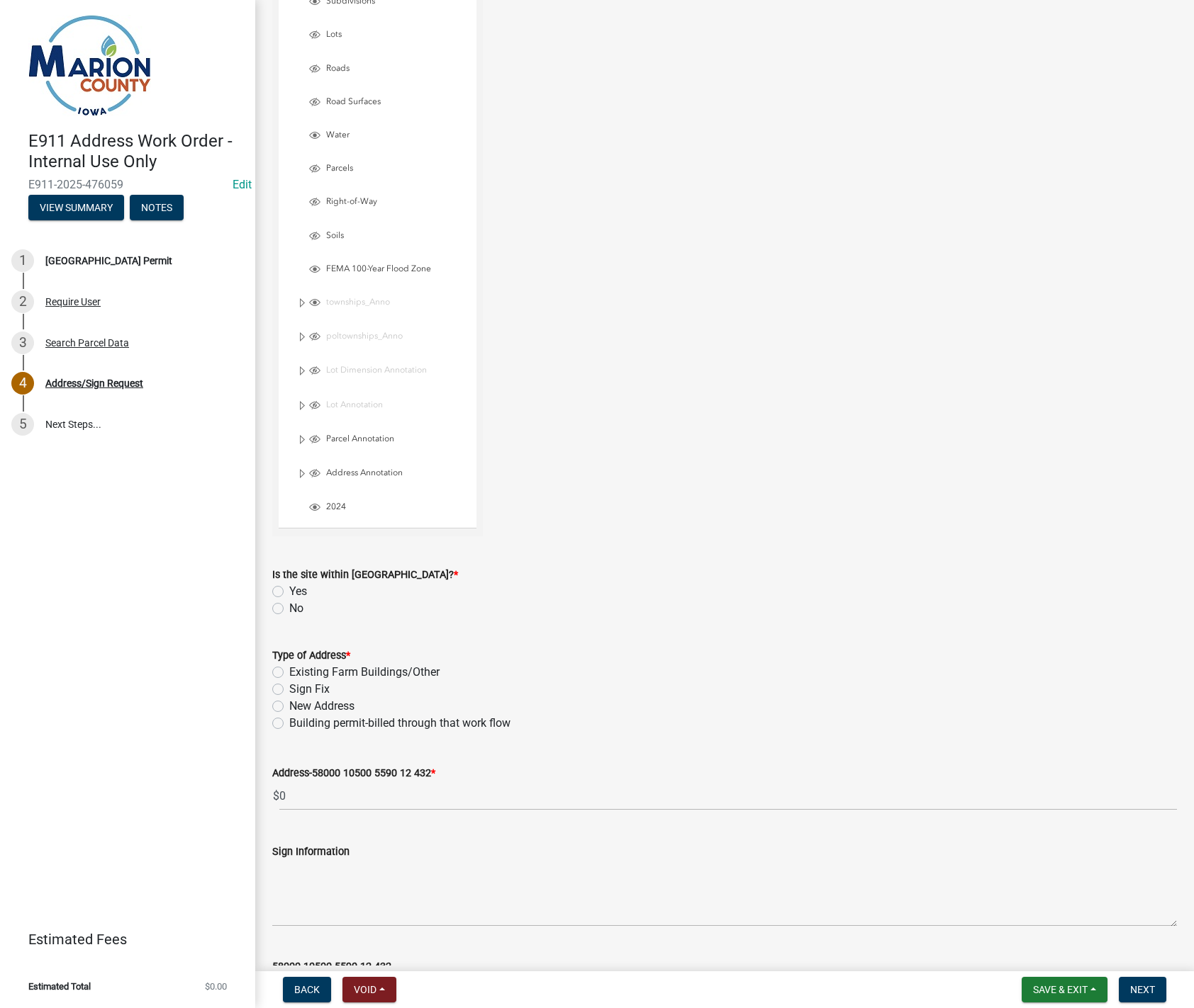
scroll to position [1076, 0]
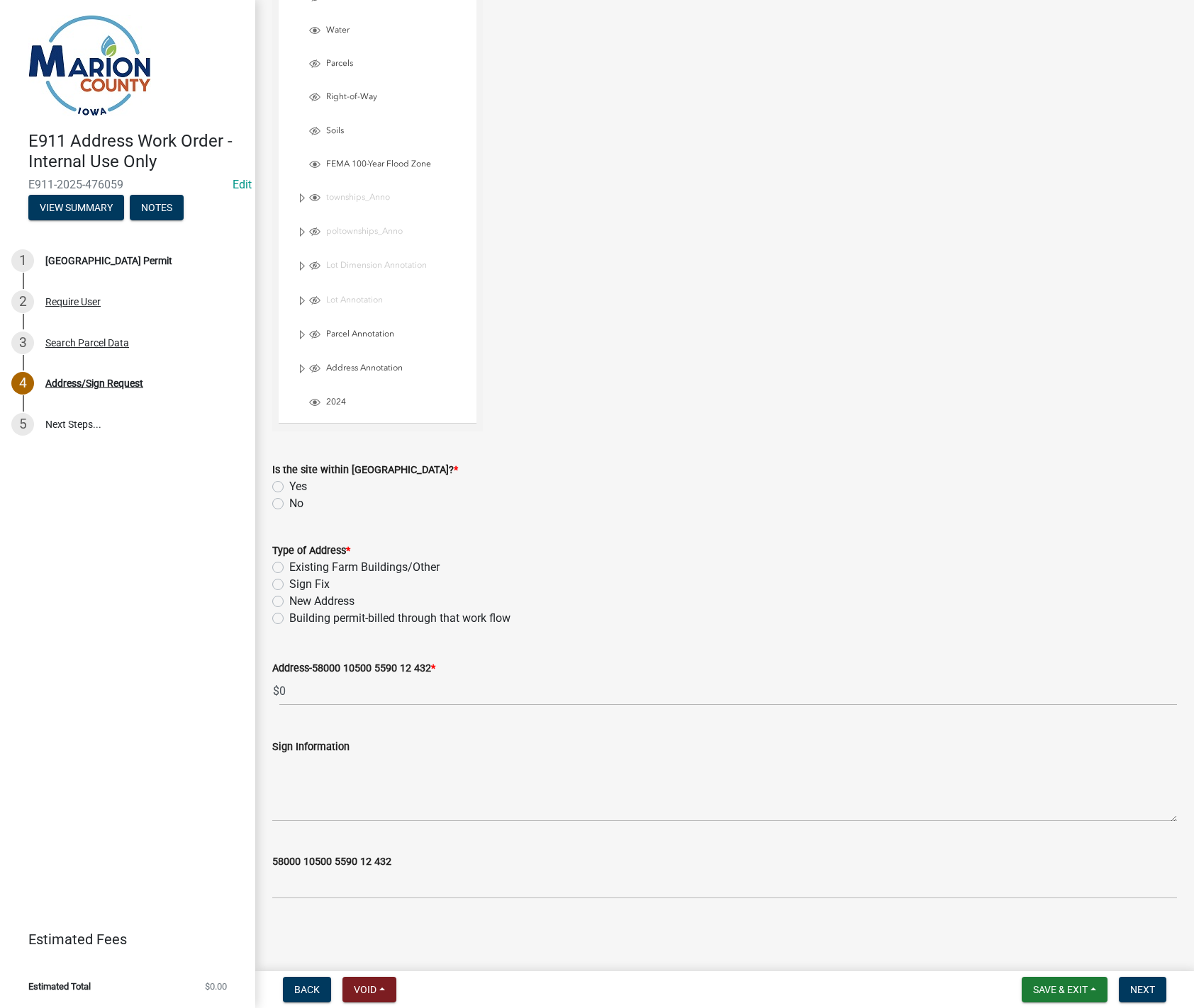
type input "806 Weiler Dr., Knoxville"
click at [289, 504] on label "No" at bounding box center [296, 504] width 14 height 17
click at [289, 504] on input "No" at bounding box center [293, 499] width 9 height 9
radio input "true"
click at [289, 618] on label "Building permit-billed through that work flow" at bounding box center [400, 618] width 221 height 17
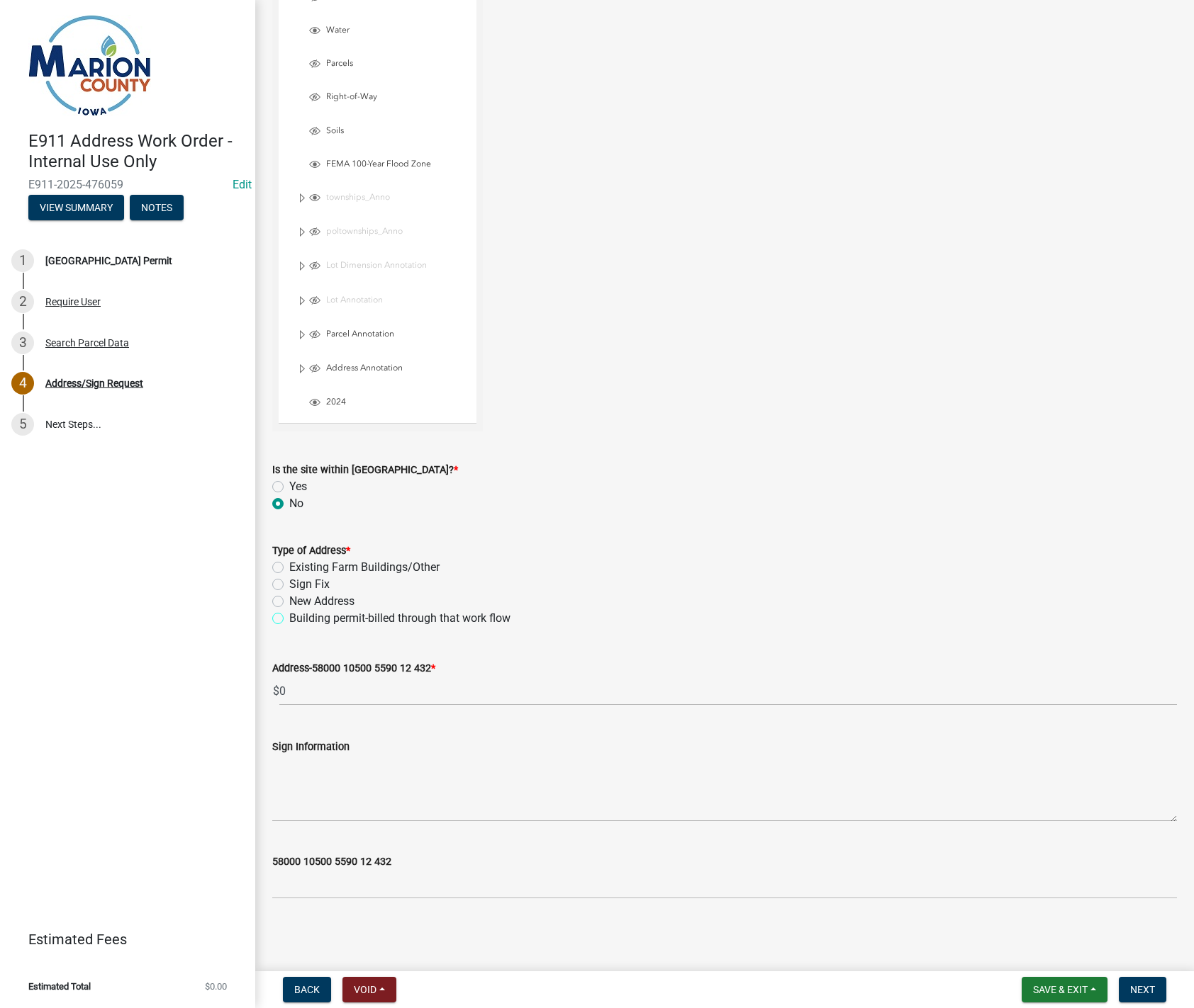
click at [289, 618] on input "Building permit-billed through that work flow" at bounding box center [293, 614] width 9 height 9
radio input "true"
click at [1151, 993] on span "Next" at bounding box center [1142, 990] width 25 height 11
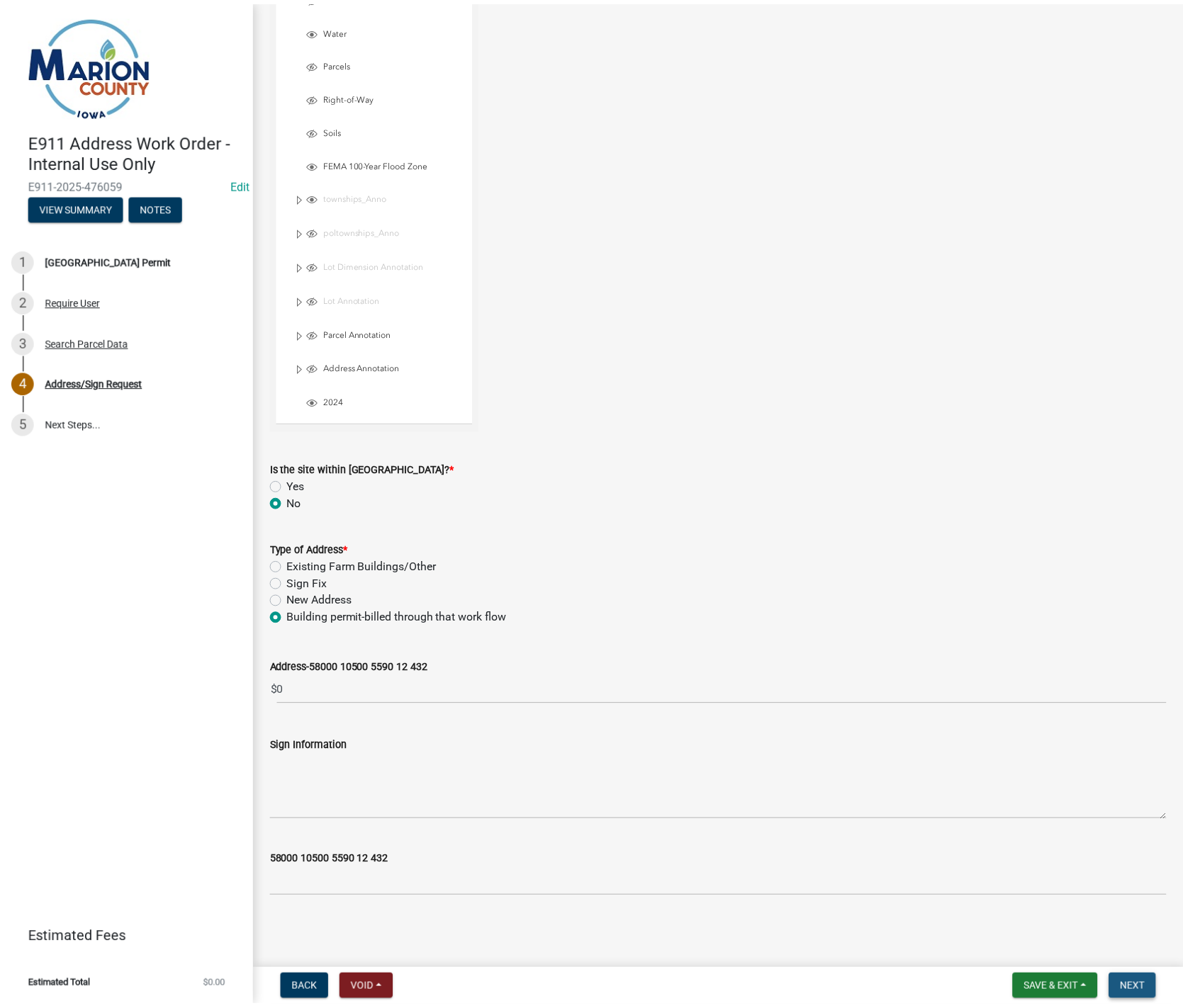
scroll to position [0, 0]
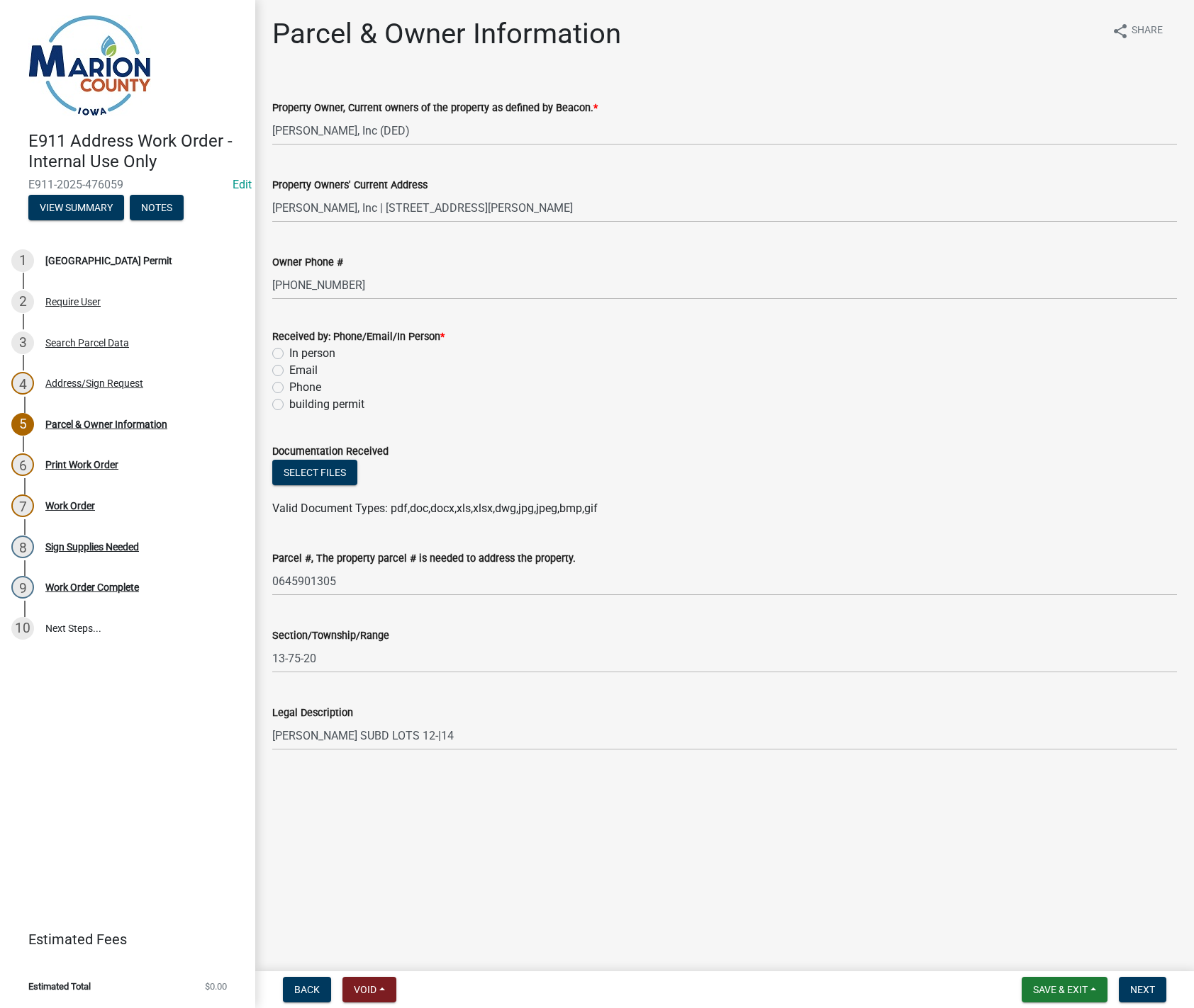
click at [289, 404] on label "building permit" at bounding box center [326, 404] width 75 height 17
click at [289, 404] on input "building permit" at bounding box center [293, 400] width 9 height 9
radio input "true"
click at [1151, 997] on button "Next" at bounding box center [1142, 990] width 48 height 26
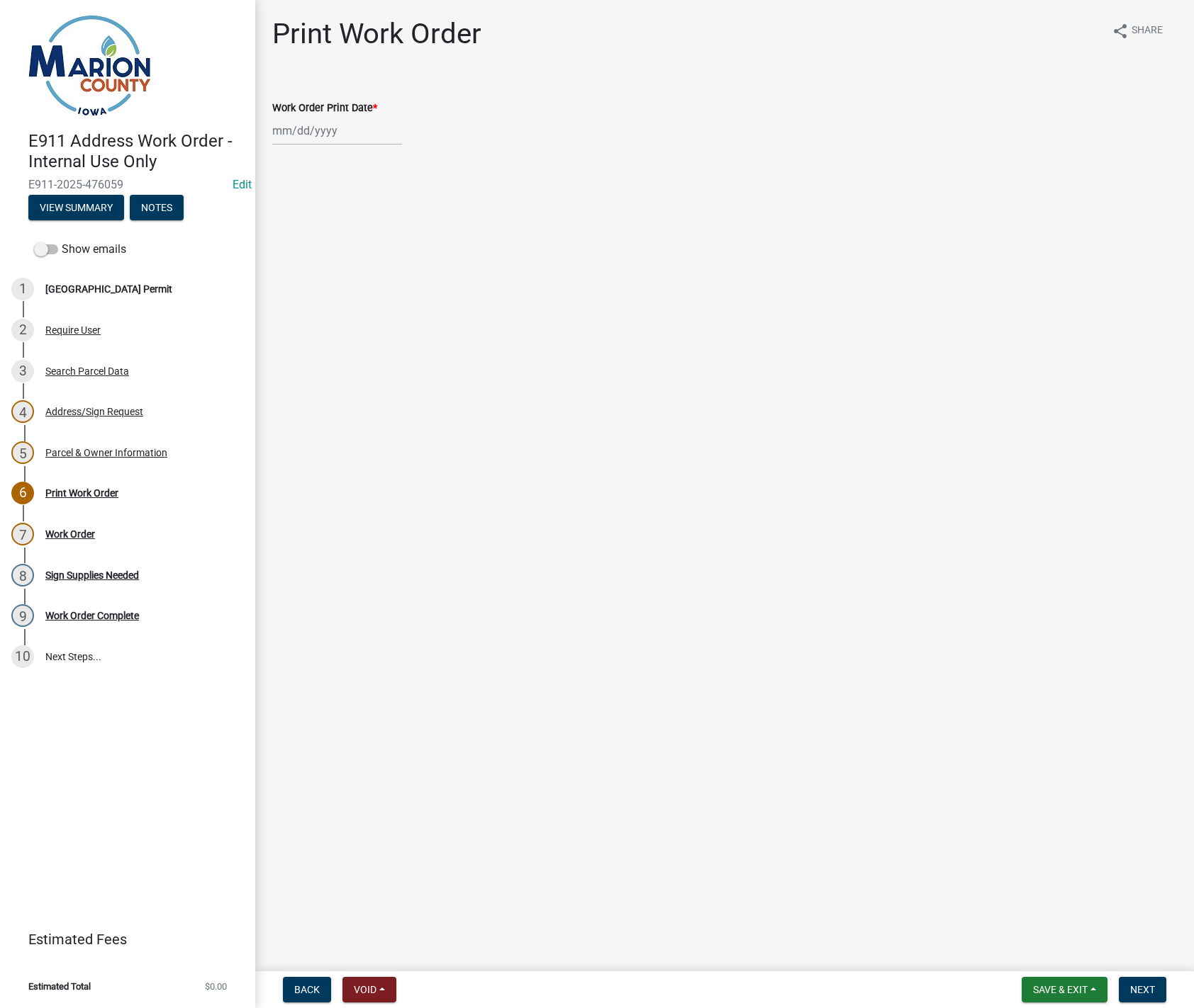
select select "9"
select select "2025"
click at [288, 137] on div "Jan Feb Mar Apr May Jun Jul Aug Sep Oct Nov Dec 1525 1526 1527 1528 1529 1530 1…" at bounding box center [337, 131] width 130 height 29
click at [335, 229] on div "10" at bounding box center [332, 229] width 23 height 23
type input "[DATE]"
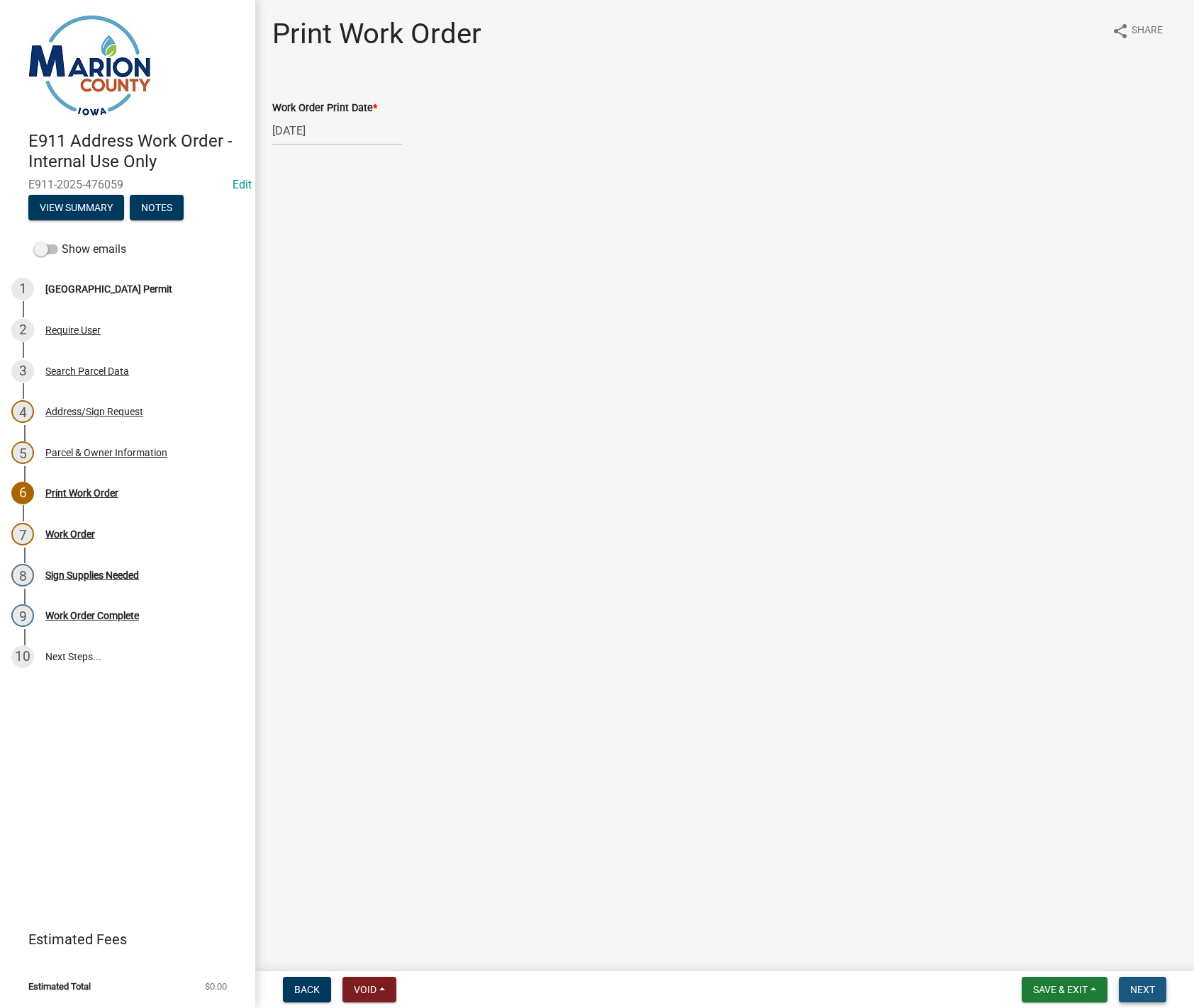
click at [1149, 988] on span "Next" at bounding box center [1142, 990] width 25 height 11
click at [290, 91] on link "Work Order" at bounding box center [299, 87] width 55 height 14
click at [1140, 997] on button "Next" at bounding box center [1142, 990] width 48 height 26
click at [1081, 999] on button "Save & Exit" at bounding box center [1064, 990] width 86 height 26
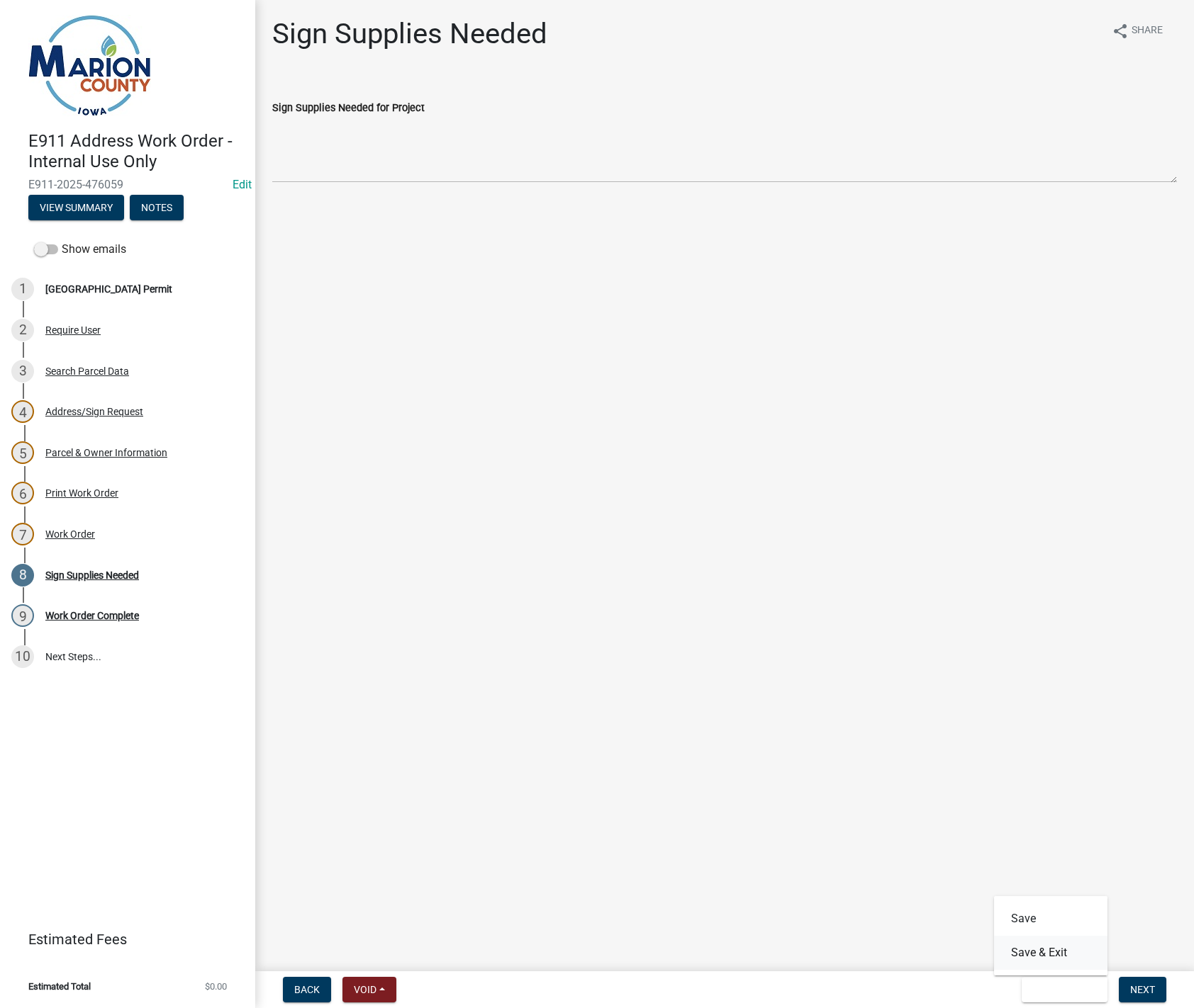
click at [1048, 950] on button "Save & Exit" at bounding box center [1051, 953] width 113 height 34
